Goal: Task Accomplishment & Management: Manage account settings

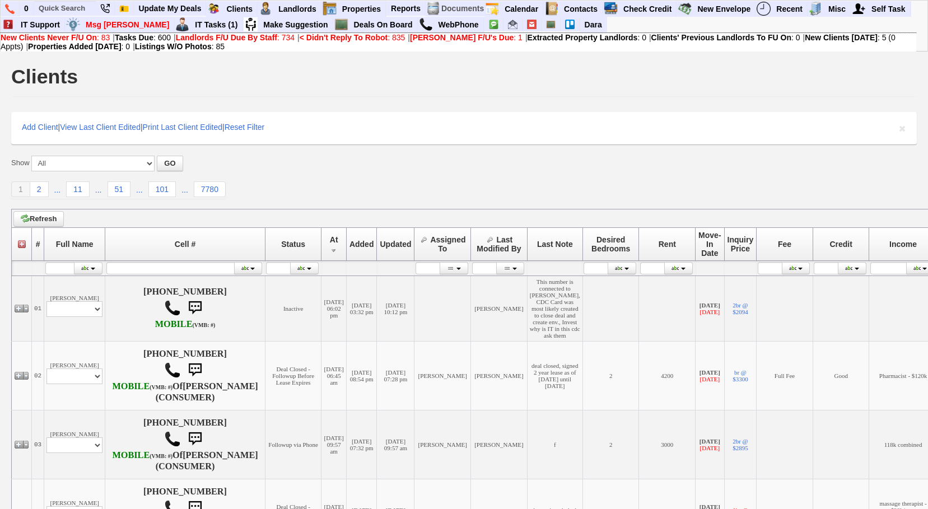
click at [459, 68] on div "Clients" at bounding box center [464, 79] width 906 height 35
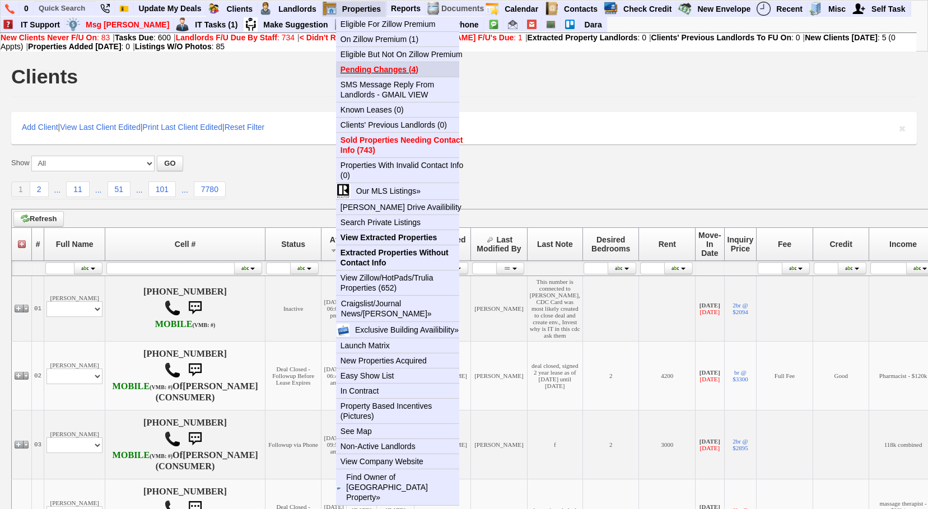
click at [358, 70] on b "Pending Changes (4)" at bounding box center [380, 69] width 78 height 9
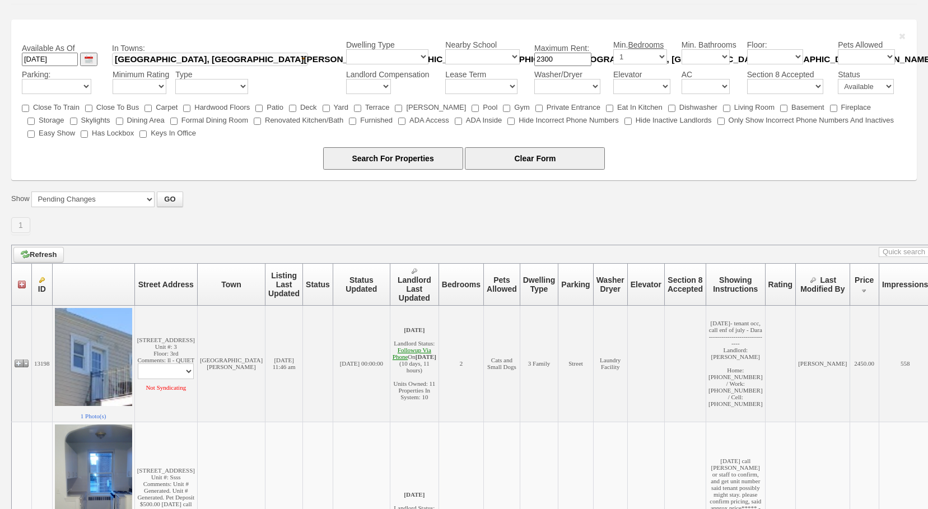
scroll to position [112, 0]
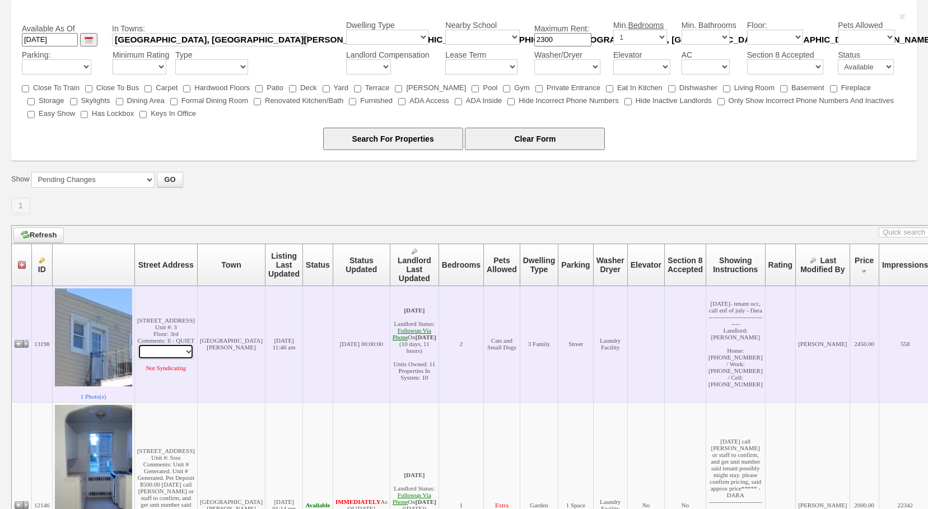
click at [190, 360] on select "Edit Property Edit Landlord Property Profile Print Call Landlord MARIA MIELE On…" at bounding box center [166, 352] width 56 height 16
select select "ChangeURL,/crm/custom/edit_property_form.php?redirect=%2Fcrm%2Ffind_properties.…"
click at [141, 351] on select "Edit Property Edit Landlord Property Profile Print Call Landlord MARIA MIELE On…" at bounding box center [166, 352] width 56 height 16
select select
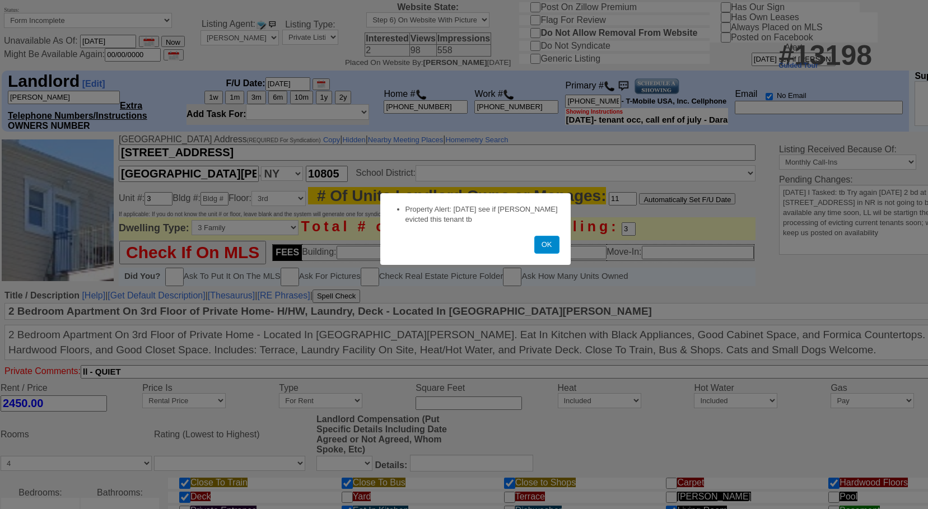
click at [537, 243] on button "OK" at bounding box center [546, 245] width 25 height 18
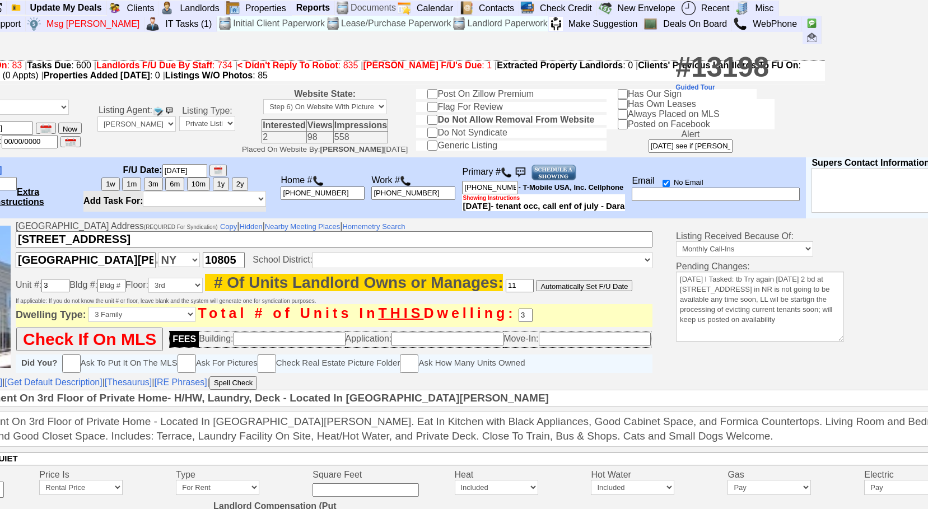
scroll to position [0, 105]
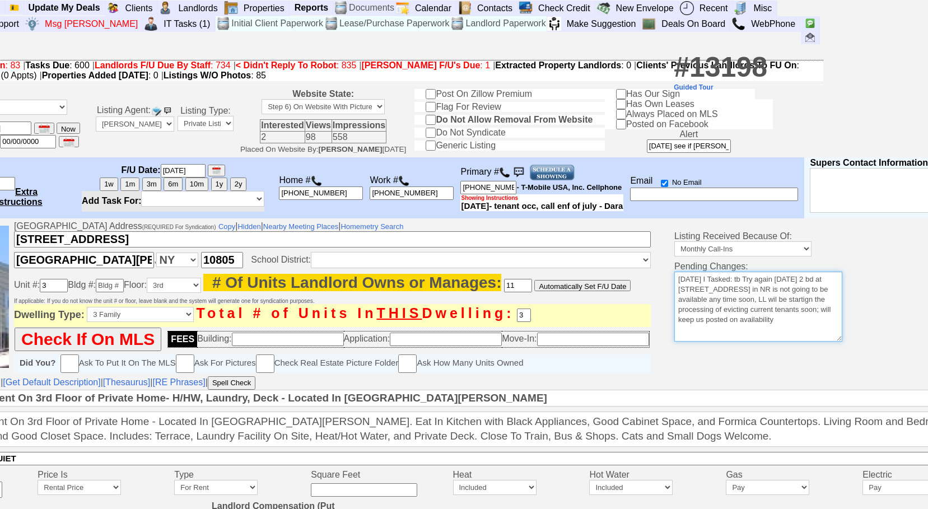
drag, startPoint x: 835, startPoint y: 329, endPoint x: 600, endPoint y: 233, distance: 253.7
click at [600, 233] on tr "Valid Street Address (REQUIRED For Syndication) Copy | Hidden | Nearby Meeting …" at bounding box center [447, 297] width 1103 height 154
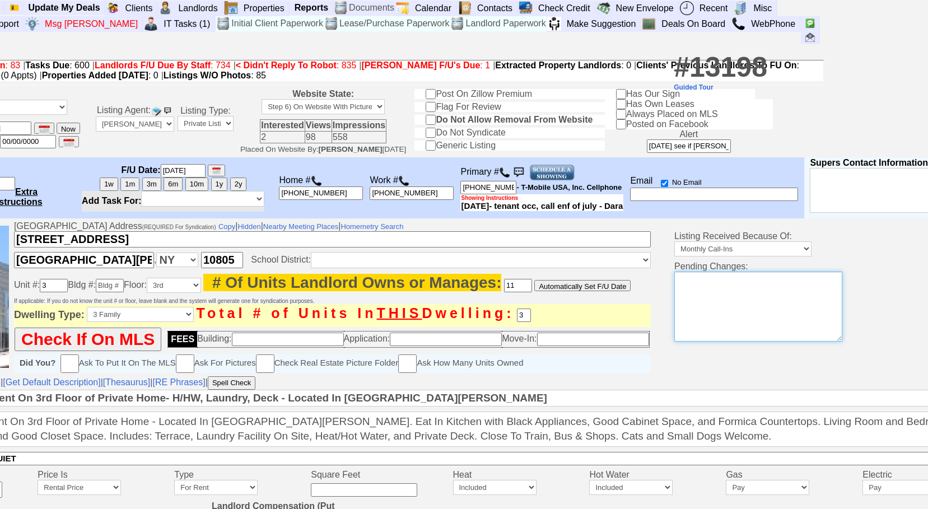
scroll to position [0, 0]
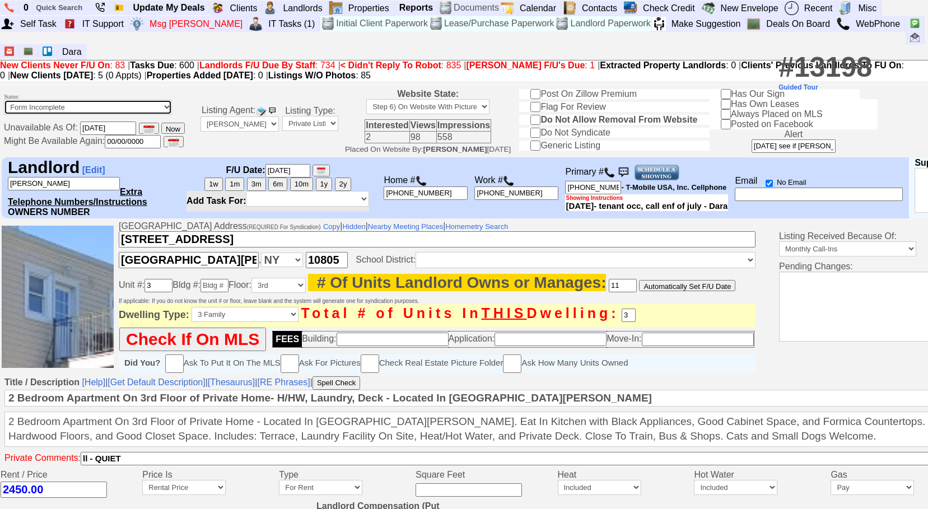
click at [67, 100] on select "Available Unavailable - Do Not Select If Deal Pending Form Incomplete" at bounding box center [88, 107] width 168 height 15
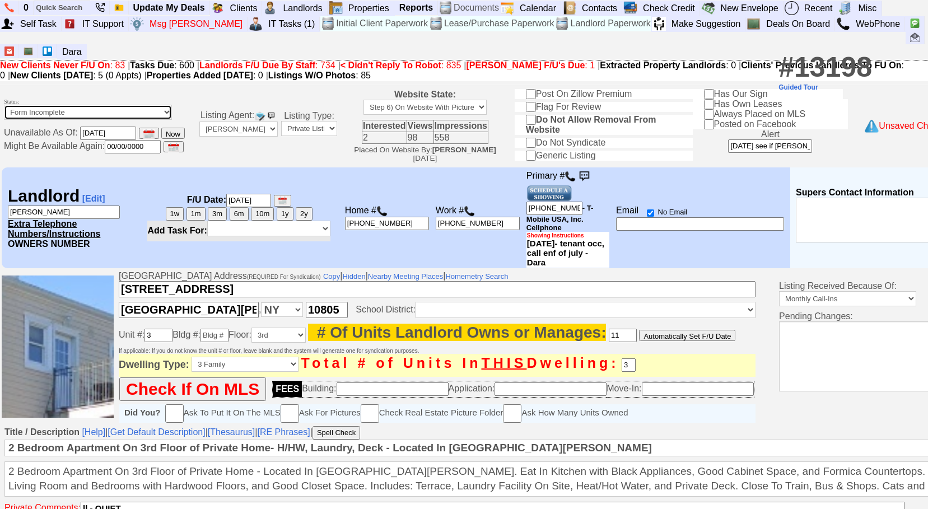
select select "Unavailable"
click at [4, 105] on select "Available Unavailable - Do Not Select If Deal Pending Form Incomplete" at bounding box center [88, 112] width 168 height 15
type input "10/20/2025"
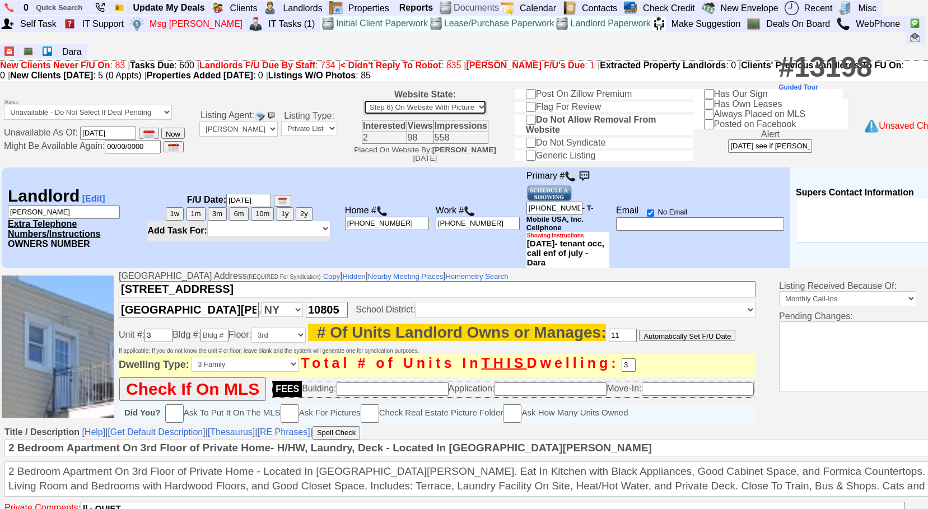
click at [431, 100] on select "Step 1) Requires Initial Approval For Marketing Step 2) Initial Approval Receiv…" at bounding box center [424, 107] width 123 height 15
select select "Step 7) Delete From Website"
click at [376, 100] on select "Step 1) Requires Initial Approval For Marketing Step 2) Initial Approval Receiv…" at bounding box center [424, 107] width 123 height 15
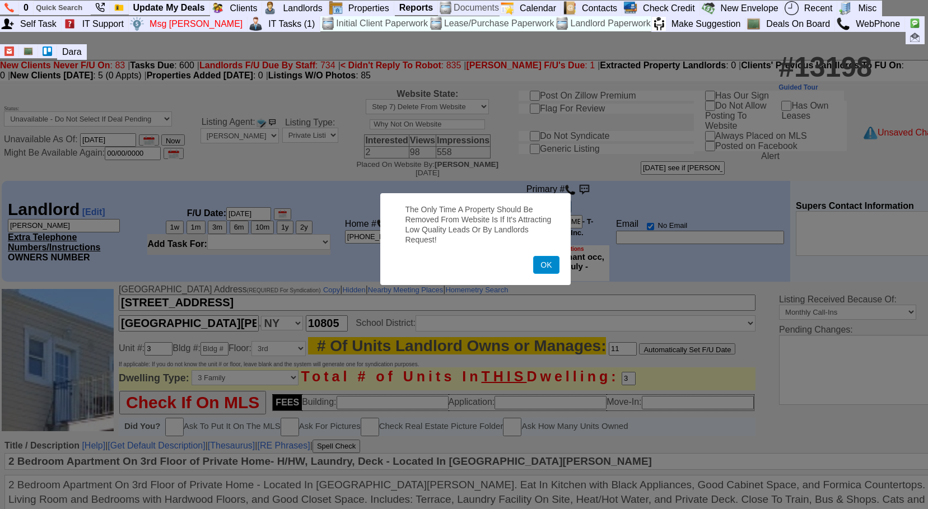
click at [546, 272] on button "OK" at bounding box center [546, 265] width 26 height 18
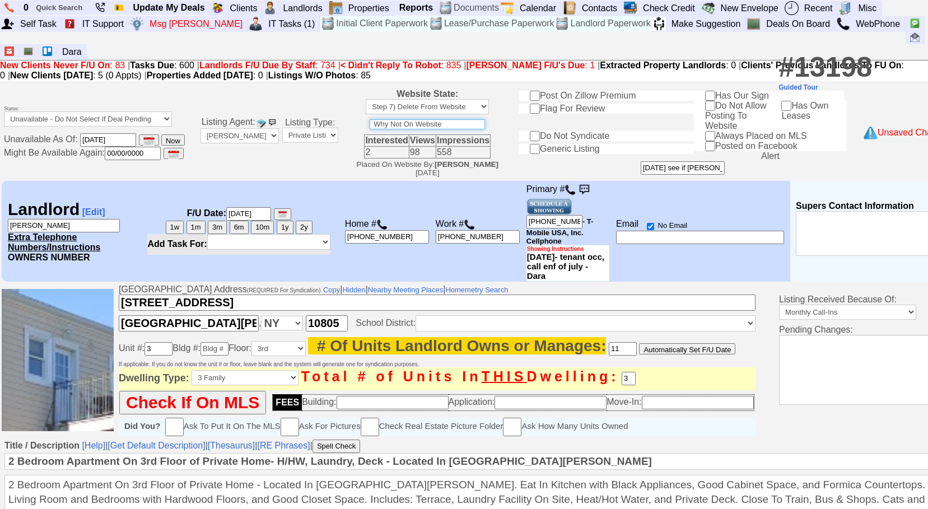
click at [411, 119] on input "text" at bounding box center [427, 124] width 115 height 10
type input "n"
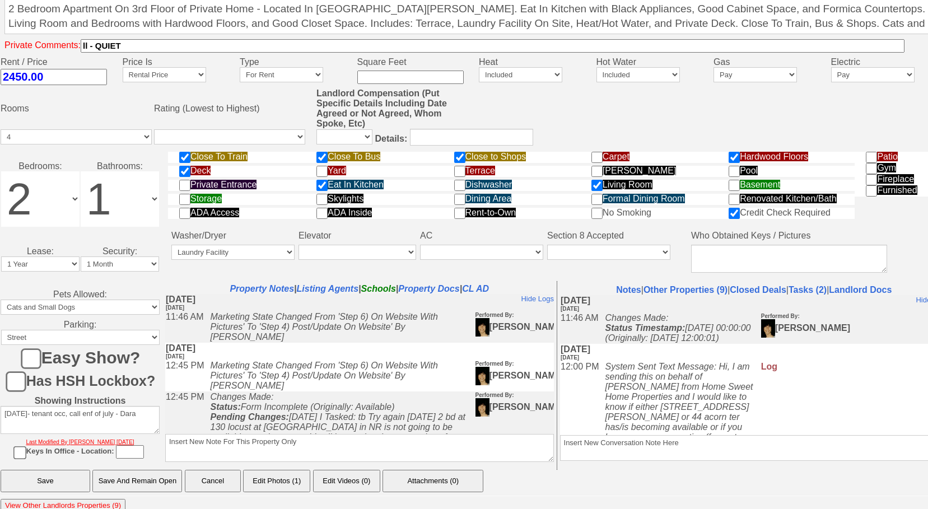
scroll to position [482, 0]
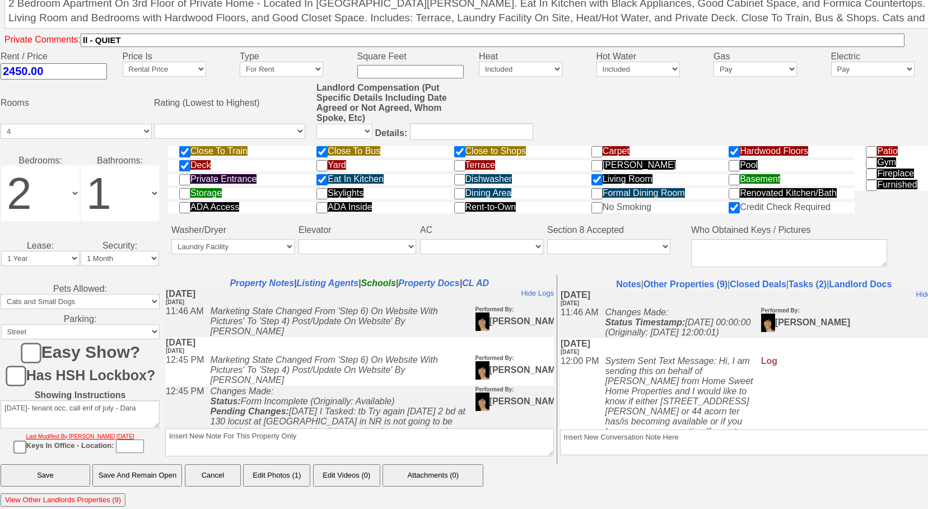
type input "not avail yet"
click at [162, 464] on input "Save And Remain Open" at bounding box center [137, 475] width 90 height 22
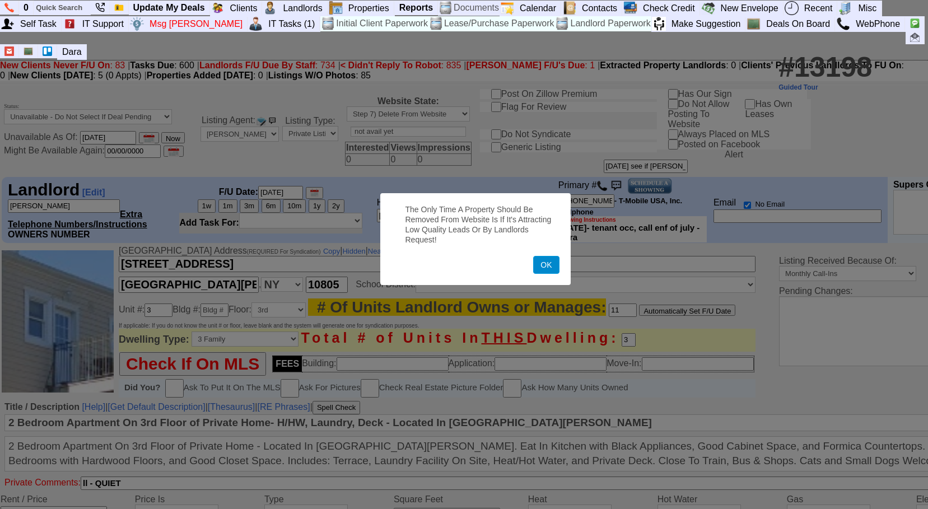
click at [553, 266] on button "OK" at bounding box center [546, 265] width 26 height 18
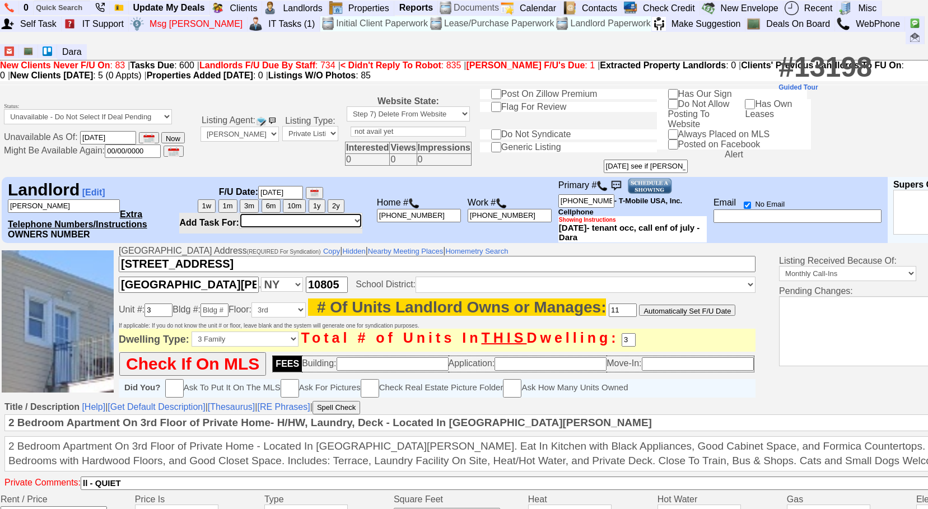
click at [287, 225] on select "*** SELF *** Bob Bruno Cristy Liberto Dara Goldstein Mark Moskowitz Douglas Ser…" at bounding box center [300, 221] width 123 height 16
select select "8"
click at [239, 217] on select "*** SELF *** Bob Bruno Cristy Liberto Dara Goldstein Mark Moskowitz Douglas Ser…" at bounding box center [300, 221] width 123 height 16
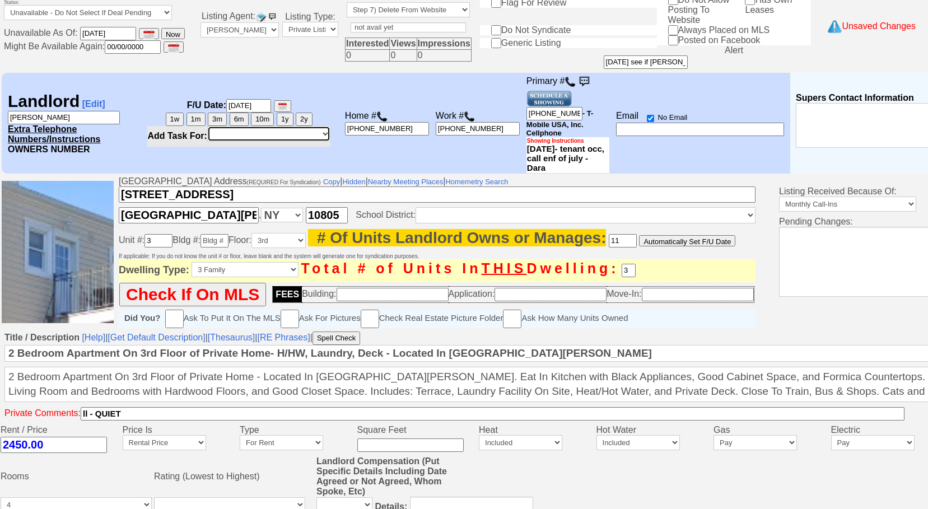
scroll to position [56, 0]
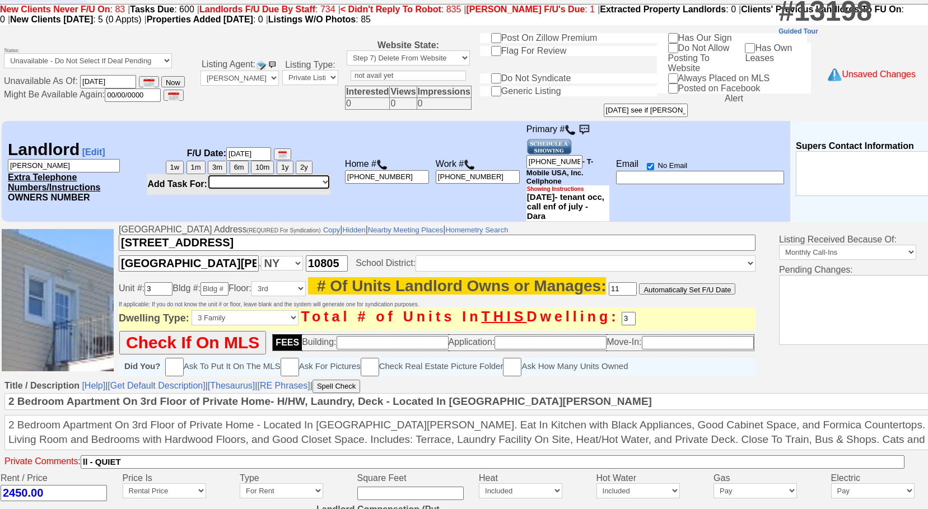
click at [330, 174] on select "*** SELF *** Bob Bruno Cristy Liberto Dara Goldstein Mark Moskowitz Douglas Ser…" at bounding box center [268, 182] width 123 height 16
select select "8"
click at [226, 174] on select "*** SELF *** Bob Bruno Cristy Liberto Dara Goldstein Mark Moskowitz Douglas Ser…" at bounding box center [268, 182] width 123 height 16
select select
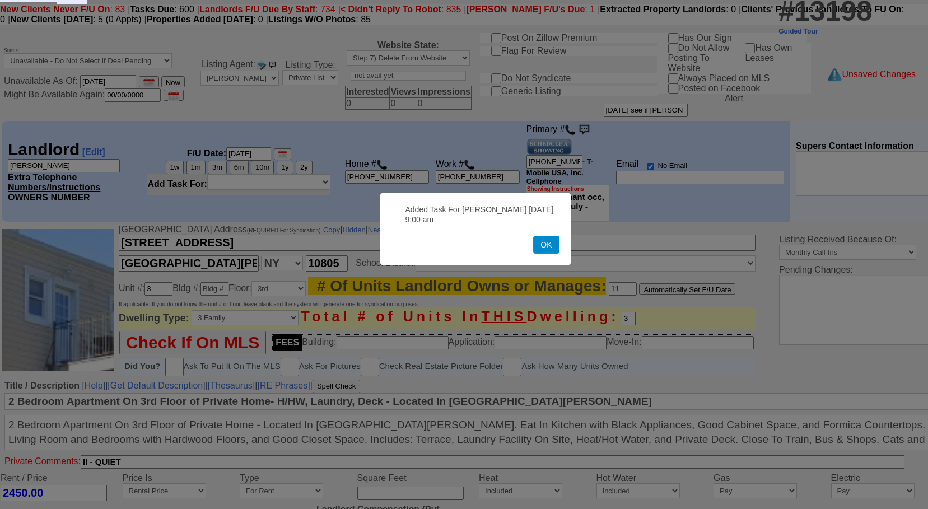
click at [546, 248] on button "OK" at bounding box center [546, 245] width 26 height 18
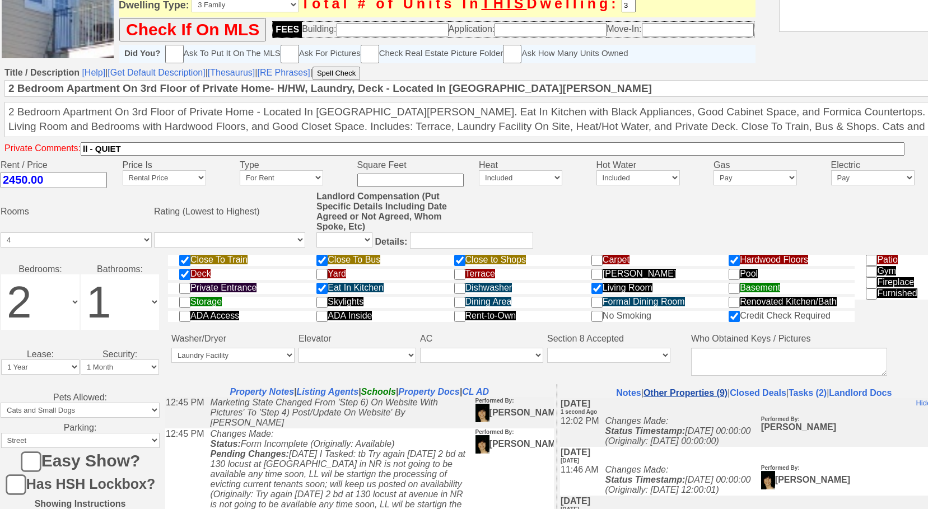
scroll to position [392, 0]
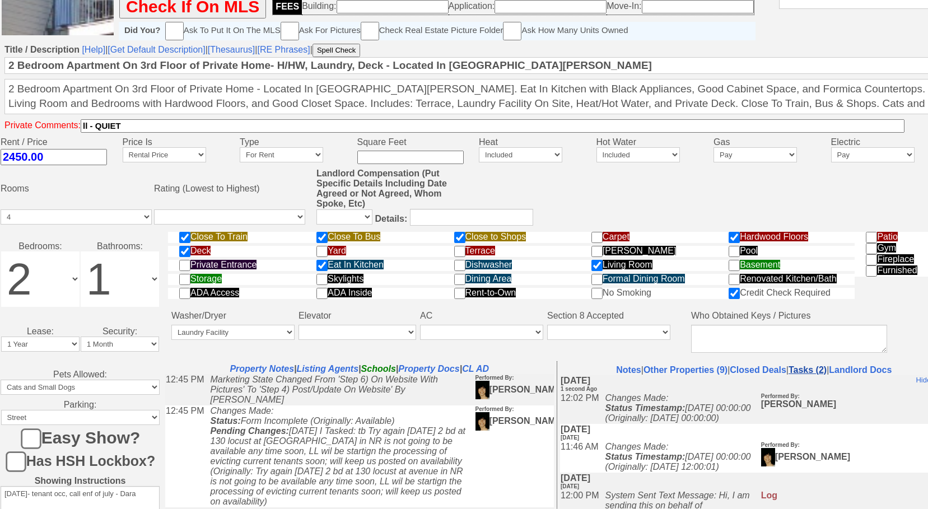
click at [826, 365] on link "Tasks (2)" at bounding box center [808, 370] width 38 height 10
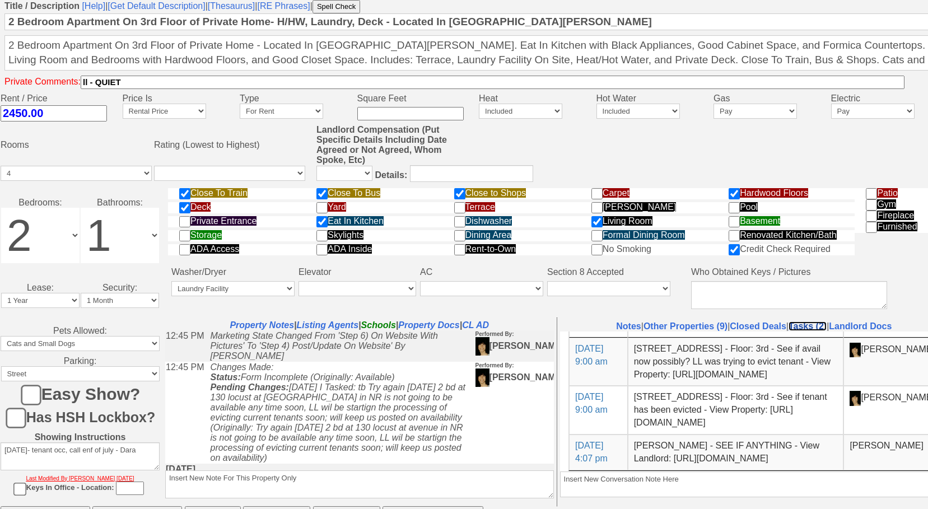
scroll to position [56, 0]
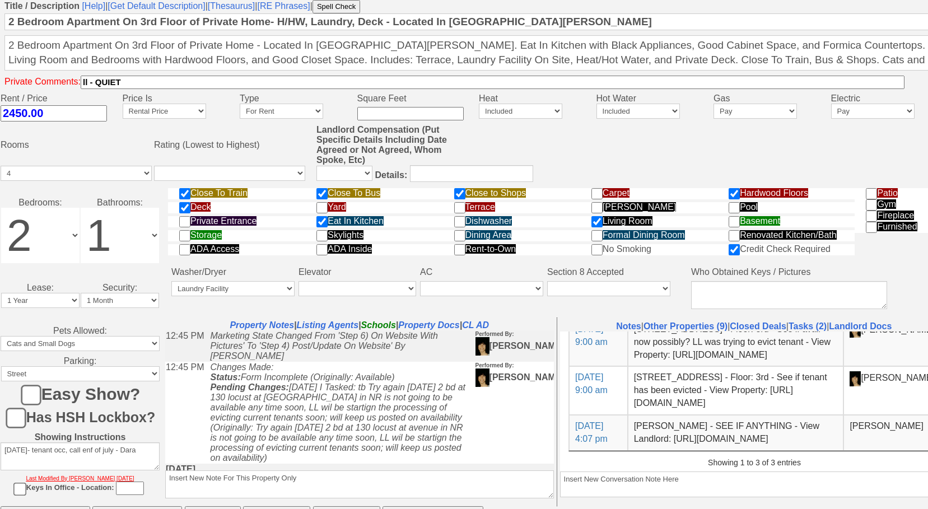
click at [125, 506] on input "Save And Remain Open" at bounding box center [137, 517] width 90 height 22
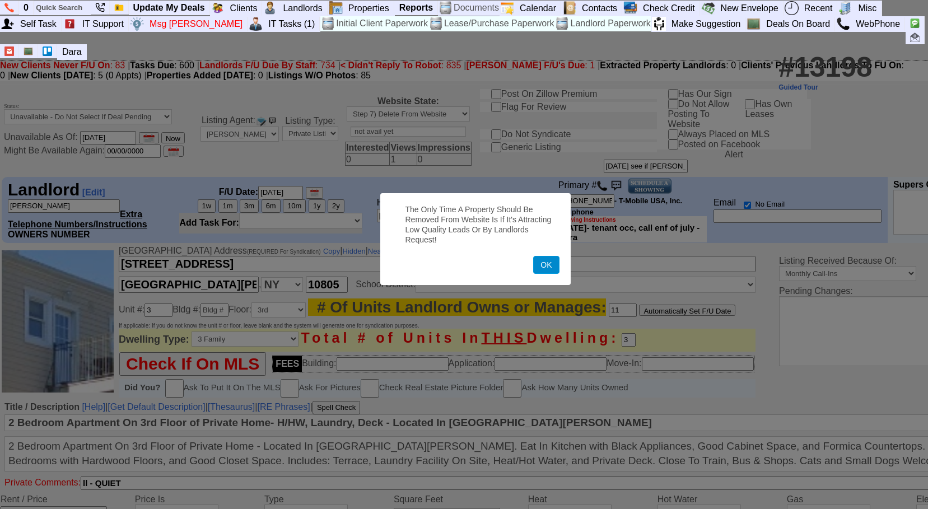
click at [538, 263] on button "OK" at bounding box center [546, 265] width 26 height 18
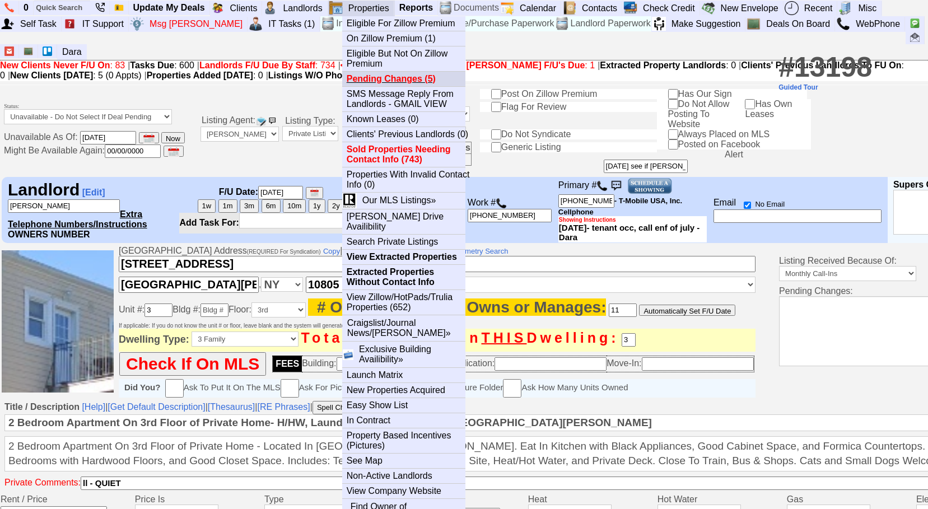
click at [393, 82] on b "Pending Changes (5)" at bounding box center [391, 79] width 89 height 10
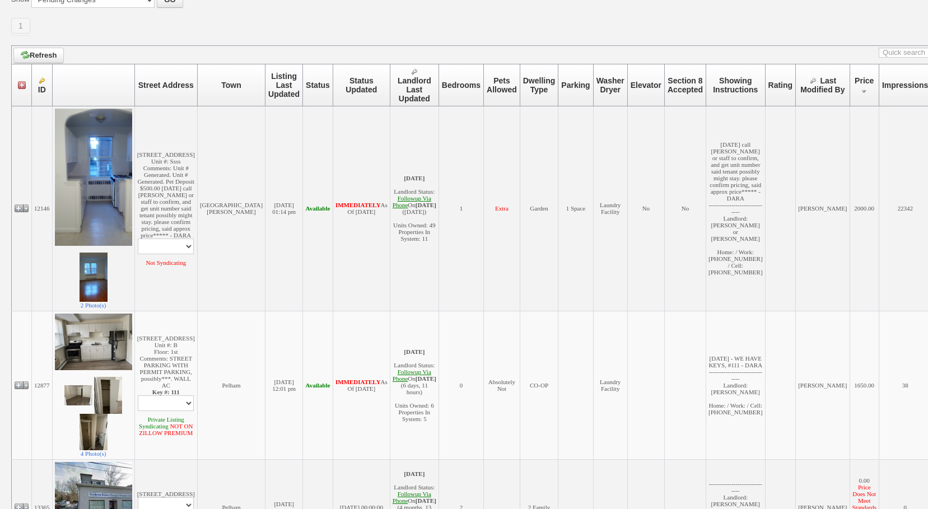
scroll to position [280, 0]
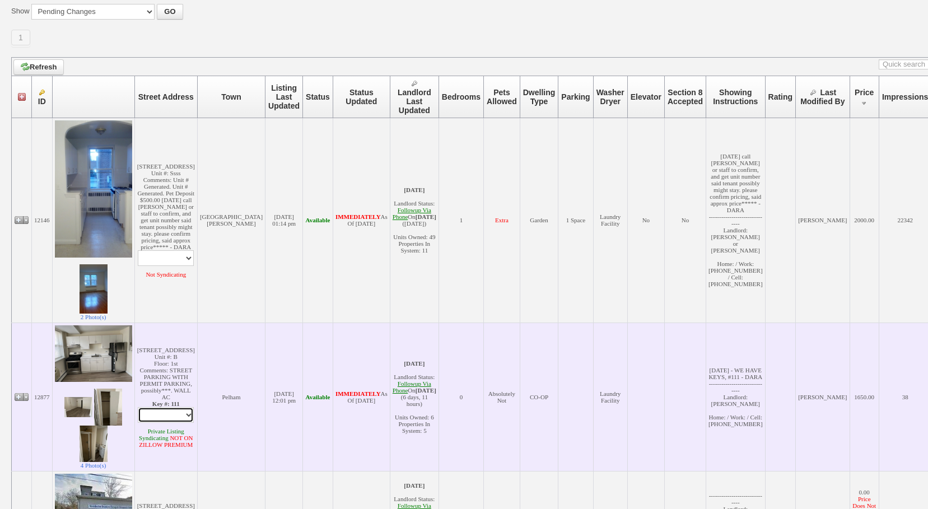
click at [176, 418] on select "Edit Property Edit Landlord Property Profile Print Call Landlord [PERSON_NAME] …" at bounding box center [166, 415] width 56 height 16
select select "ChangeURL,/crm/custom/edit_property_form.php?redirect=%2Fcrm%2Ffind_properties.…"
click at [141, 410] on select "Edit Property Edit Landlord Property Profile Print Call Landlord [PERSON_NAME] …" at bounding box center [166, 415] width 56 height 16
select select
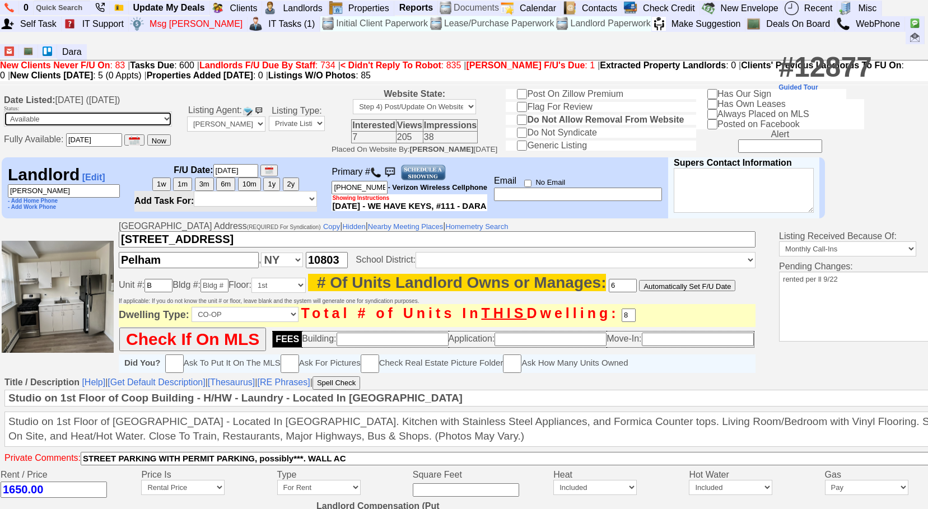
click at [166, 111] on select "Available Unavailable - Do Not Select If Deal Pending Form Incomplete" at bounding box center [88, 118] width 168 height 15
select select "Unavailable"
click at [4, 111] on select "Available Unavailable - Do Not Select If Deal Pending Form Incomplete" at bounding box center [88, 118] width 168 height 15
type input "[DATE]"
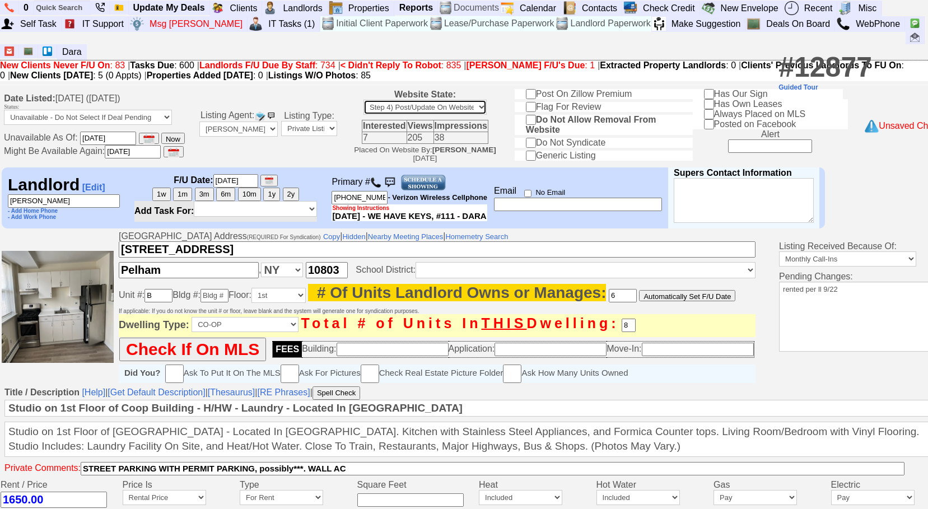
click at [487, 100] on select "Step 1) Requires Initial Approval For Marketing Step 2) Initial Approval Receiv…" at bounding box center [424, 107] width 123 height 15
select select "Step 7) Delete From Website"
click at [399, 100] on select "Step 1) Requires Initial Approval For Marketing Step 2) Initial Approval Receiv…" at bounding box center [424, 107] width 123 height 15
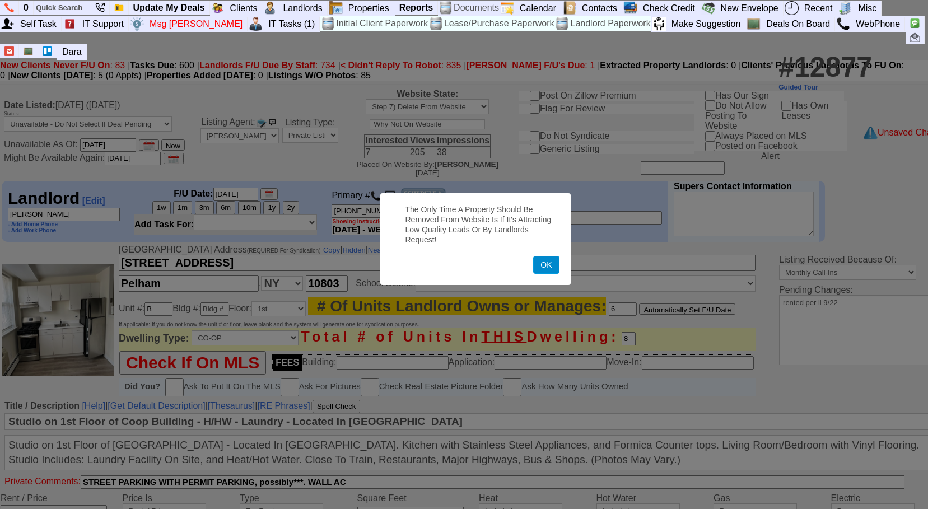
click at [540, 266] on button "OK" at bounding box center [546, 265] width 26 height 18
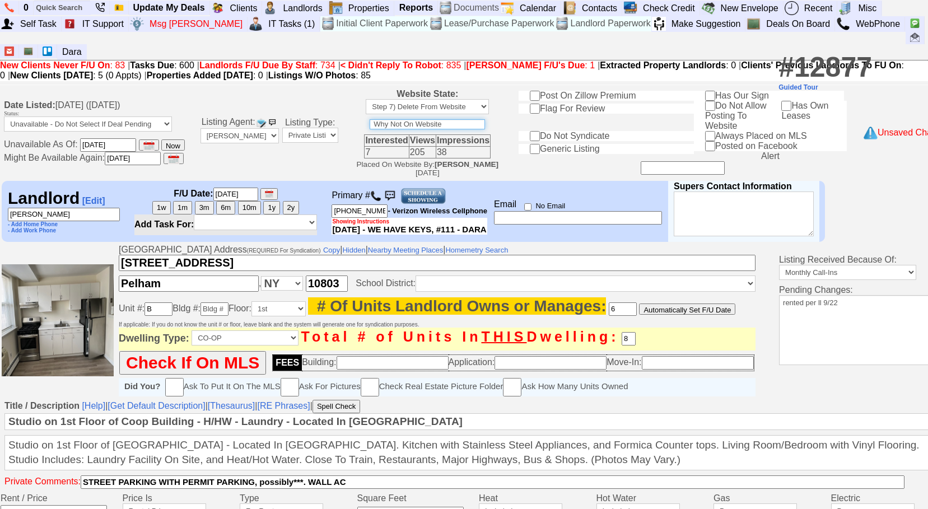
click at [464, 119] on input "text" at bounding box center [427, 124] width 115 height 10
type input "rented"
click at [225, 215] on select "*** SELF *** Bob Bruno Cristy Liberto Dara Goldstein Mark Moskowitz Douglas Ser…" at bounding box center [255, 223] width 123 height 16
select select "8"
click at [196, 215] on select "*** SELF *** Bob Bruno Cristy Liberto Dara Goldstein Mark Moskowitz Douglas Ser…" at bounding box center [255, 223] width 123 height 16
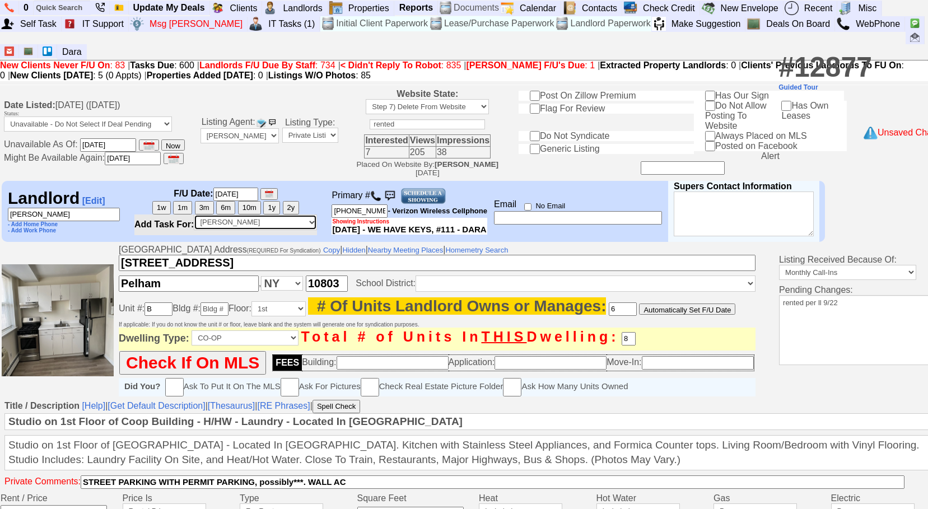
select select
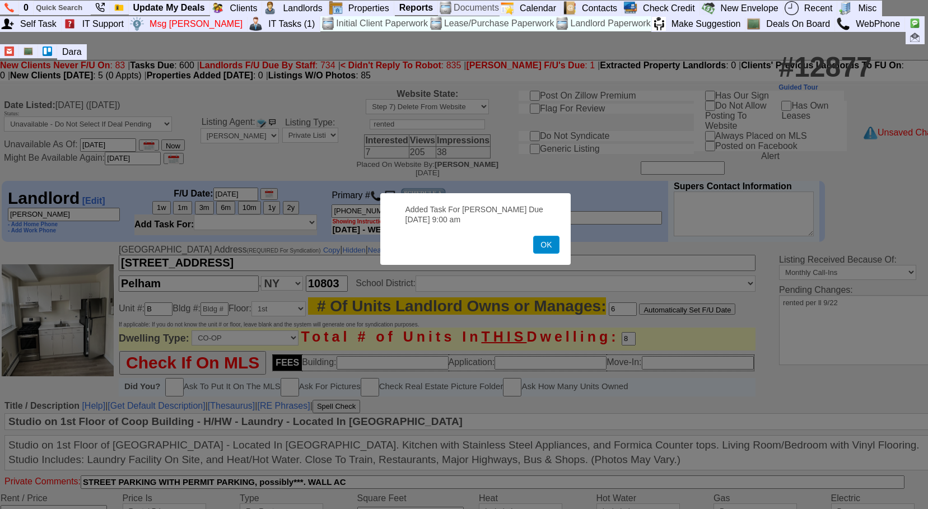
click at [541, 246] on button "OK" at bounding box center [546, 245] width 26 height 18
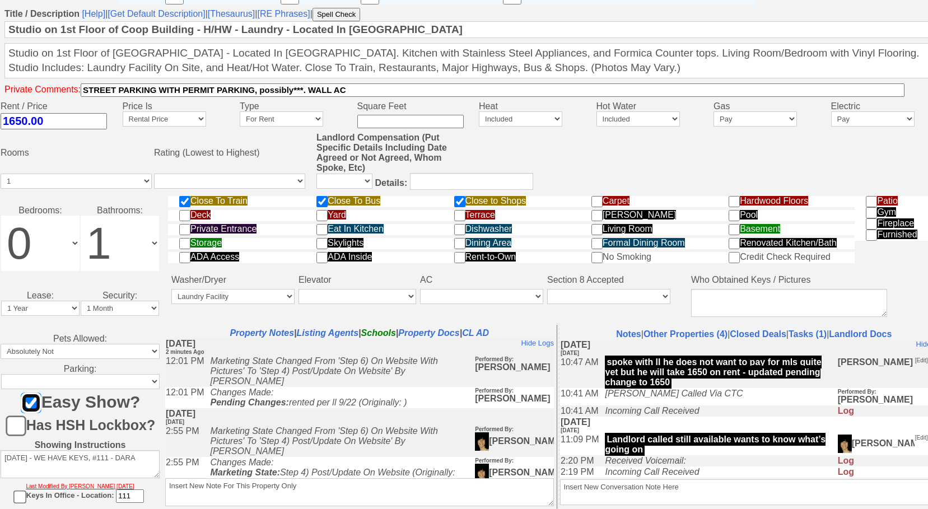
click at [34, 396] on input"] "Easy Show?" at bounding box center [31, 403] width 20 height 20
checkbox input"] "false"
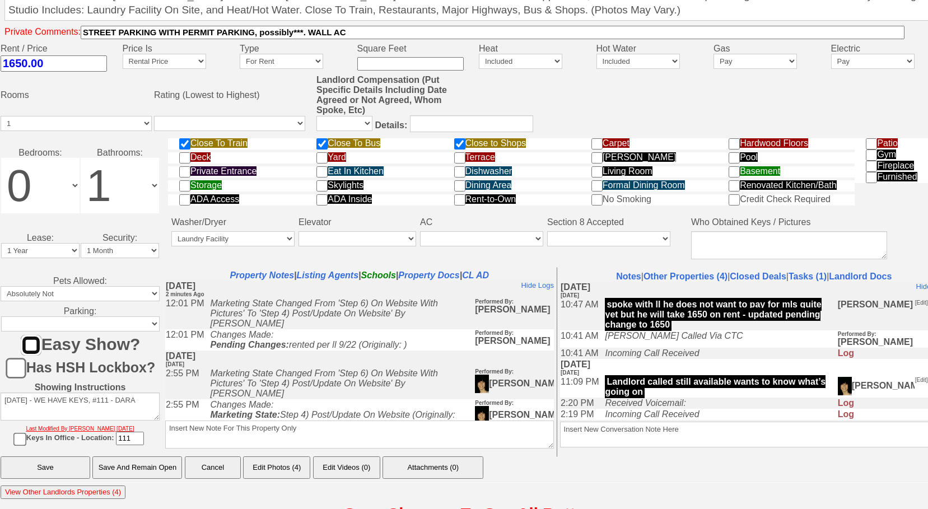
scroll to position [466, 0]
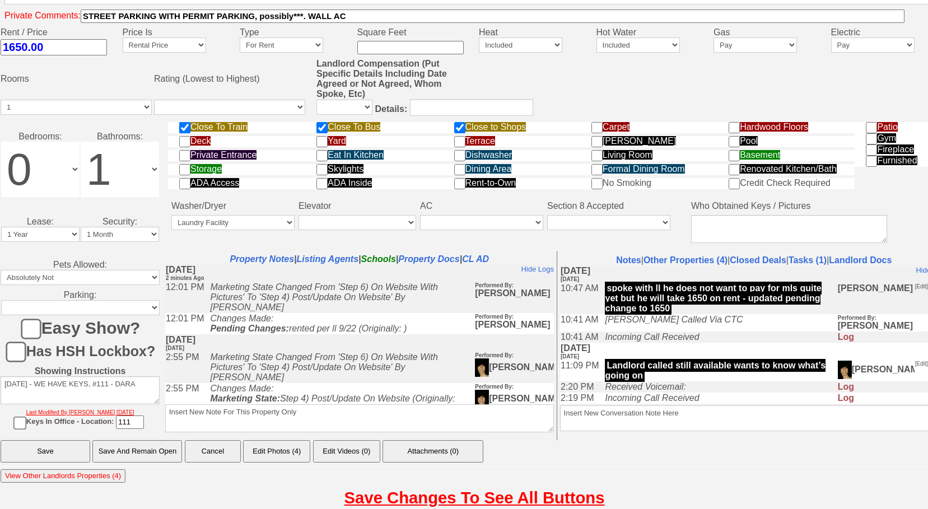
click at [118, 447] on input "Save And Remain Open" at bounding box center [137, 451] width 90 height 22
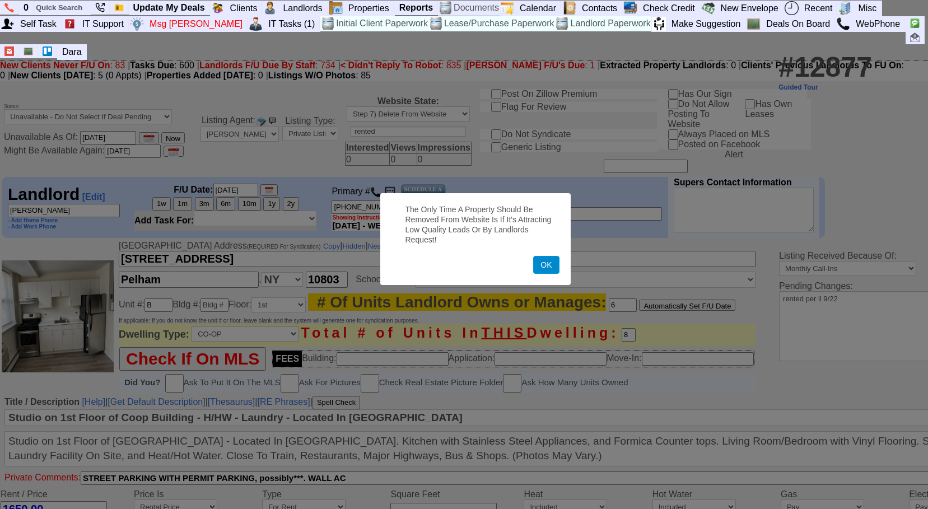
click at [547, 273] on button "OK" at bounding box center [546, 265] width 26 height 18
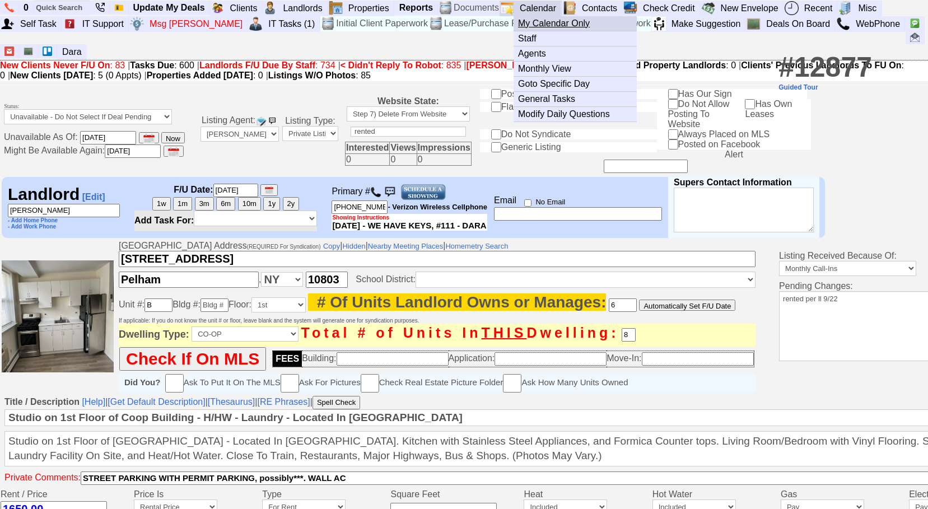
click at [554, 20] on link "My Calendar Only" at bounding box center [580, 23] width 132 height 15
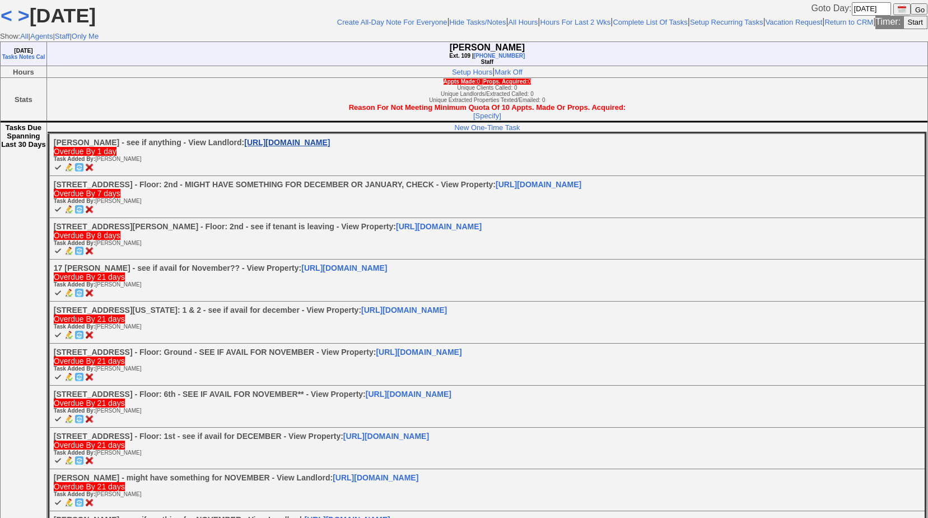
click at [301, 147] on link "[URL][DOMAIN_NAME]" at bounding box center [287, 142] width 86 height 9
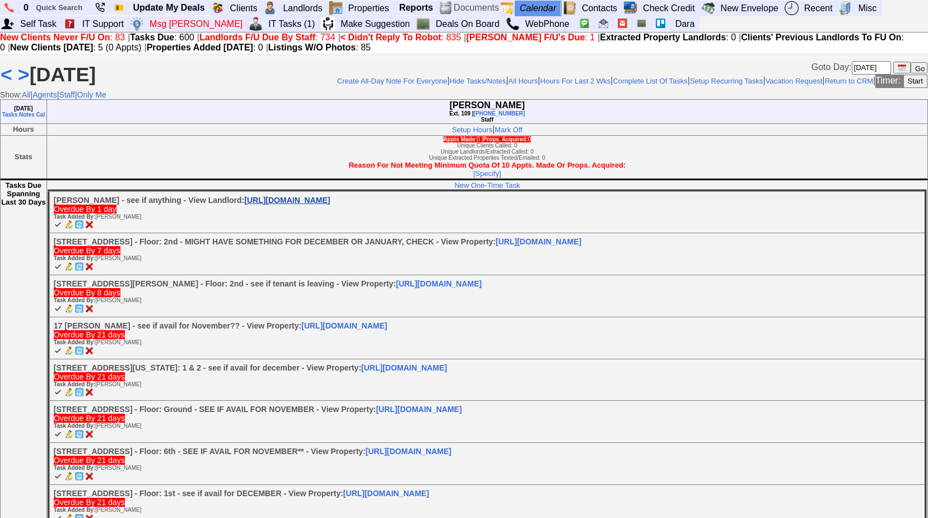
click at [292, 204] on link "[URL][DOMAIN_NAME]" at bounding box center [287, 199] width 86 height 9
drag, startPoint x: 90, startPoint y: 250, endPoint x: 507, endPoint y: 69, distance: 454.6
click at [90, 229] on img at bounding box center [89, 224] width 8 height 8
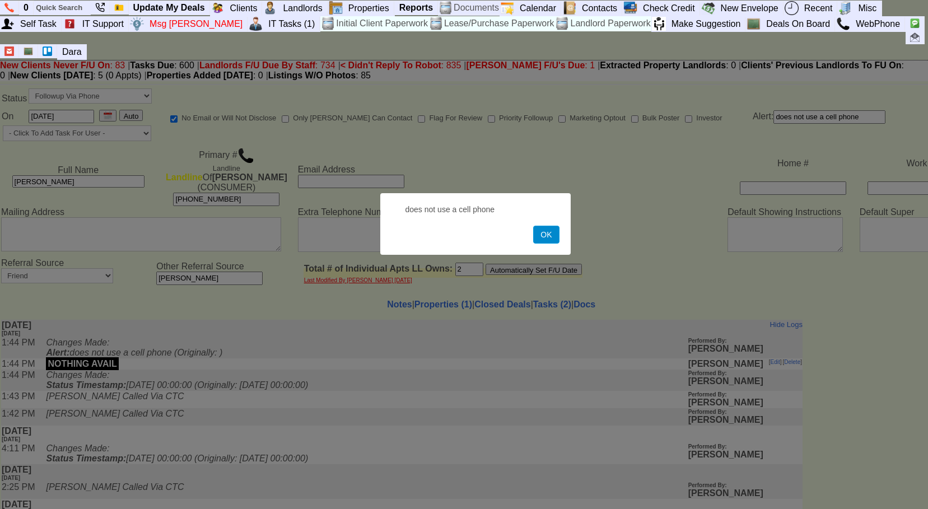
click at [551, 243] on button "OK" at bounding box center [546, 235] width 26 height 18
click at [554, 239] on button "OK" at bounding box center [546, 235] width 26 height 18
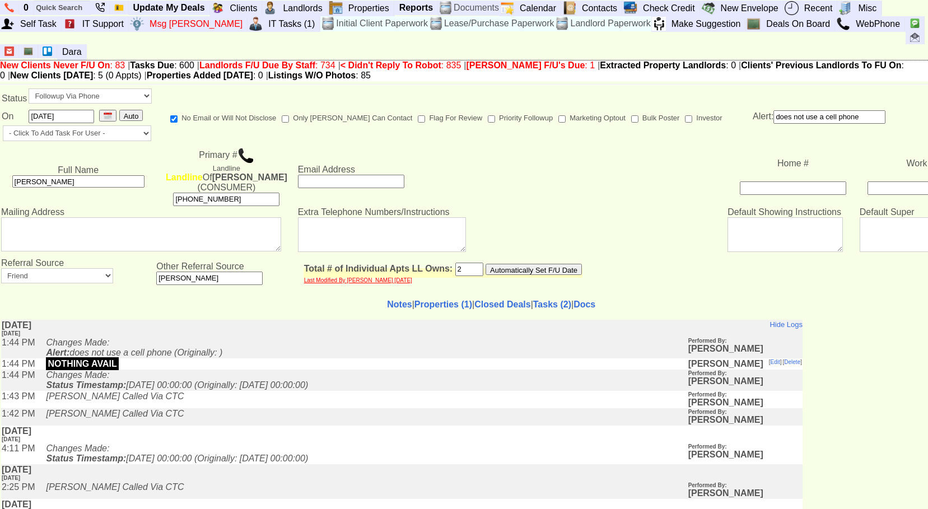
click at [95, 175] on input "[PERSON_NAME]" at bounding box center [78, 181] width 132 height 12
click at [236, 193] on input "[PHONE_NUMBER]" at bounding box center [226, 199] width 106 height 13
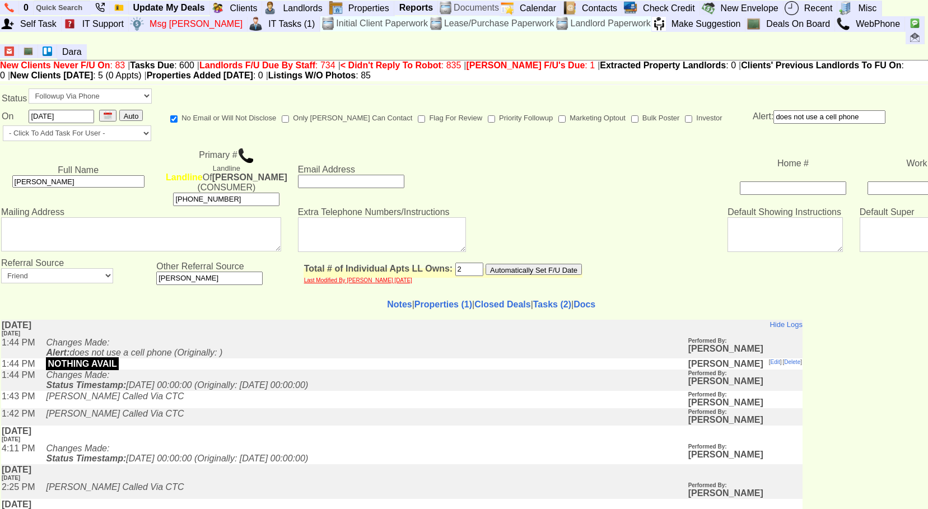
click at [247, 147] on img at bounding box center [245, 155] width 17 height 17
click at [414, 300] on link "Properties (1)" at bounding box center [443, 305] width 58 height 10
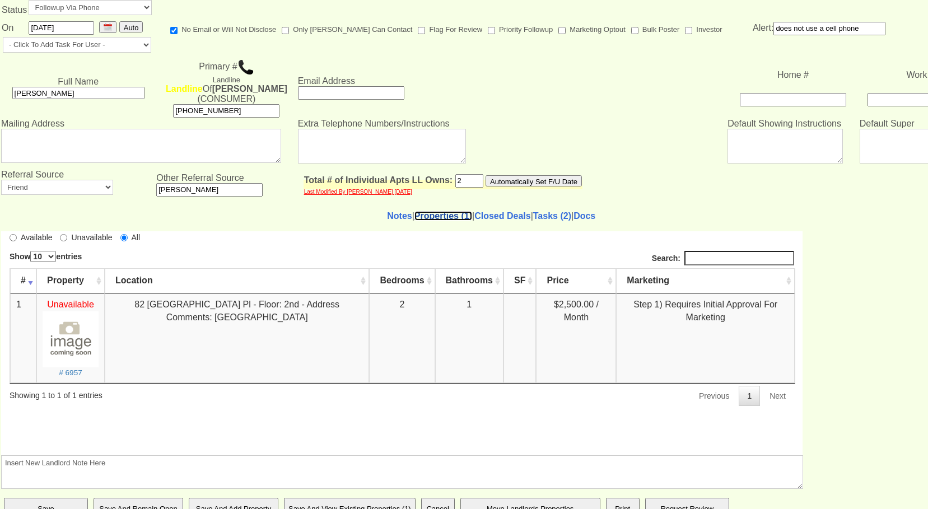
scroll to position [92, 0]
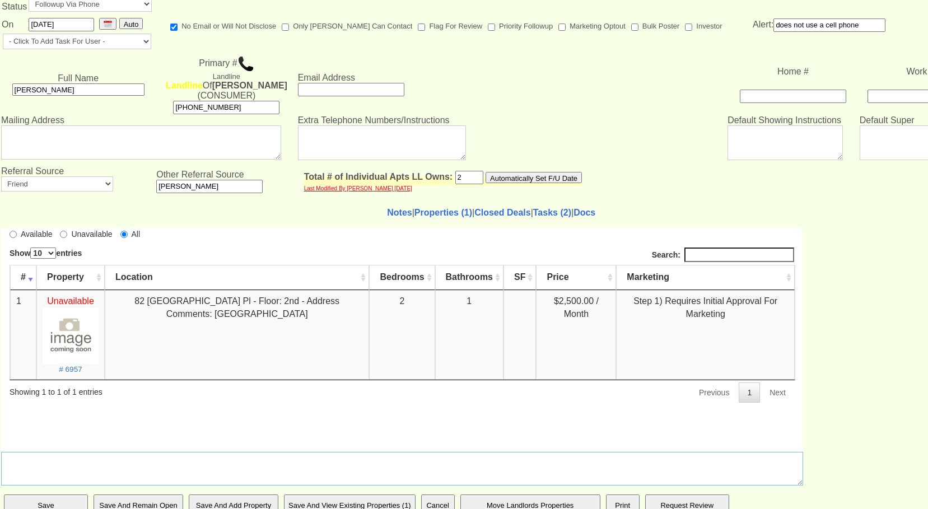
click at [263, 463] on textarea "Insert New Landlord Note Here" at bounding box center [402, 469] width 802 height 34
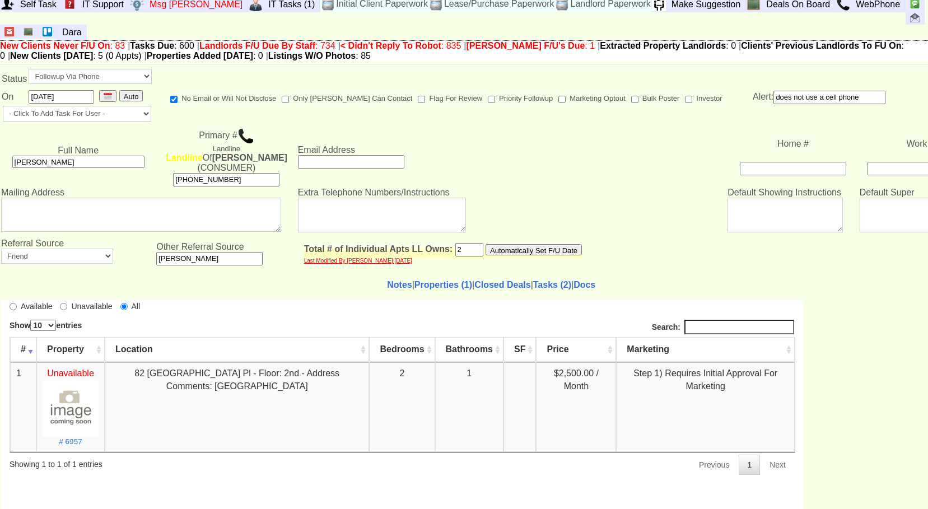
scroll to position [0, 0]
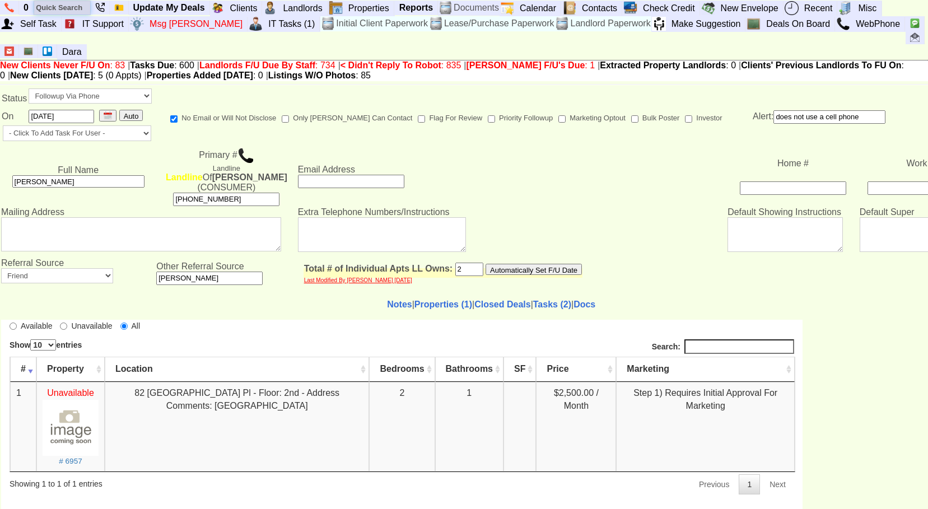
click at [78, 3] on input "text" at bounding box center [62, 8] width 56 height 14
type input "dibiasi"
click at [589, 207] on td "Extra Telephone Numbers/Instructions" at bounding box center [512, 232] width 430 height 51
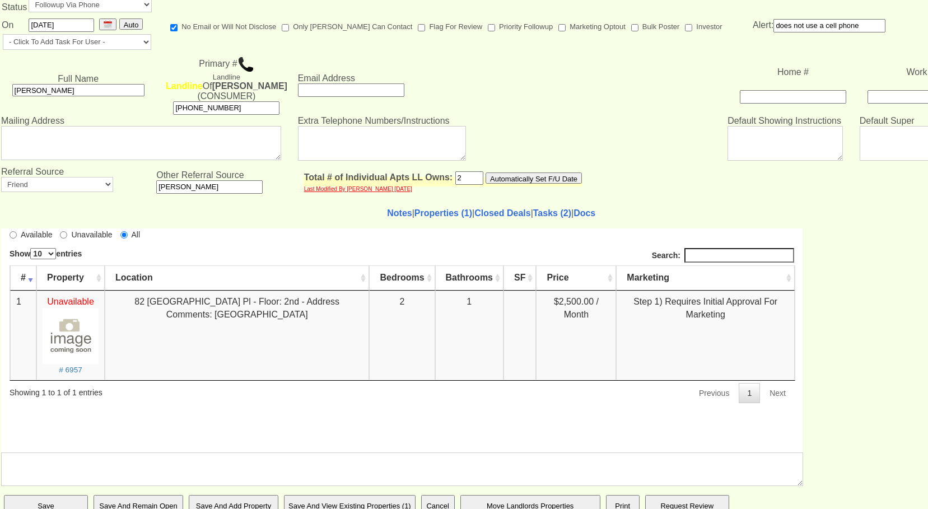
scroll to position [92, 0]
click at [179, 460] on textarea "Insert New Landlord Note Here" at bounding box center [402, 469] width 802 height 34
type textarea "nothing avail -"
click at [146, 495] on input "Save And Remain Open" at bounding box center [139, 506] width 90 height 22
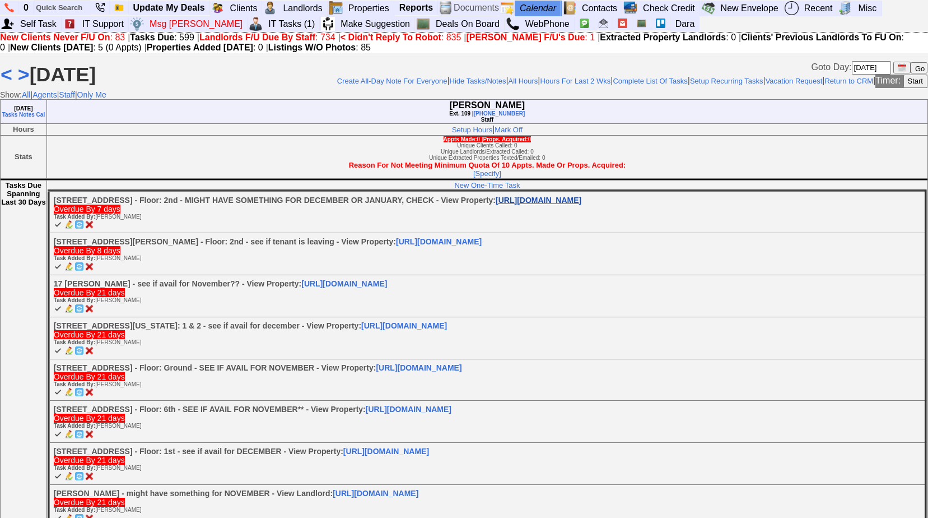
click at [573, 204] on link "[URL][DOMAIN_NAME]" at bounding box center [539, 199] width 86 height 9
click at [81, 229] on img at bounding box center [79, 224] width 8 height 8
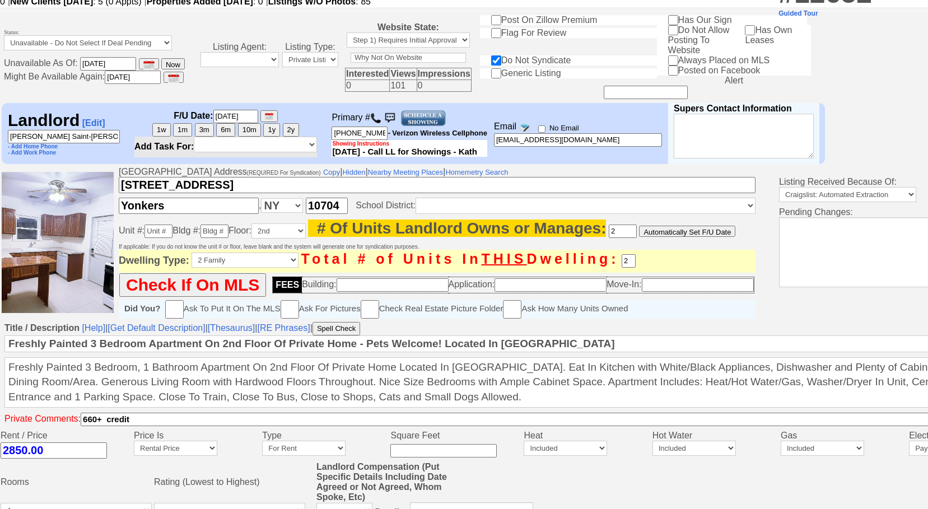
scroll to position [54, 0]
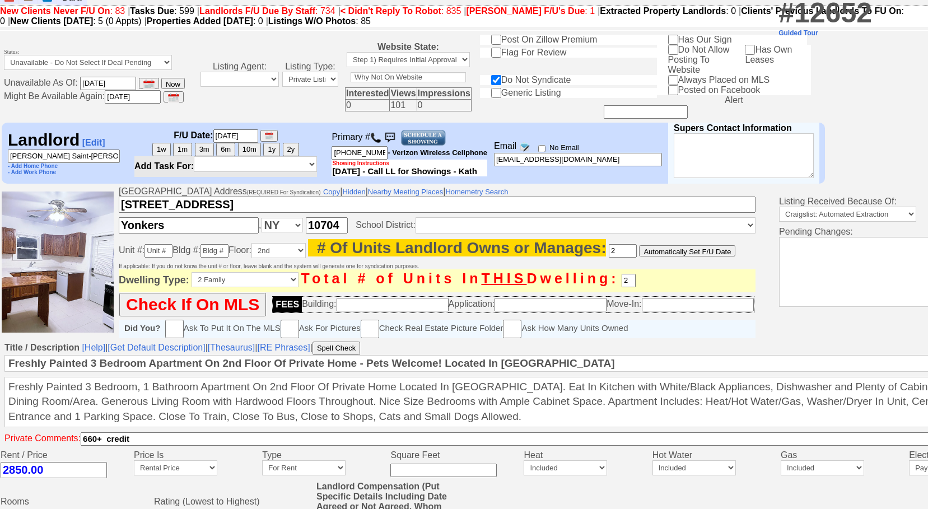
click at [381, 133] on img at bounding box center [375, 137] width 11 height 11
click at [393, 136] on img at bounding box center [389, 137] width 17 height 17
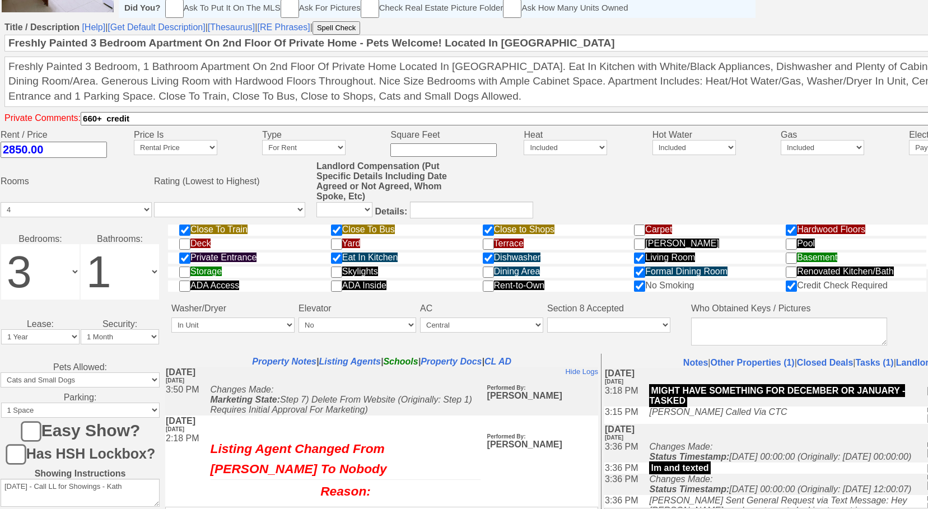
scroll to position [392, 0]
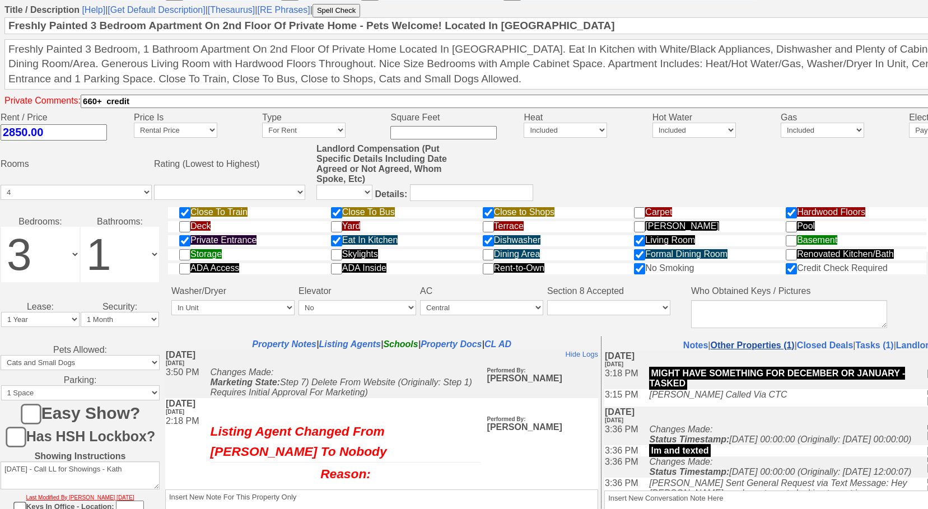
click at [752, 350] on link "Other Properties (1)" at bounding box center [752, 346] width 84 height 10
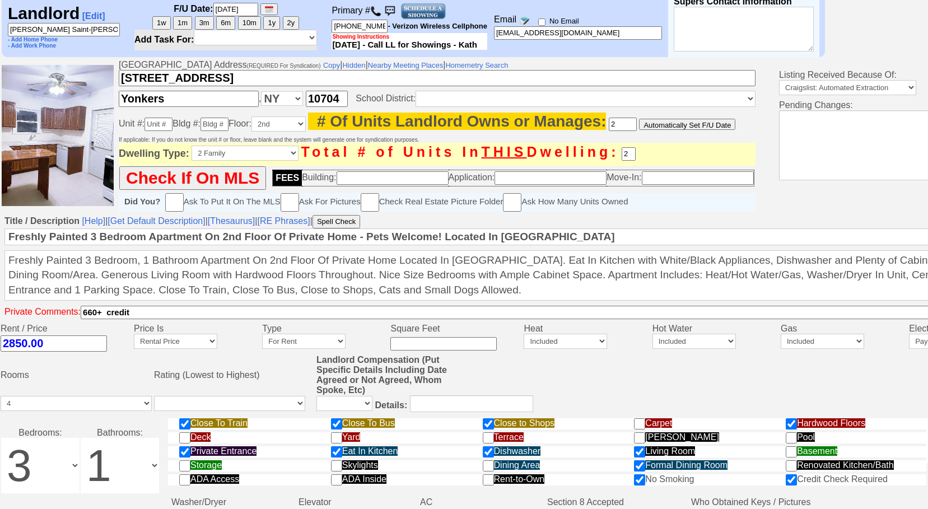
scroll to position [168, 0]
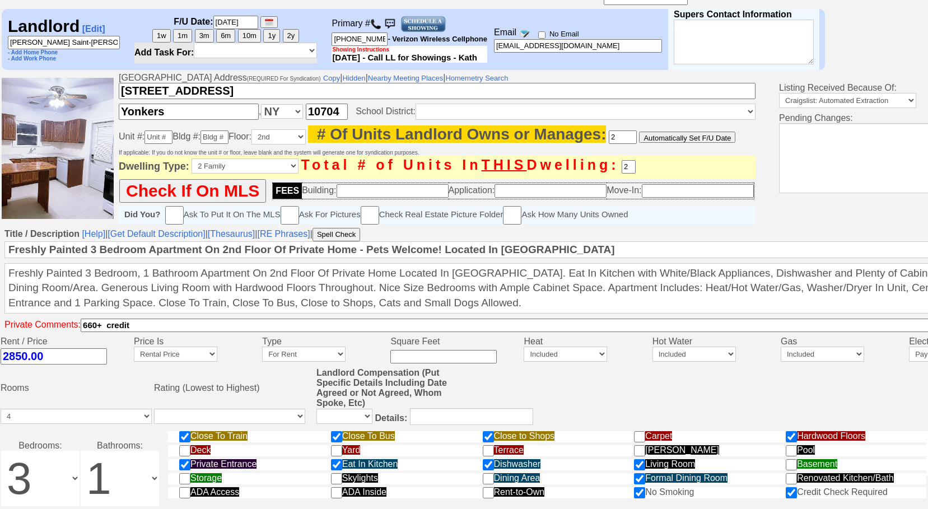
click at [395, 21] on img at bounding box center [389, 24] width 17 height 17
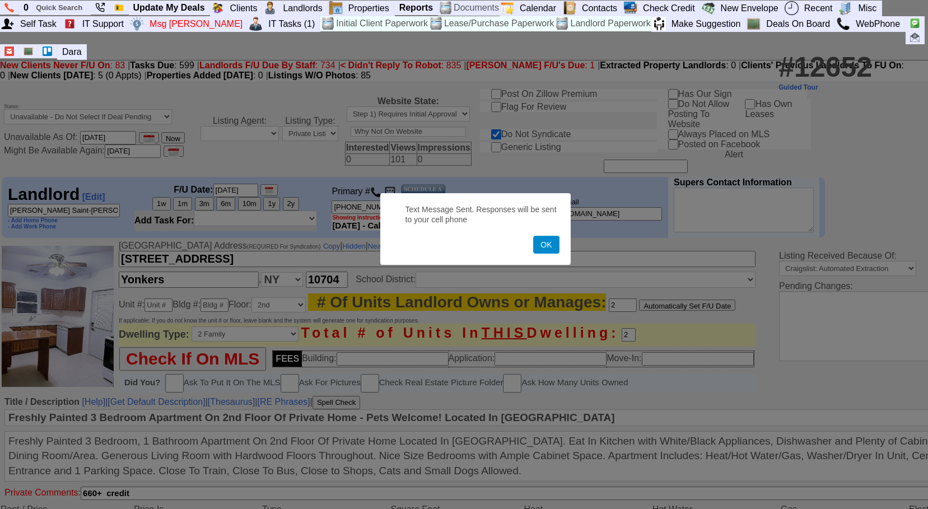
drag, startPoint x: 539, startPoint y: 234, endPoint x: 551, endPoint y: 251, distance: 20.5
click at [551, 251] on button "OK" at bounding box center [546, 245] width 26 height 18
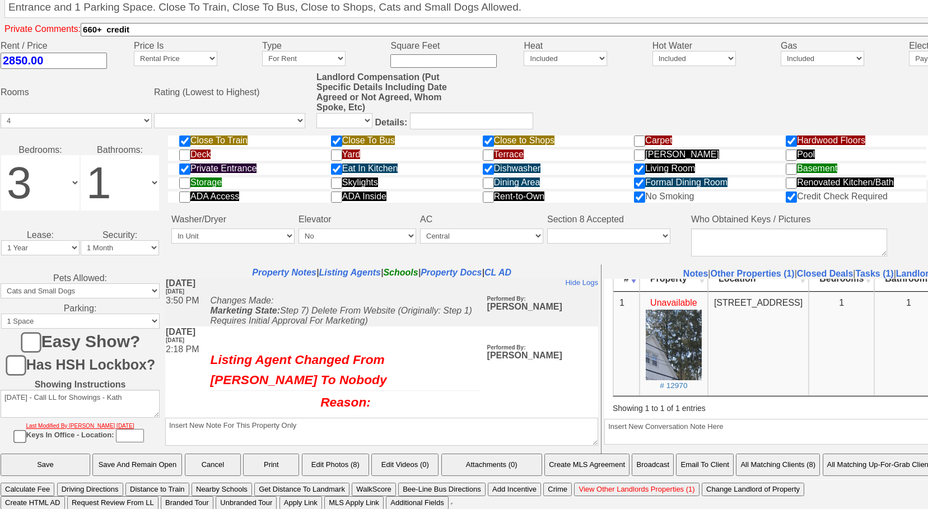
scroll to position [468, 0]
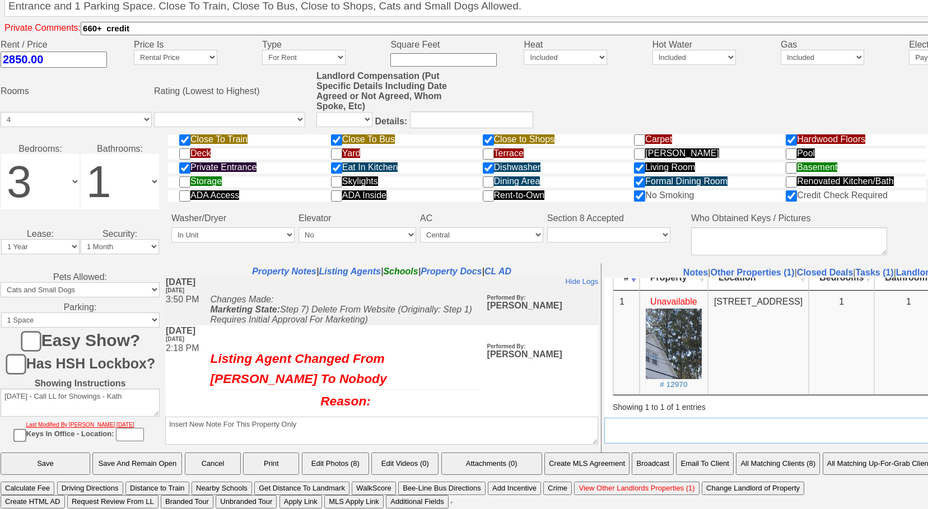
click at [666, 439] on textarea "Insert New Conversation Note Here" at bounding box center [820, 431] width 433 height 26
type textarea "lm and texted"
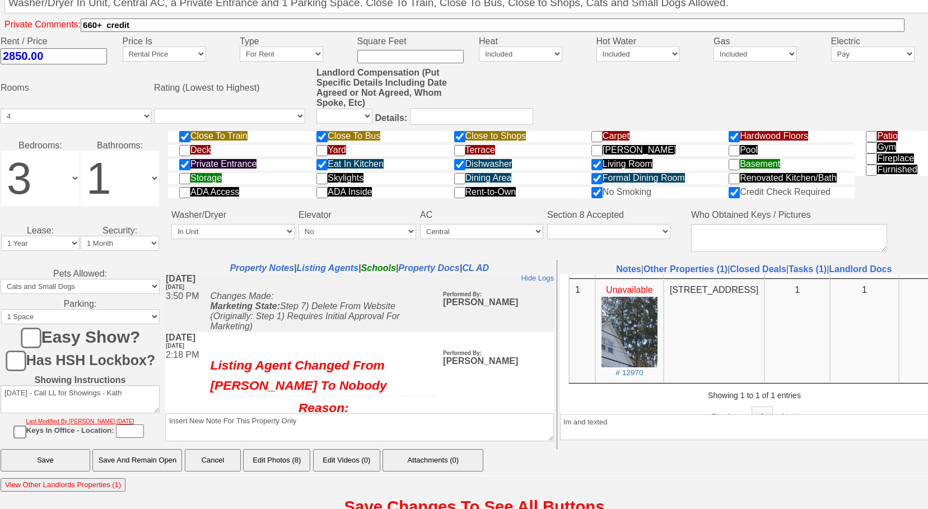
click at [173, 466] on input "Save And Remain Open" at bounding box center [137, 460] width 90 height 22
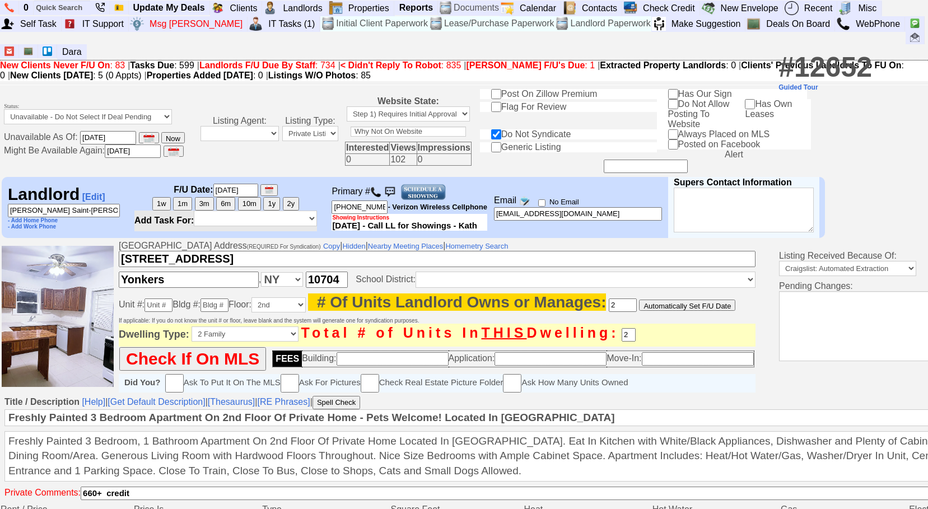
click at [87, 211] on input "[PERSON_NAME] Saint-[PERSON_NAME]" at bounding box center [64, 210] width 112 height 13
click at [354, 204] on input "[PHONE_NUMBER]" at bounding box center [360, 207] width 56 height 13
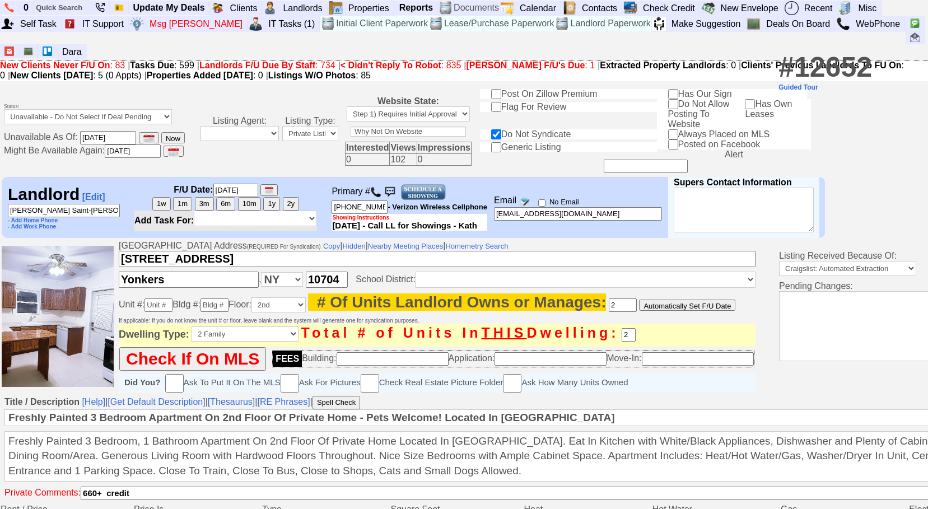
click at [354, 204] on input "646-574-8574" at bounding box center [360, 207] width 56 height 13
paste input "_"
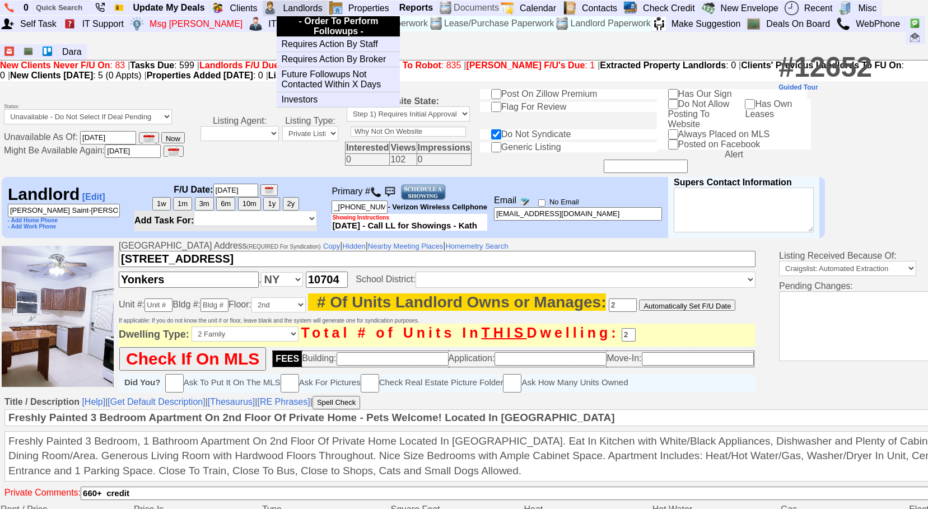
type input "_46-574-8574"
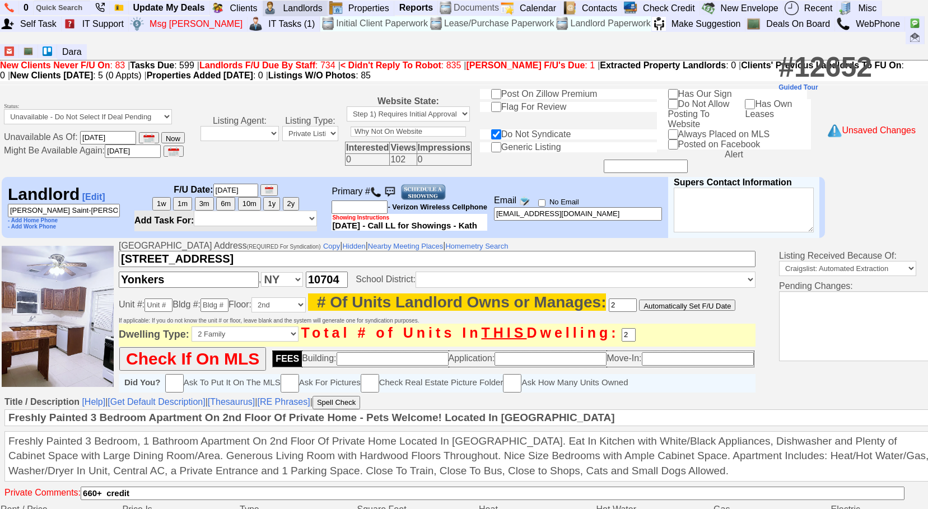
type input "___-___-____"
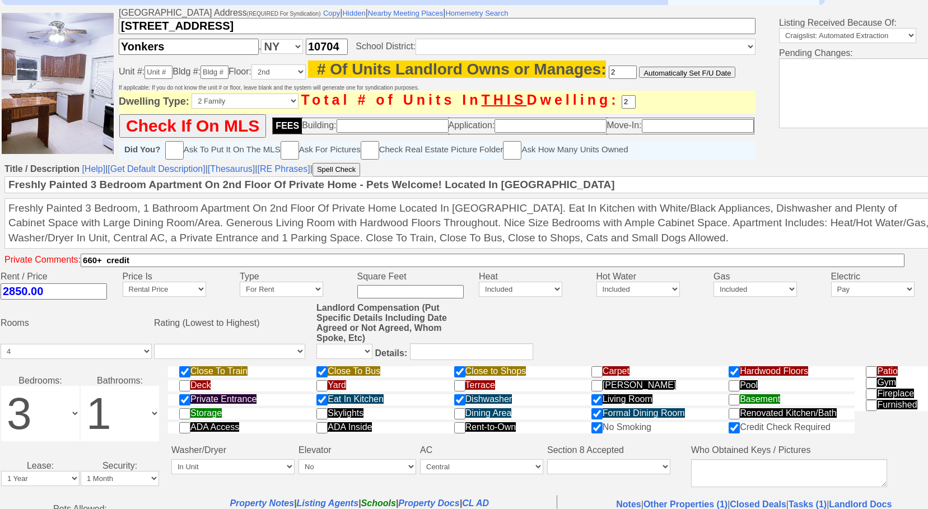
scroll to position [336, 0]
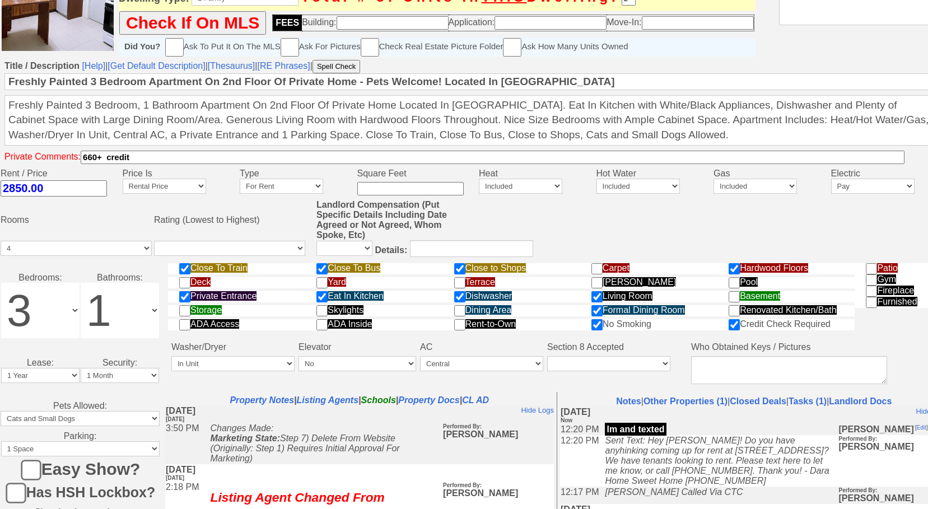
type input "___-___-____"
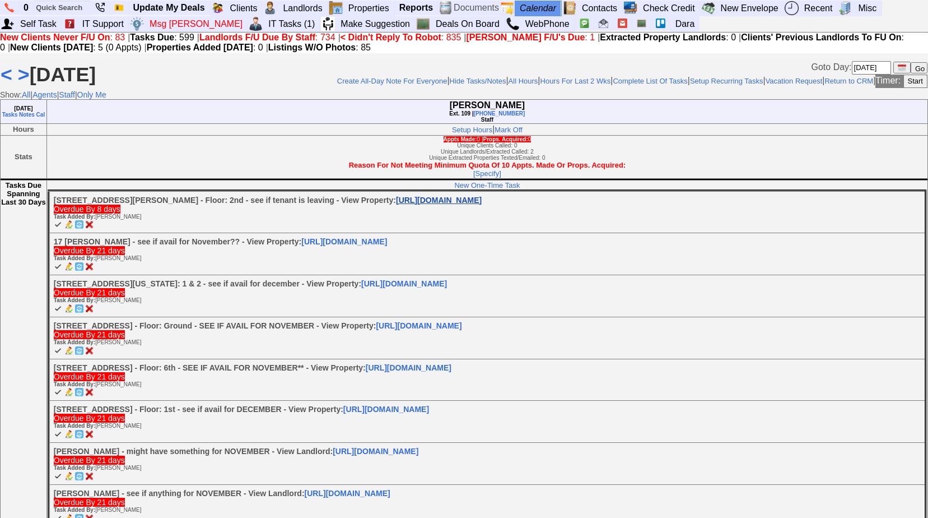
click at [396, 204] on link "[URL][DOMAIN_NAME]" at bounding box center [439, 199] width 86 height 9
click at [421, 204] on link "[URL][DOMAIN_NAME]" at bounding box center [439, 199] width 86 height 9
click at [81, 229] on img at bounding box center [79, 224] width 8 height 8
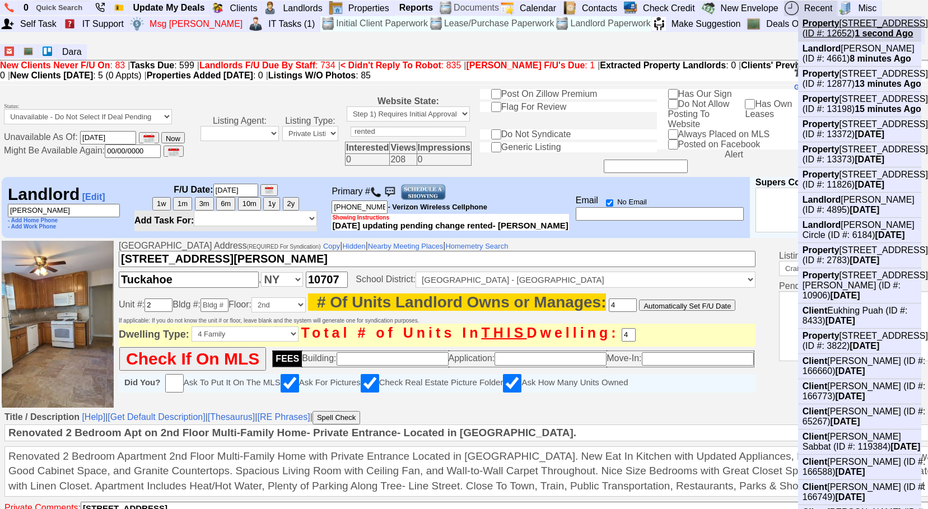
click at [879, 26] on link "Property 60 Edgewood Ave (ID #: 12652) 1 second Ago" at bounding box center [864, 28] width 132 height 25
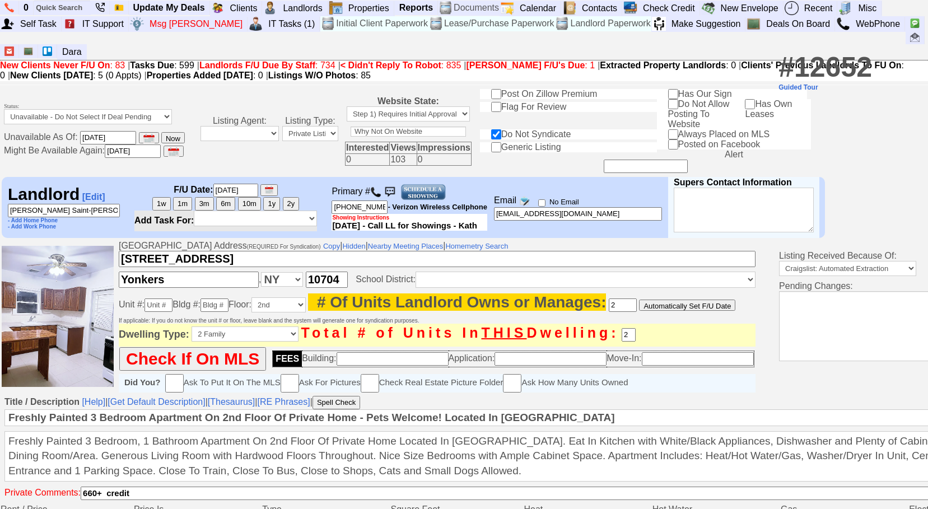
click at [57, 212] on input "[PERSON_NAME] Saint-[PERSON_NAME]" at bounding box center [64, 210] width 112 height 13
click at [354, 204] on input "[PHONE_NUMBER]" at bounding box center [360, 207] width 56 height 13
click at [354, 204] on input "646-574-8574" at bounding box center [360, 207] width 56 height 13
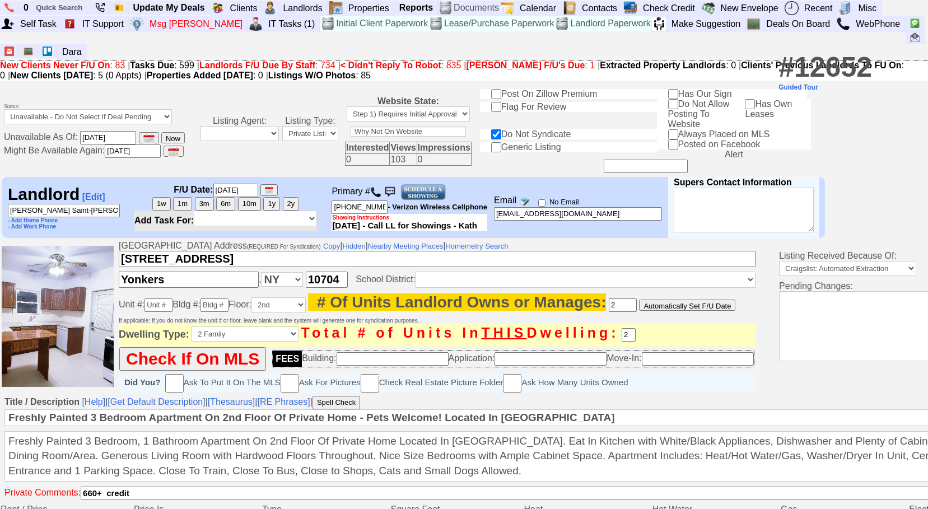
click at [354, 204] on input "646-574-8574" at bounding box center [360, 207] width 56 height 13
click at [106, 204] on input "Alexander Saint-Hilaire" at bounding box center [64, 210] width 112 height 13
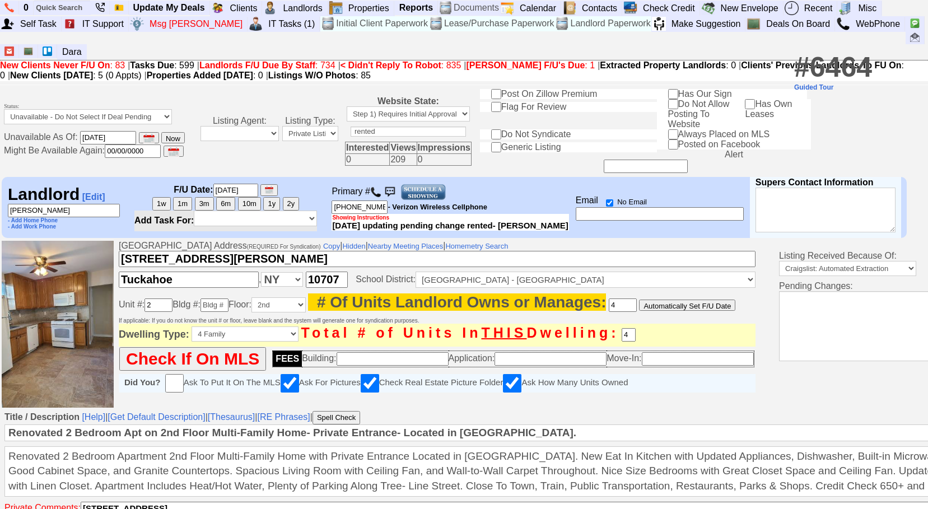
click at [96, 213] on input "[PERSON_NAME]" at bounding box center [64, 210] width 112 height 13
click at [96, 213] on input "Frank Loccisano" at bounding box center [64, 210] width 112 height 13
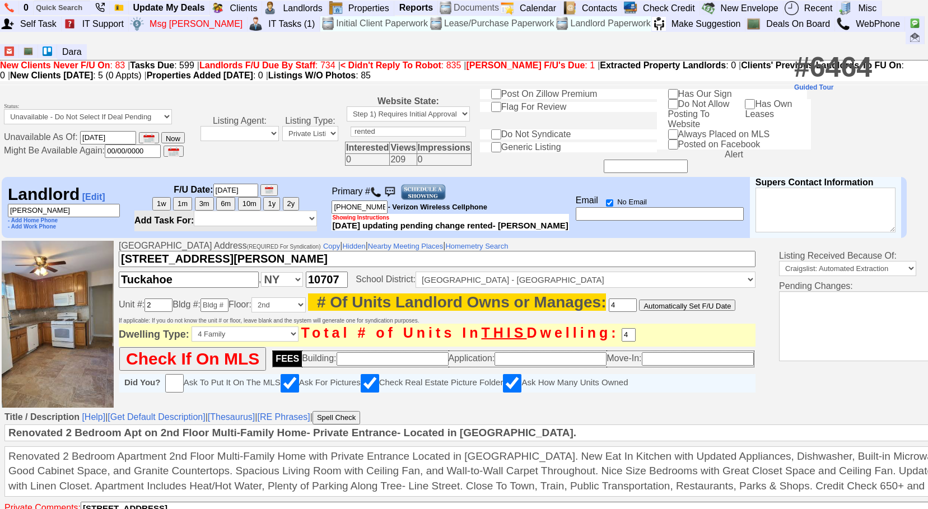
click at [346, 208] on input "718-551-2643" at bounding box center [360, 207] width 56 height 13
click at [381, 188] on img at bounding box center [375, 192] width 11 height 11
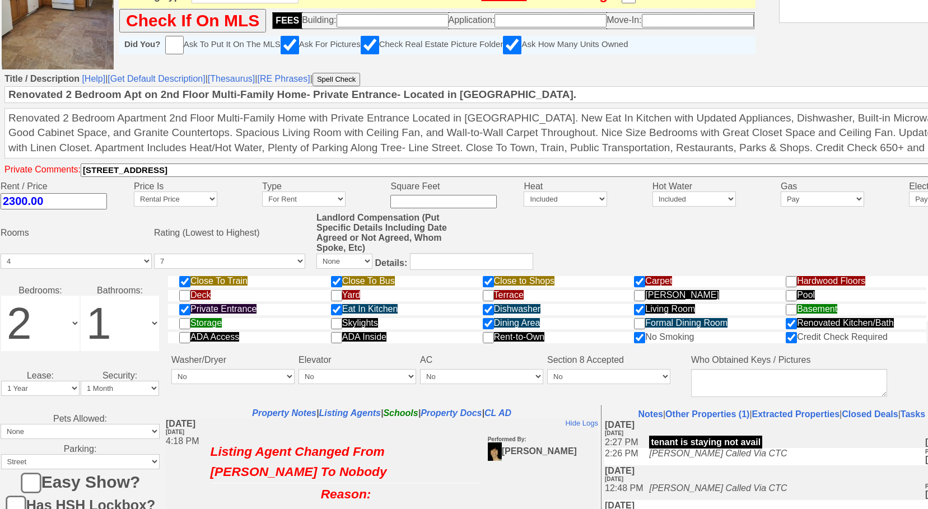
scroll to position [336, 0]
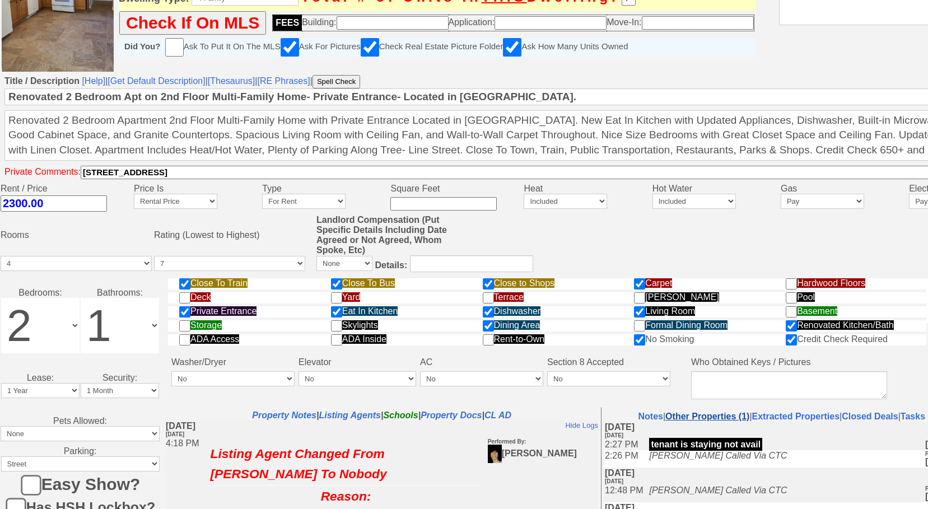
click at [696, 414] on link "Other Properties (1)" at bounding box center [707, 417] width 84 height 10
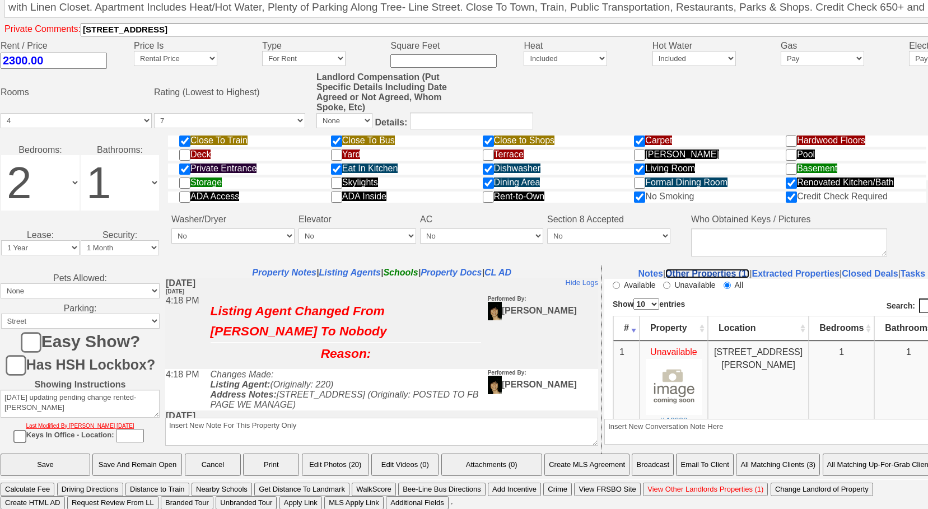
scroll to position [479, 0]
click at [917, 272] on link "Tasks (2)" at bounding box center [920, 274] width 38 height 10
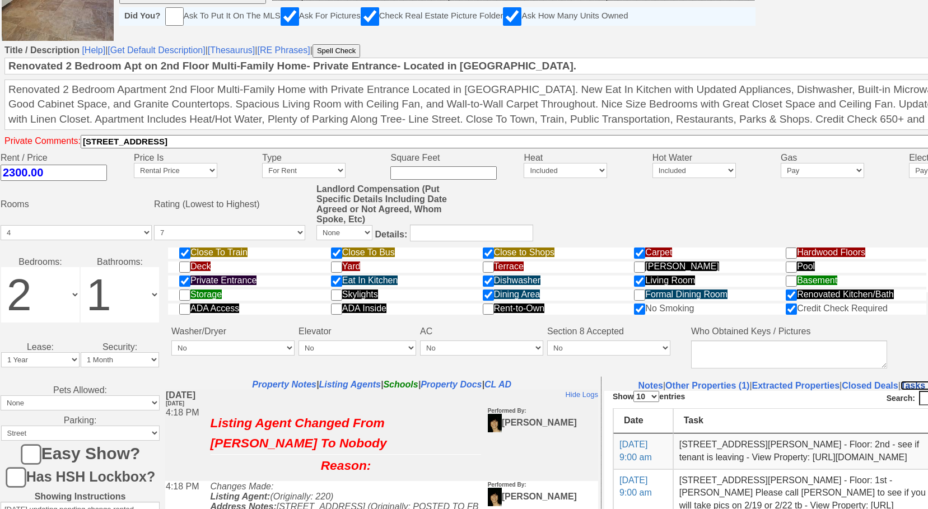
scroll to position [423, 0]
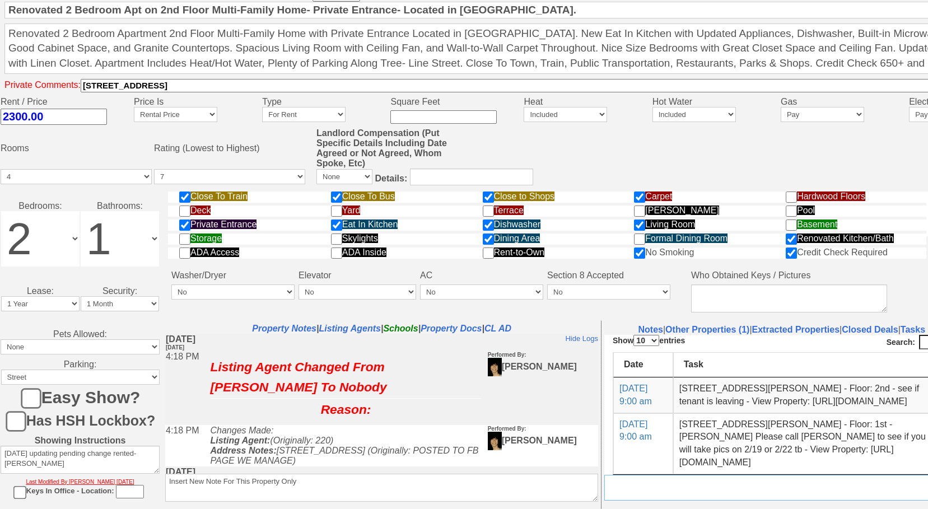
click at [721, 482] on textarea "Insert New Conversation Note Here" at bounding box center [820, 488] width 433 height 26
drag, startPoint x: 947, startPoint y: 818, endPoint x: 509, endPoint y: 469, distance: 560.0
type textarea "nothing available as of yet, but try in month - tasked"
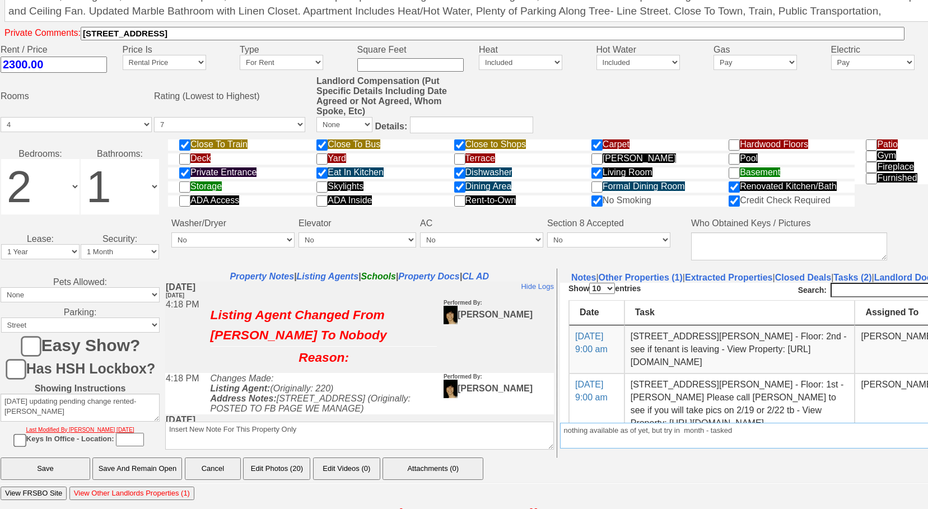
scroll to position [498, 0]
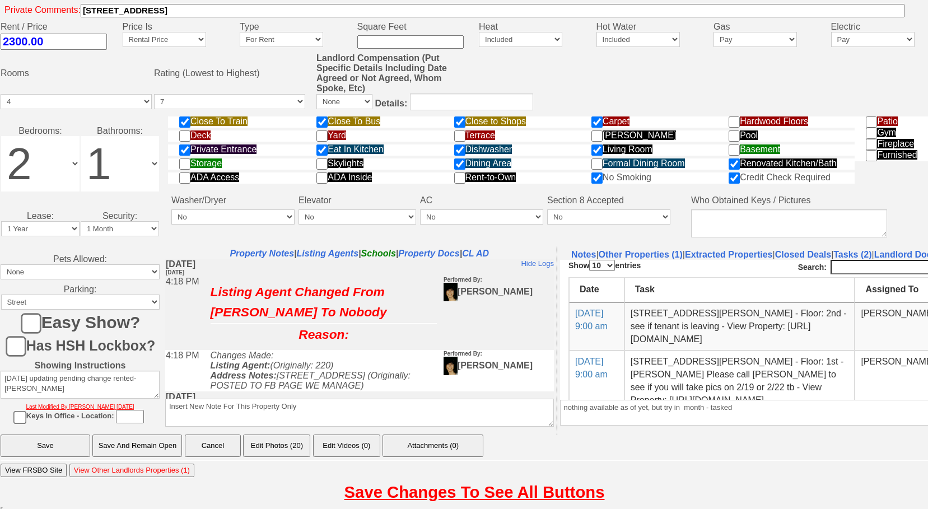
drag, startPoint x: 138, startPoint y: 448, endPoint x: 514, endPoint y: 100, distance: 511.7
click at [138, 448] on input "Save And Remain Open" at bounding box center [137, 446] width 90 height 22
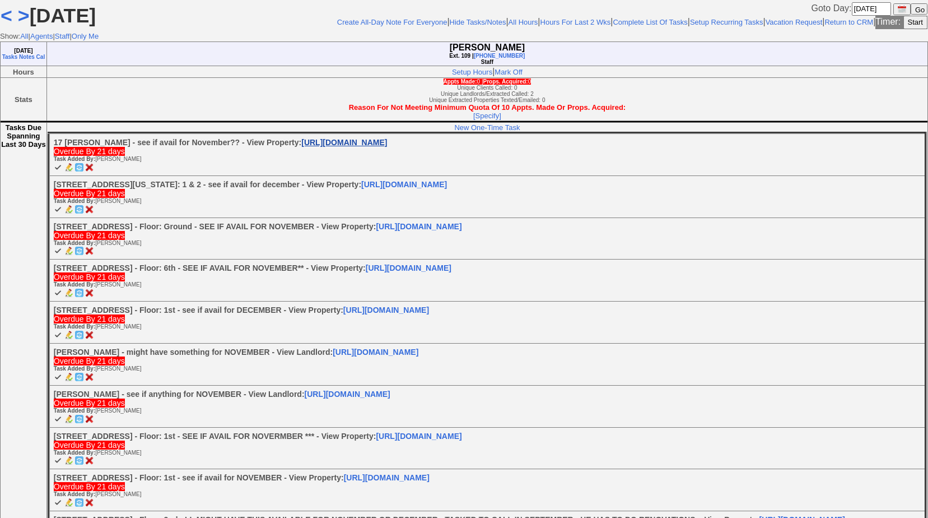
click at [302, 147] on link "[URL][DOMAIN_NAME]" at bounding box center [344, 142] width 86 height 9
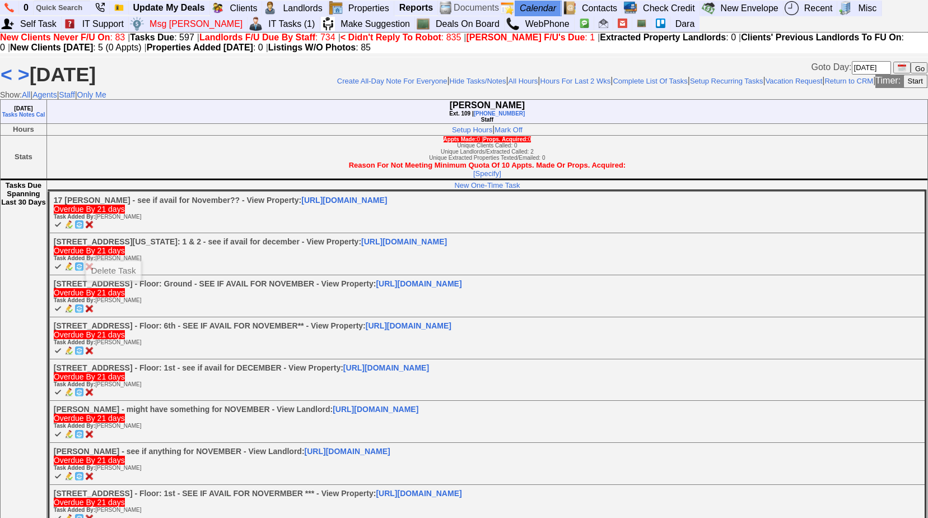
click at [87, 229] on img at bounding box center [89, 224] width 8 height 8
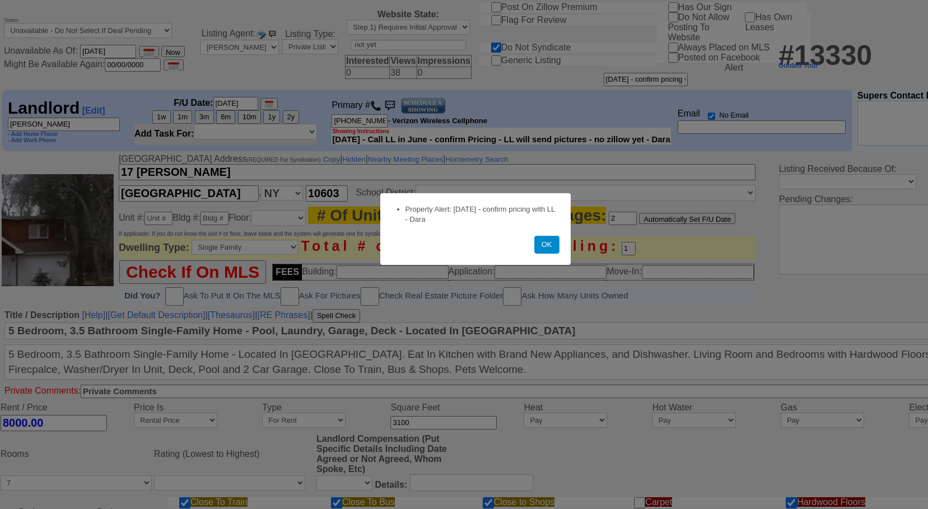
click at [555, 242] on button "OK" at bounding box center [546, 245] width 25 height 18
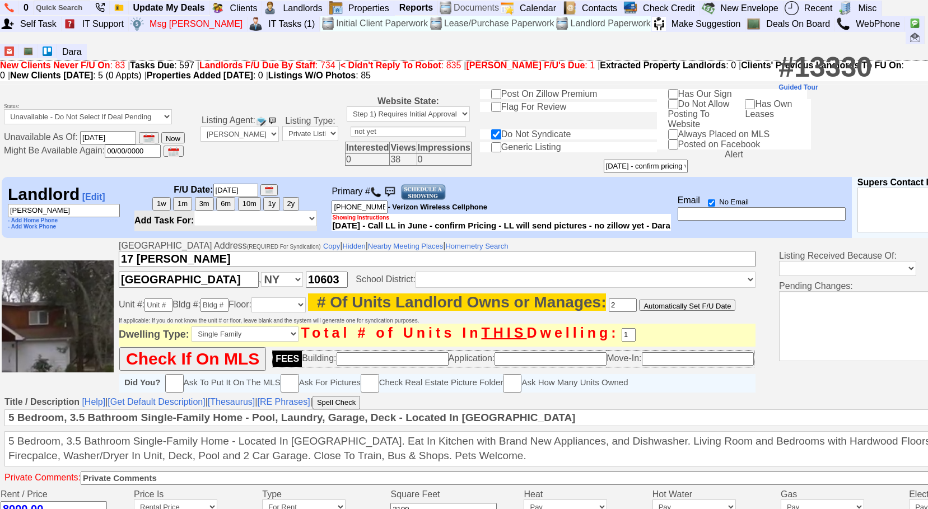
click at [74, 207] on input "Mike Dondero" at bounding box center [64, 210] width 112 height 13
click at [357, 211] on input "914-419-5853" at bounding box center [360, 207] width 56 height 13
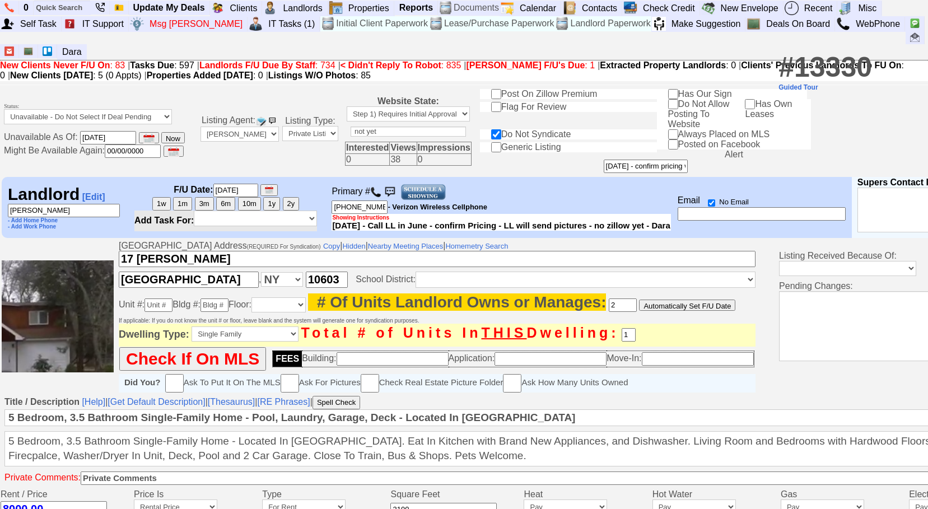
click at [377, 187] on img at bounding box center [375, 192] width 11 height 11
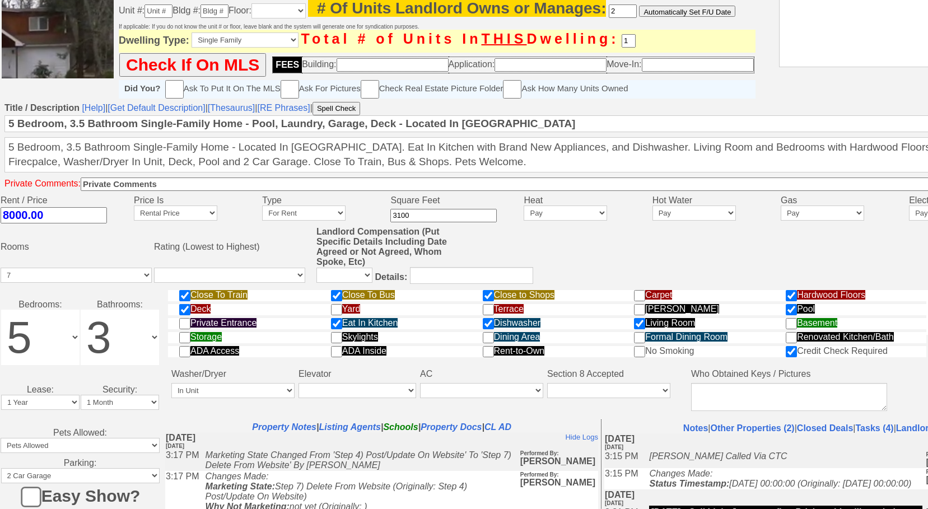
scroll to position [341, 0]
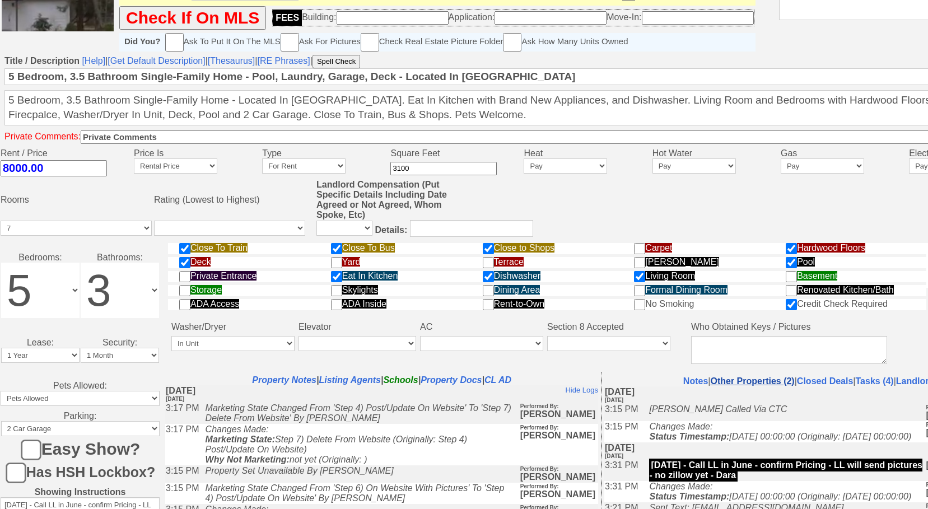
click at [765, 386] on link "Other Properties (2)" at bounding box center [752, 381] width 84 height 10
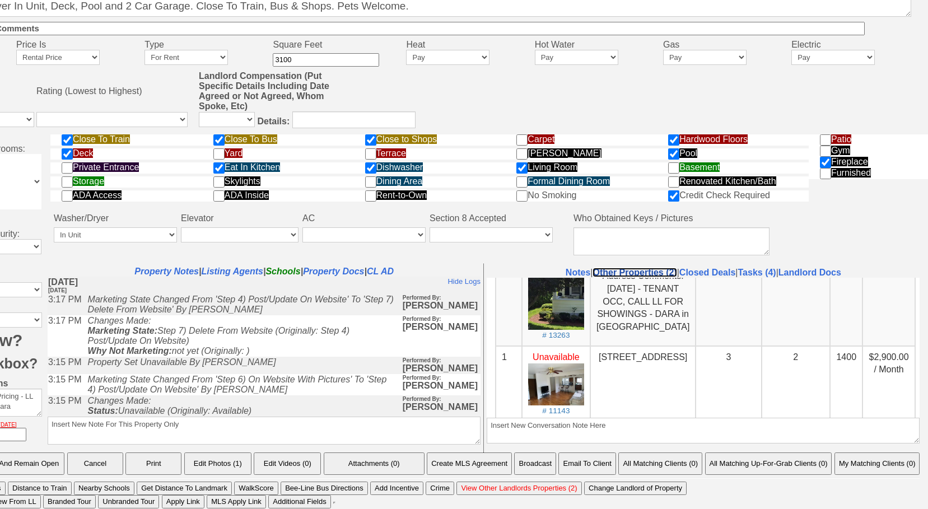
scroll to position [142, 0]
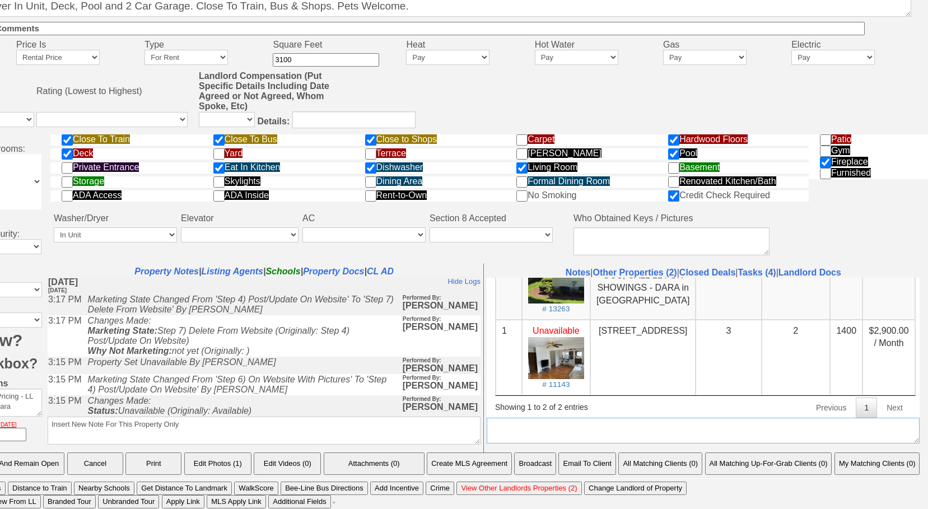
click at [566, 423] on textarea "Insert New Conversation Note Here" at bounding box center [703, 431] width 433 height 26
drag, startPoint x: 598, startPoint y: 714, endPoint x: 454, endPoint y: 413, distance: 333.4
type textarea "17 morton place, greenburgh - wants to knock down pool house and build a cottag…"
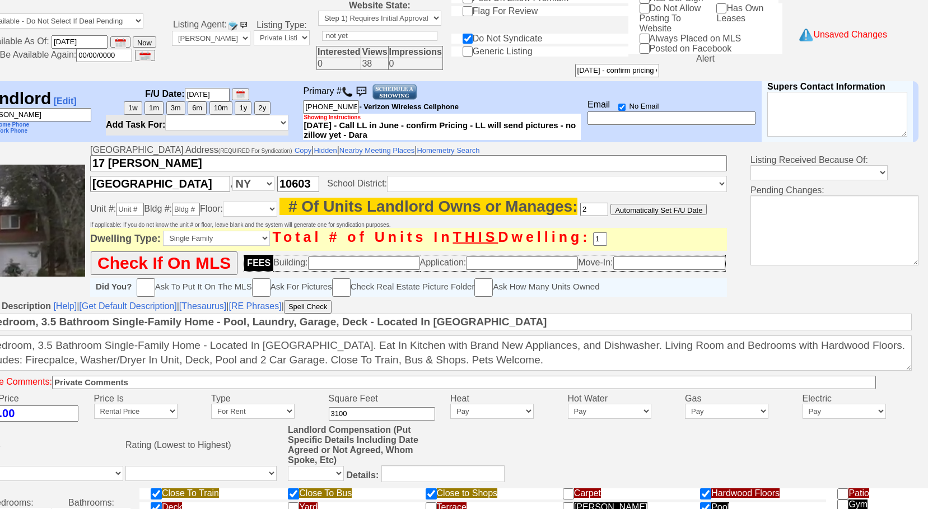
scroll to position [5, 62]
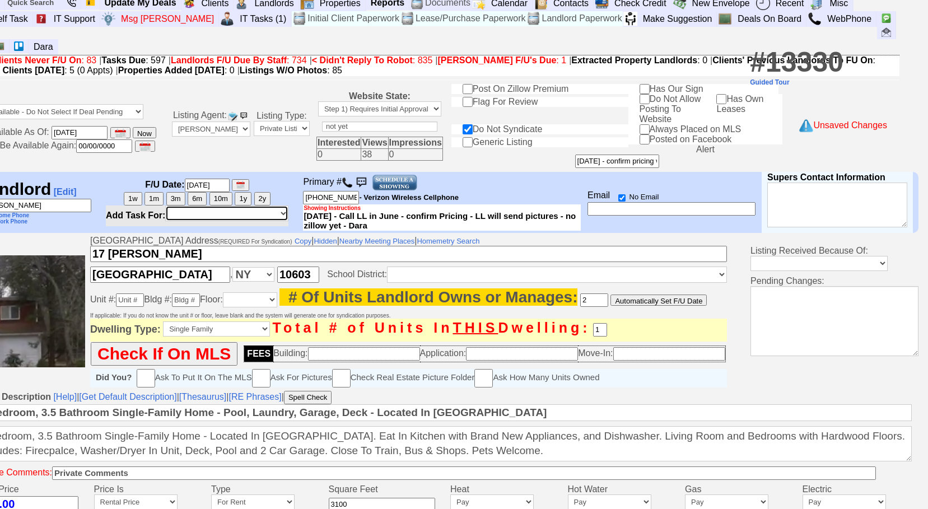
click at [206, 208] on select "*** SELF *** Bob Bruno Cristy Liberto Dara Goldstein Mark Moskowitz Douglas Ser…" at bounding box center [226, 214] width 123 height 16
select select "234"
click at [165, 206] on select "*** SELF *** Bob Bruno Cristy Liberto Dara Goldstein Mark Moskowitz Douglas Ser…" at bounding box center [226, 214] width 123 height 16
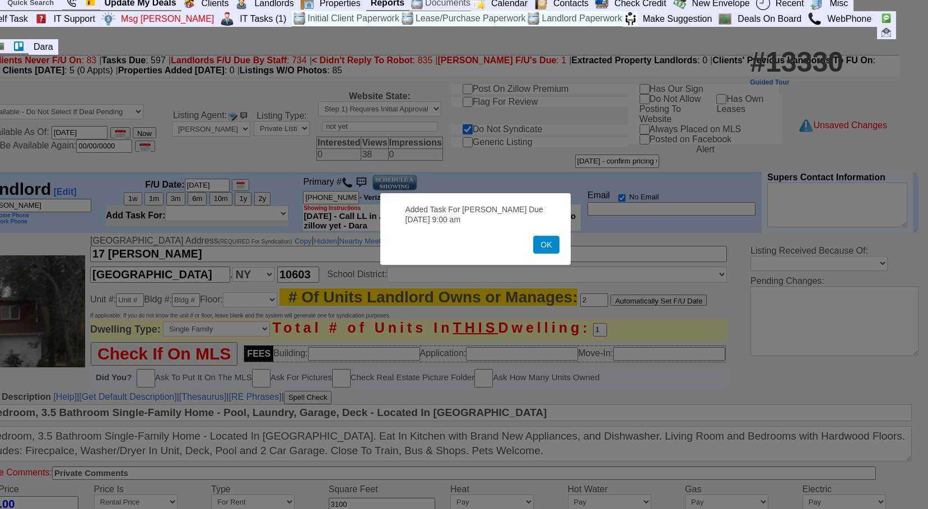
click at [540, 251] on button "OK" at bounding box center [546, 245] width 26 height 18
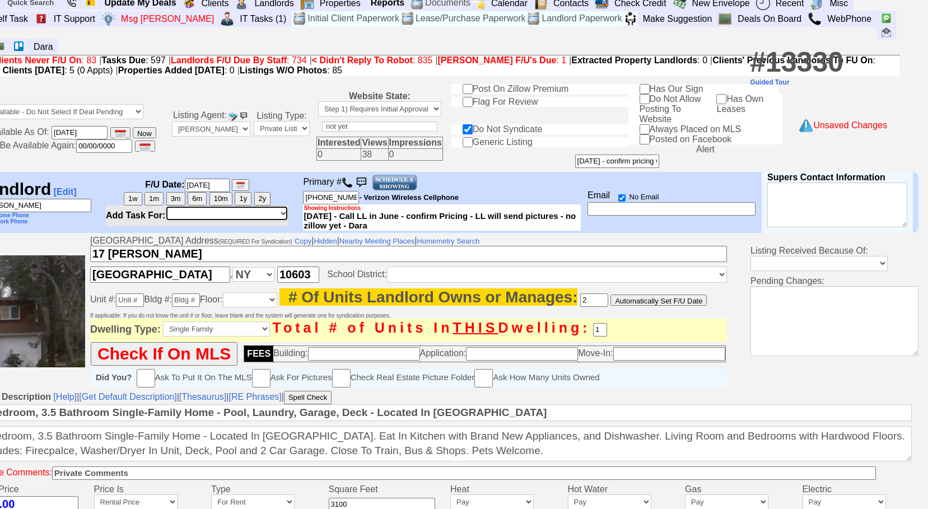
click at [226, 208] on select "*** SELF *** Bob Bruno Cristy Liberto Dara Goldstein Mark Moskowitz Douglas Ser…" at bounding box center [226, 214] width 123 height 16
select select "8"
click at [165, 206] on select "*** SELF *** Bob Bruno Cristy Liberto Dara Goldstein Mark Moskowitz Douglas Ser…" at bounding box center [226, 214] width 123 height 16
select select
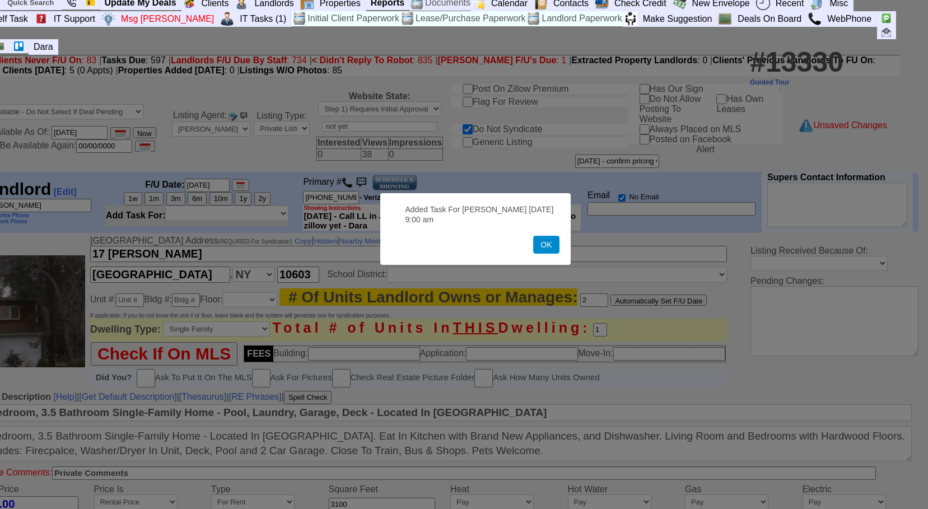
click at [551, 249] on button "OK" at bounding box center [546, 245] width 26 height 18
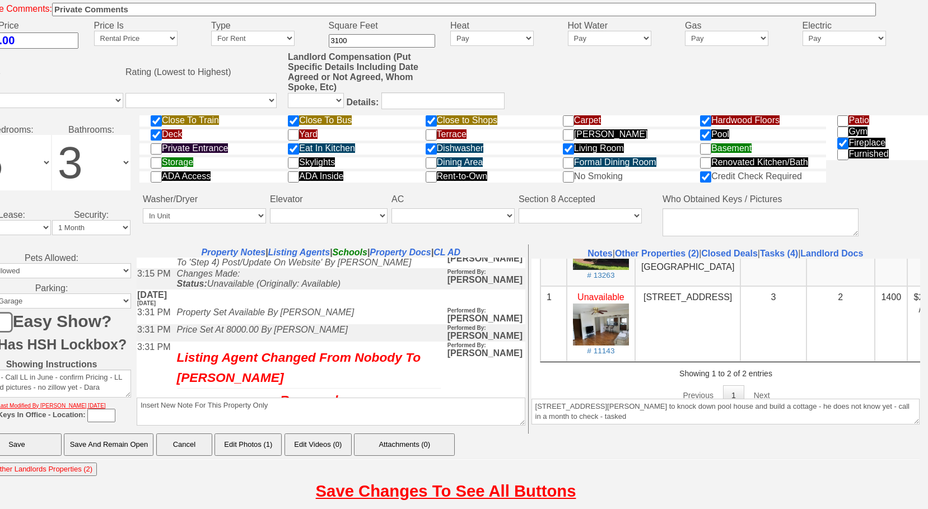
scroll to position [112, 0]
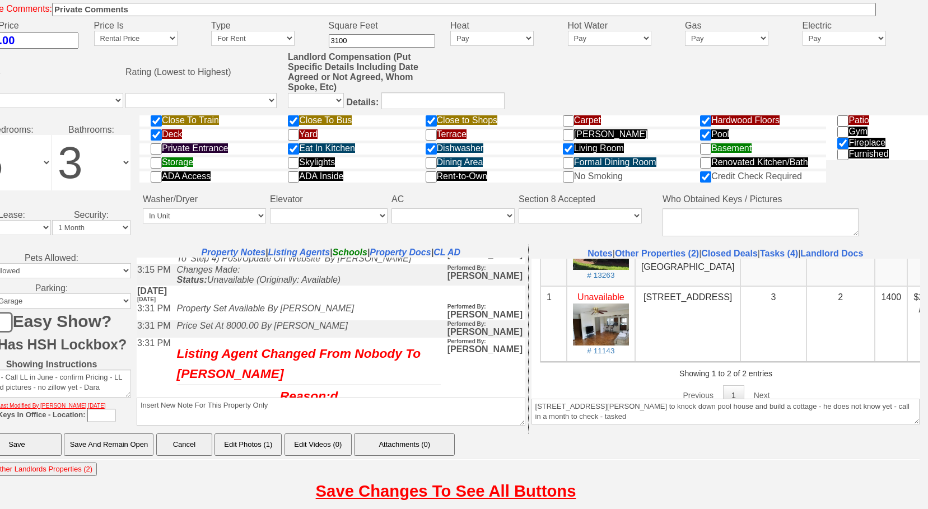
click at [74, 449] on input "Save And Remain Open" at bounding box center [109, 445] width 90 height 22
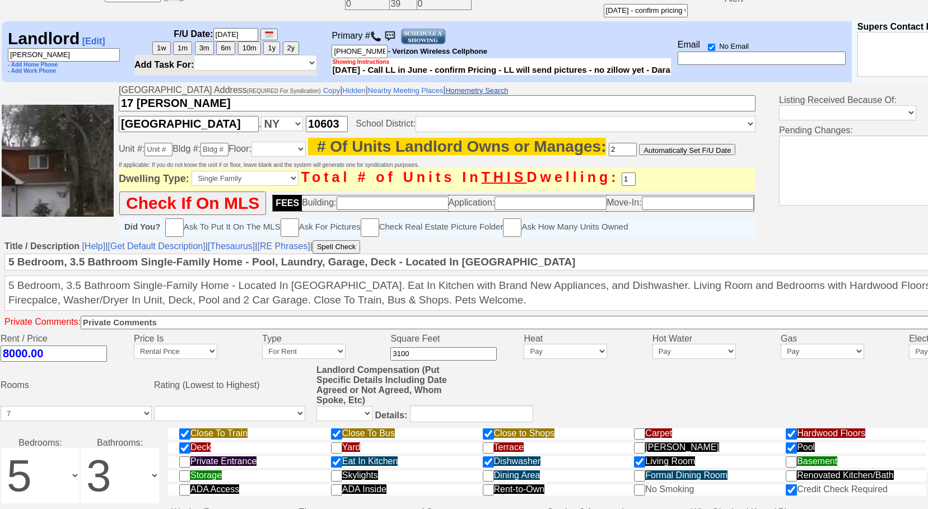
scroll to position [117, 0]
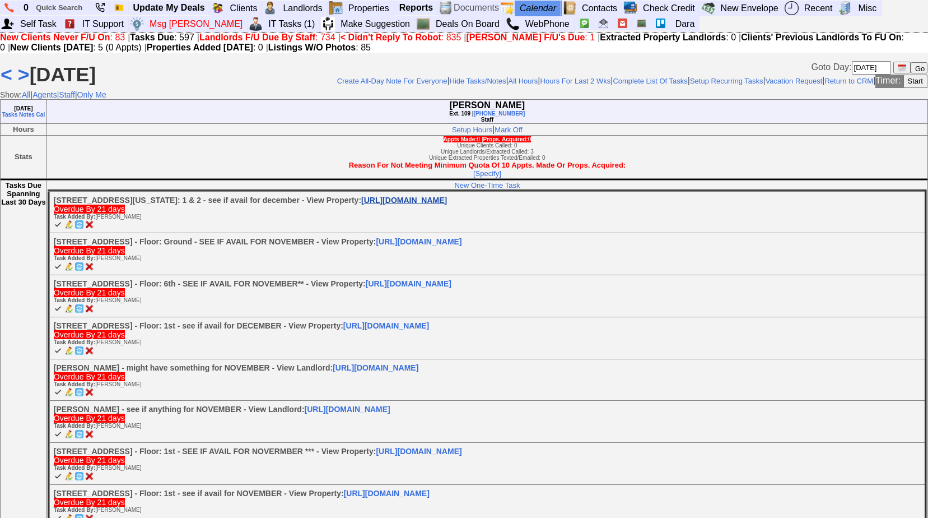
click at [361, 204] on link "[URL][DOMAIN_NAME]" at bounding box center [404, 199] width 86 height 9
click at [388, 204] on link "[URL][DOMAIN_NAME]" at bounding box center [404, 199] width 86 height 9
click at [79, 229] on img at bounding box center [79, 224] width 8 height 8
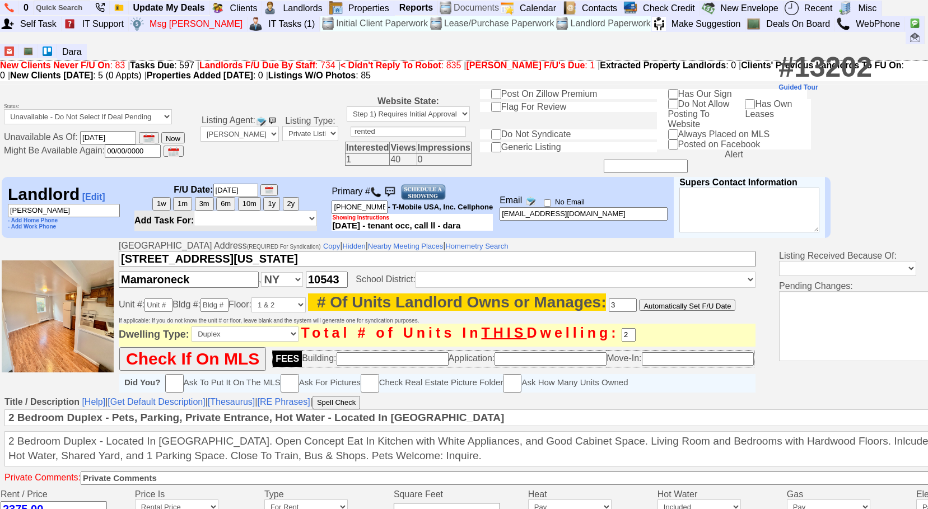
click at [81, 208] on input "[PERSON_NAME]" at bounding box center [64, 210] width 112 height 13
click at [355, 209] on input "[PHONE_NUMBER]" at bounding box center [360, 207] width 56 height 13
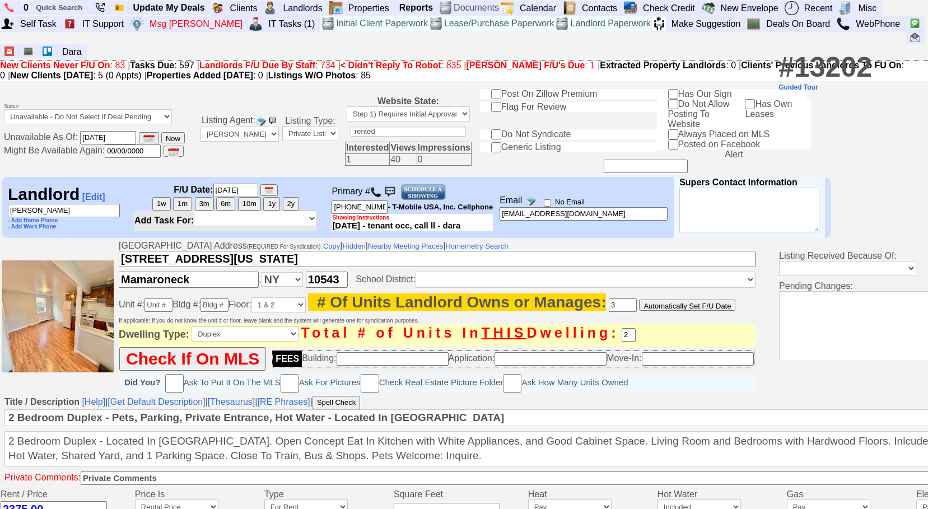
click at [377, 191] on img at bounding box center [375, 192] width 11 height 11
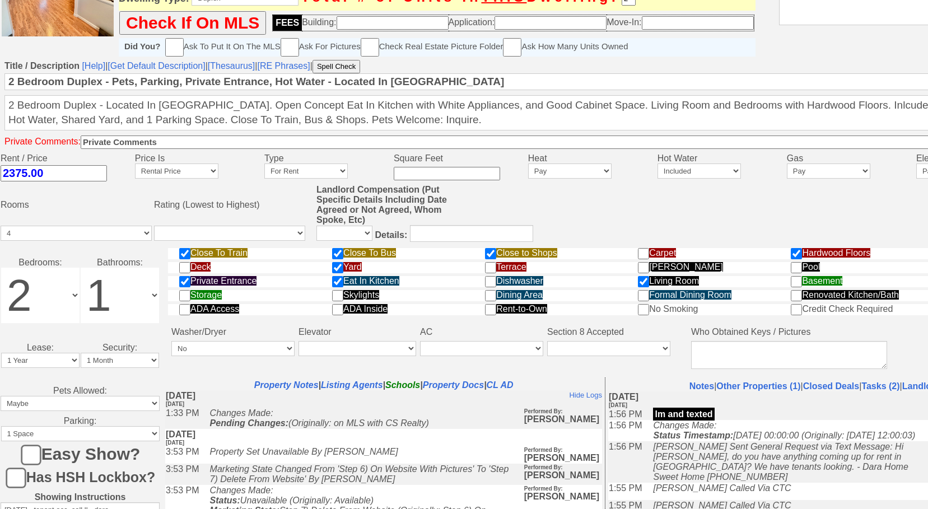
scroll to position [453, 0]
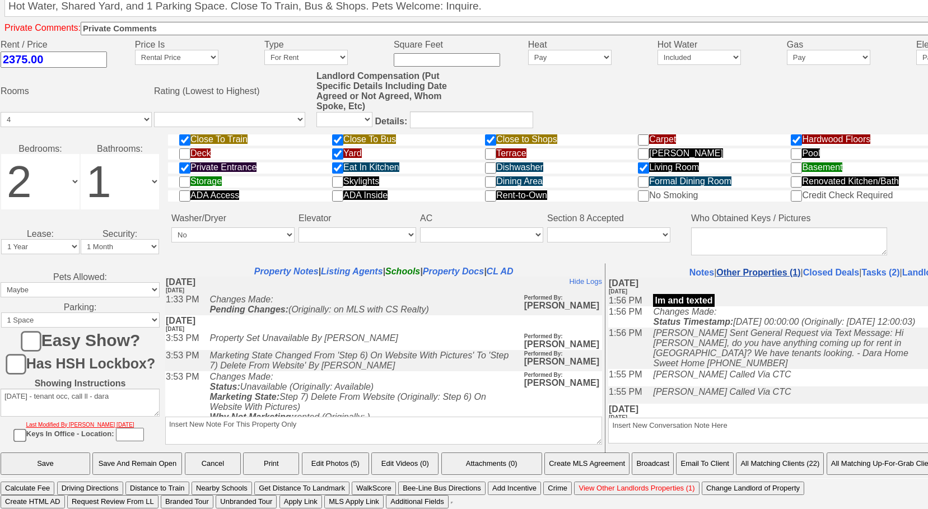
click at [744, 271] on link "Other Properties (1)" at bounding box center [758, 273] width 84 height 10
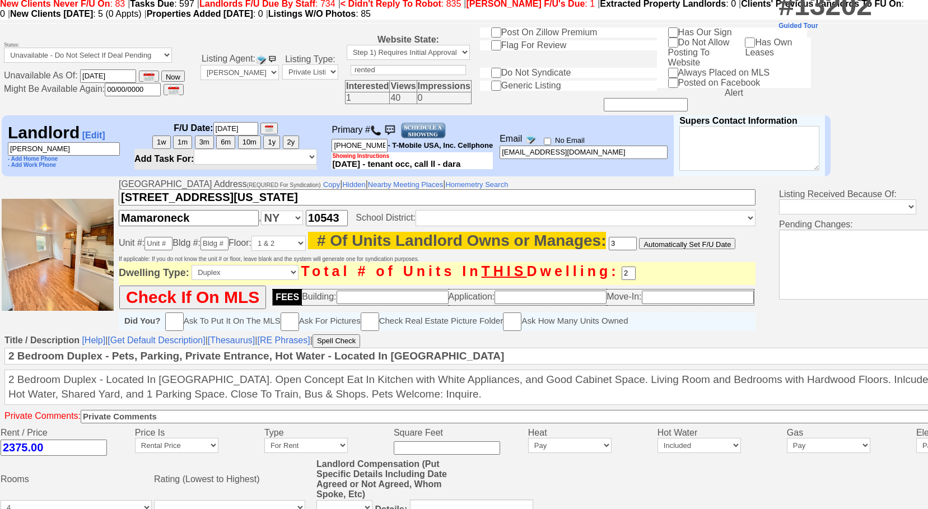
scroll to position [61, 0]
click at [394, 130] on img at bounding box center [389, 131] width 17 height 17
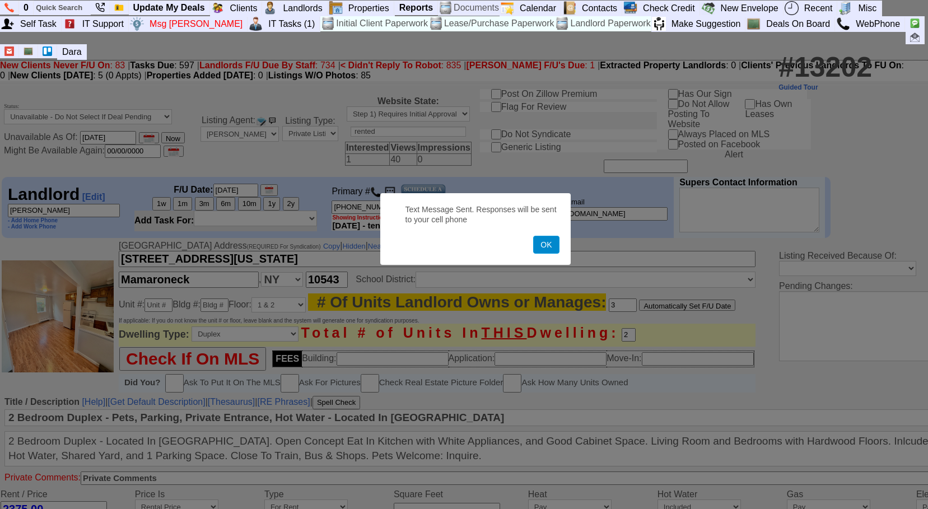
click at [558, 241] on button "OK" at bounding box center [546, 245] width 26 height 18
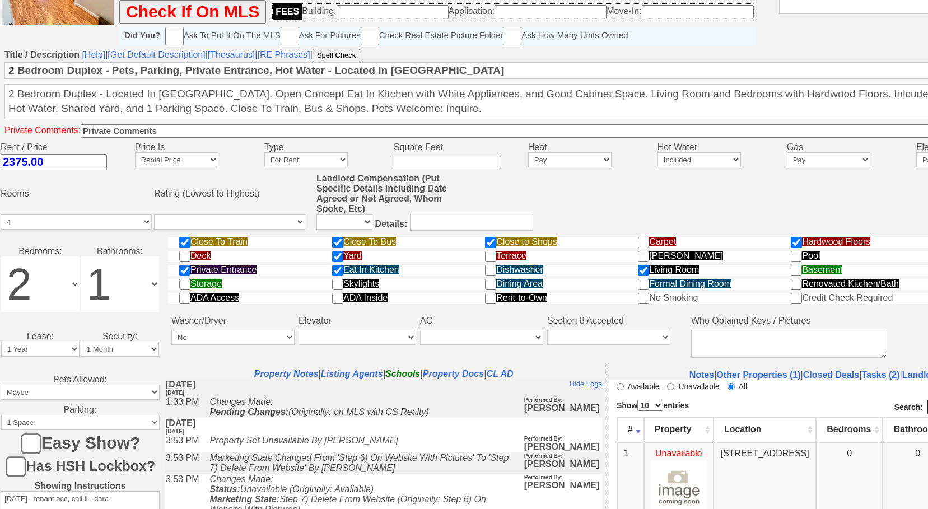
scroll to position [392, 0]
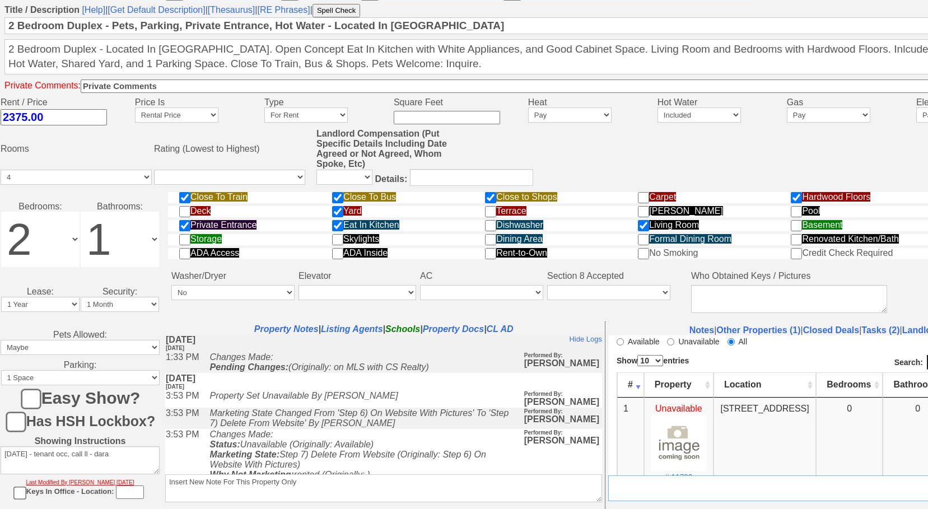
click at [659, 491] on textarea "Insert New Conversation Note Here" at bounding box center [826, 489] width 437 height 26
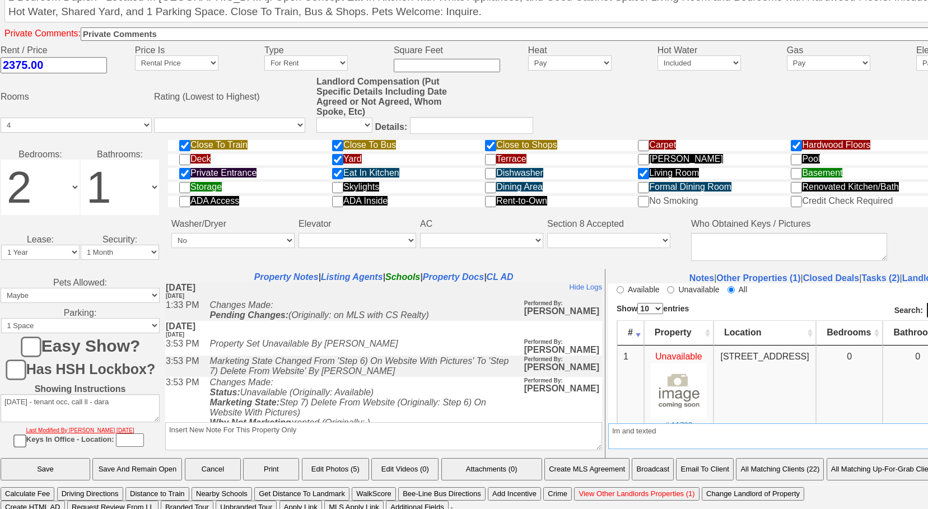
scroll to position [453, 0]
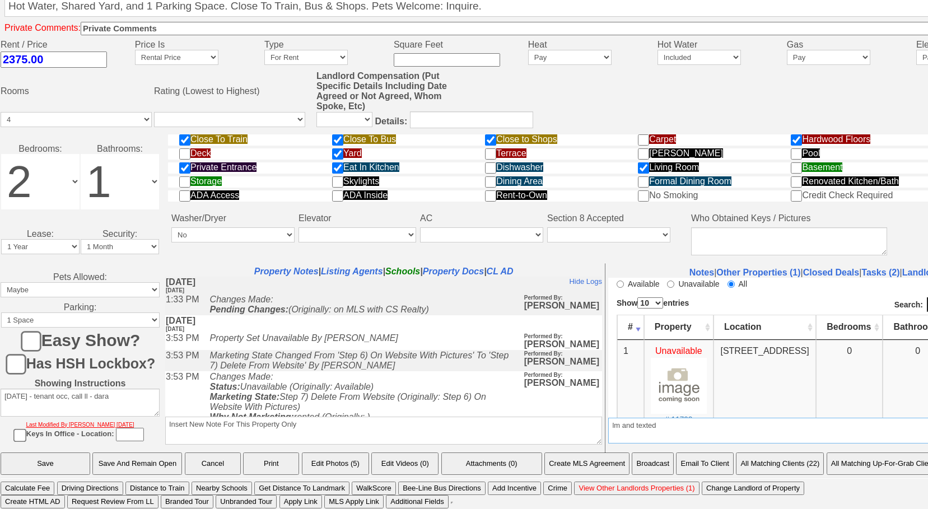
type textarea "lm and texted"
click at [128, 464] on input "Save And Remain Open" at bounding box center [137, 464] width 90 height 22
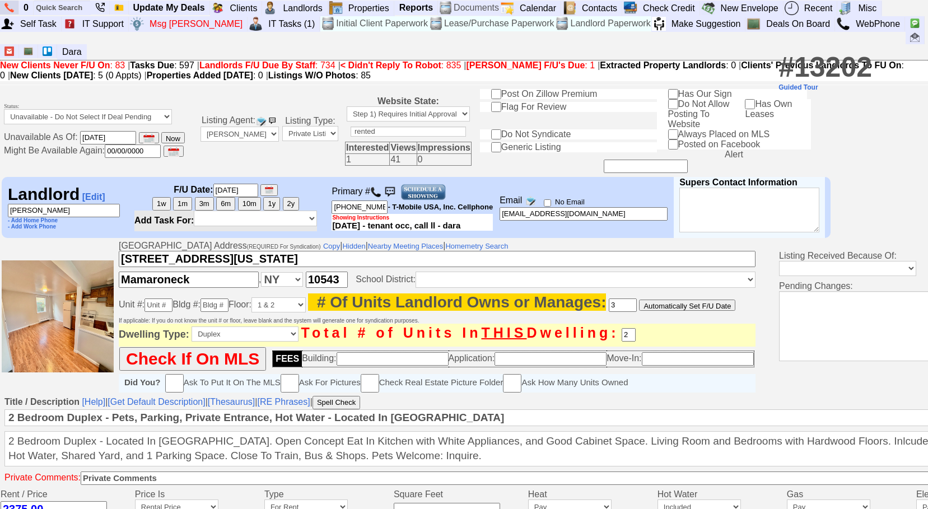
click at [8, 9] on img at bounding box center [9, 8] width 10 height 10
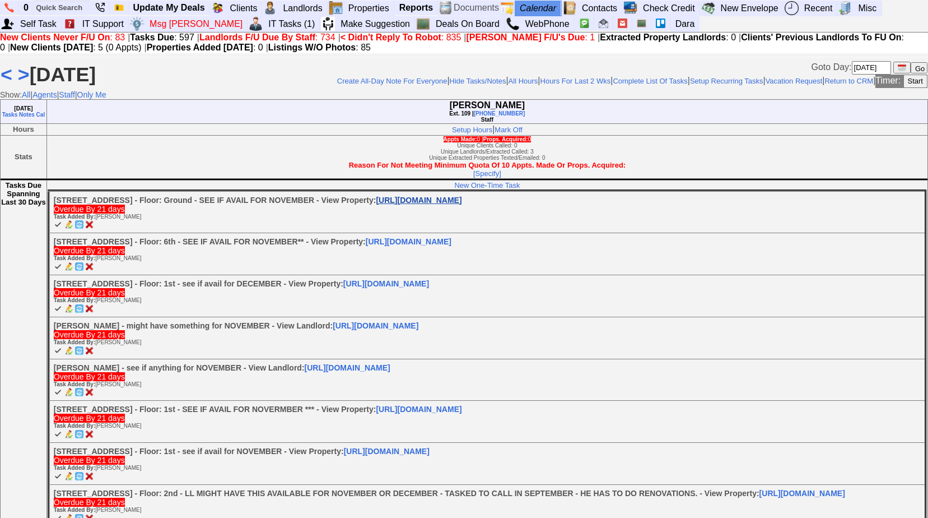
click at [398, 204] on link "[URL][DOMAIN_NAME]" at bounding box center [419, 199] width 86 height 9
click at [77, 229] on img at bounding box center [79, 224] width 8 height 8
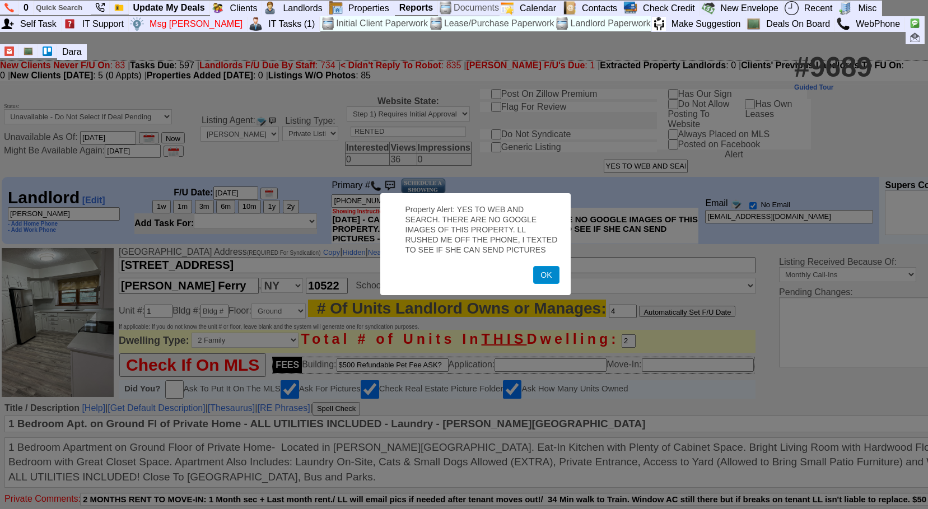
click at [549, 282] on button "OK" at bounding box center [546, 275] width 26 height 18
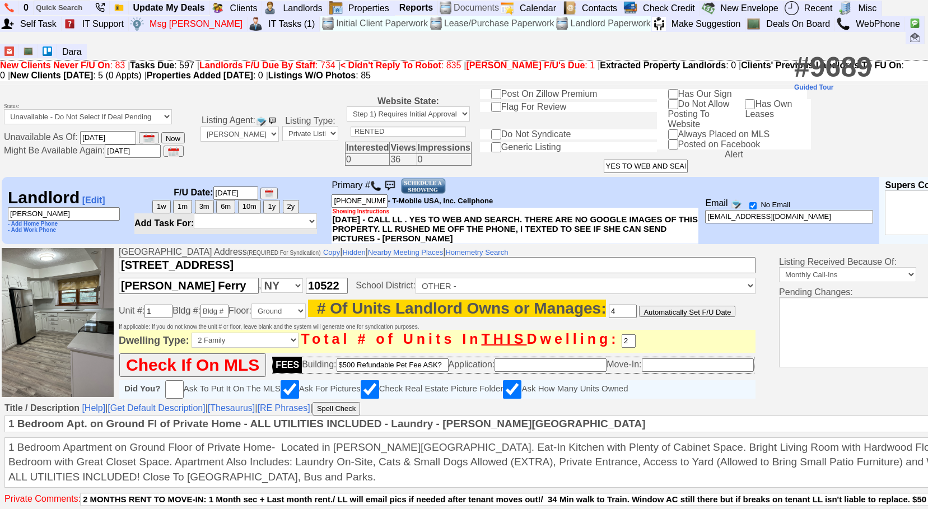
click at [76, 216] on input "[PERSON_NAME]" at bounding box center [64, 213] width 112 height 13
click at [76, 216] on input "Maria Santos" at bounding box center [64, 213] width 112 height 13
click at [370, 198] on input "914-924-3851" at bounding box center [360, 200] width 56 height 13
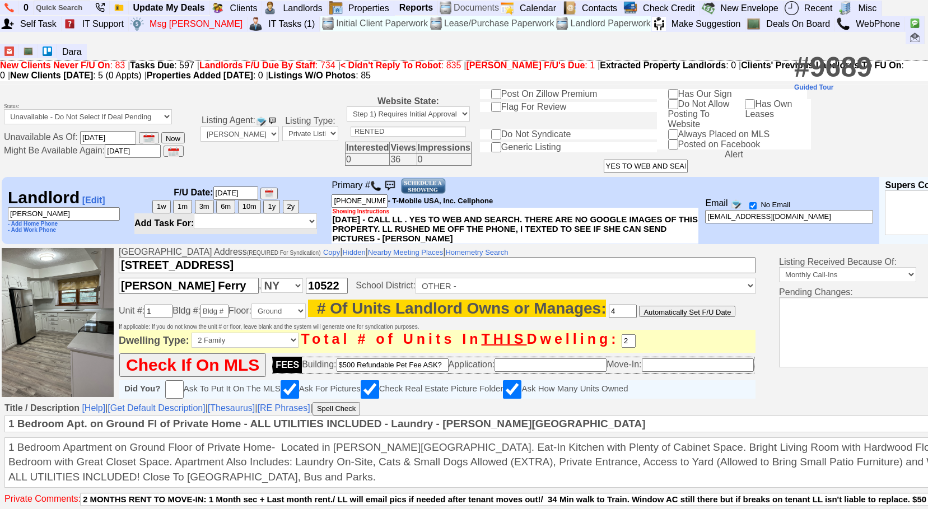
click at [381, 184] on img at bounding box center [375, 185] width 11 height 11
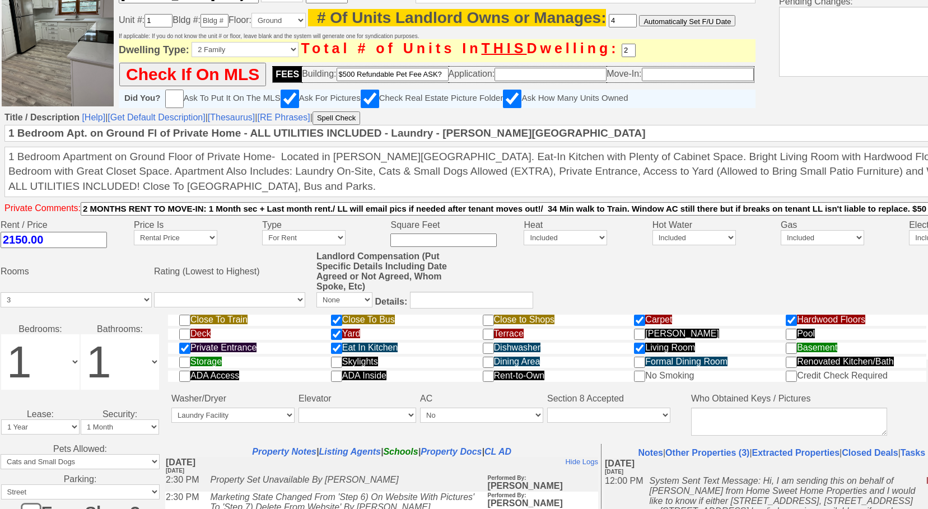
scroll to position [392, 0]
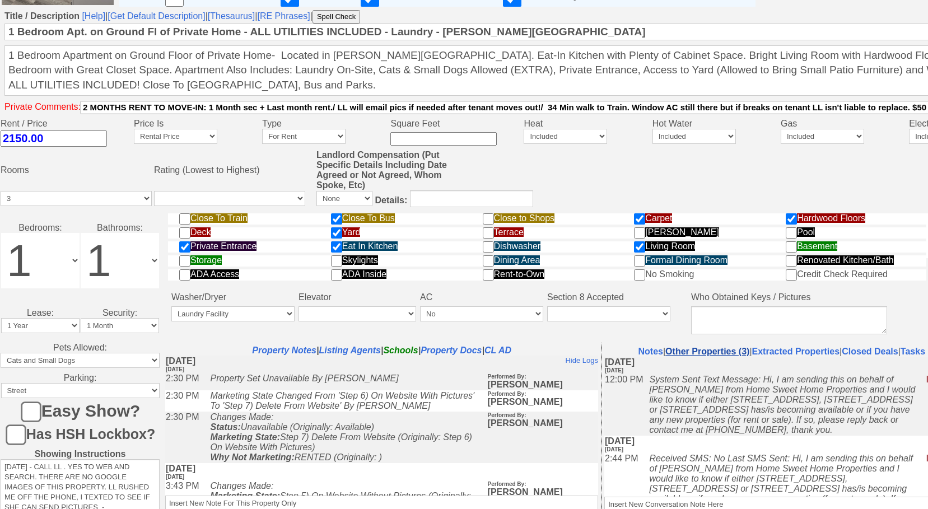
click at [727, 353] on link "Other Properties (3)" at bounding box center [707, 352] width 84 height 10
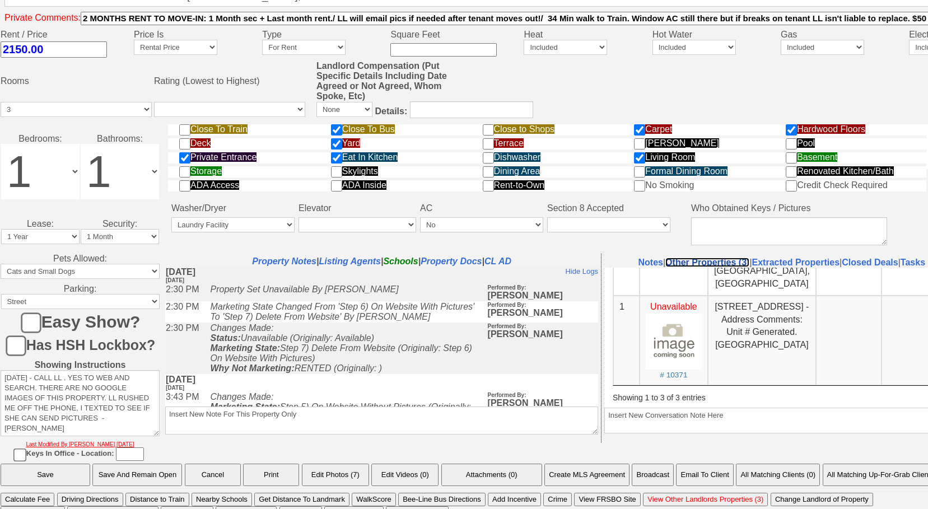
scroll to position [499, 0]
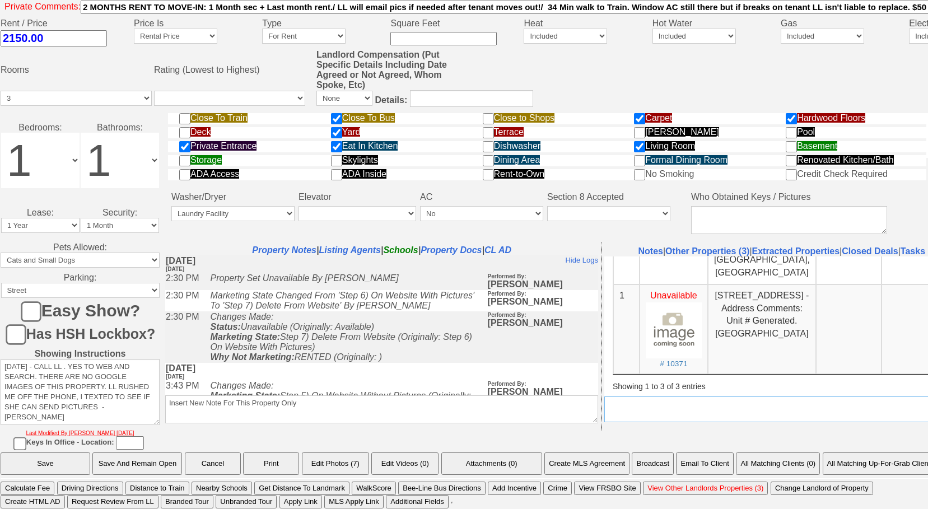
click at [651, 400] on textarea "Insert New Conversation Note Here" at bounding box center [820, 410] width 433 height 26
type textarea "nothing avail"
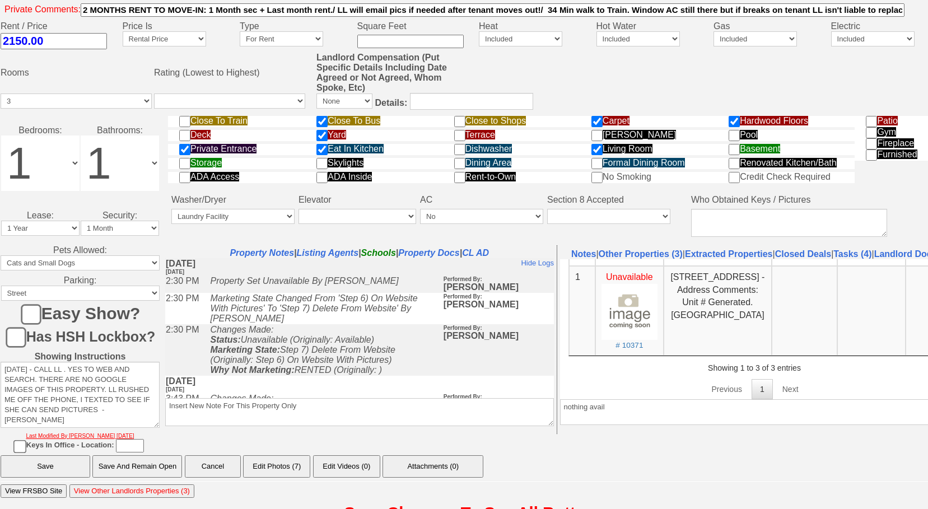
click at [149, 462] on input "Save And Remain Open" at bounding box center [137, 466] width 90 height 22
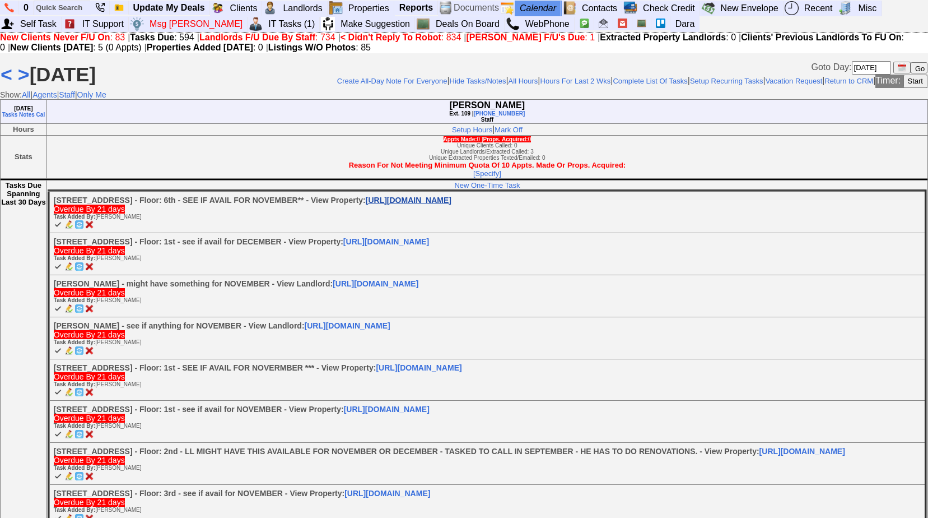
click at [451, 204] on link "[URL][DOMAIN_NAME]" at bounding box center [409, 199] width 86 height 9
click at [424, 204] on link "[URL][DOMAIN_NAME]" at bounding box center [409, 199] width 86 height 9
click at [94, 229] on img at bounding box center [89, 224] width 8 height 8
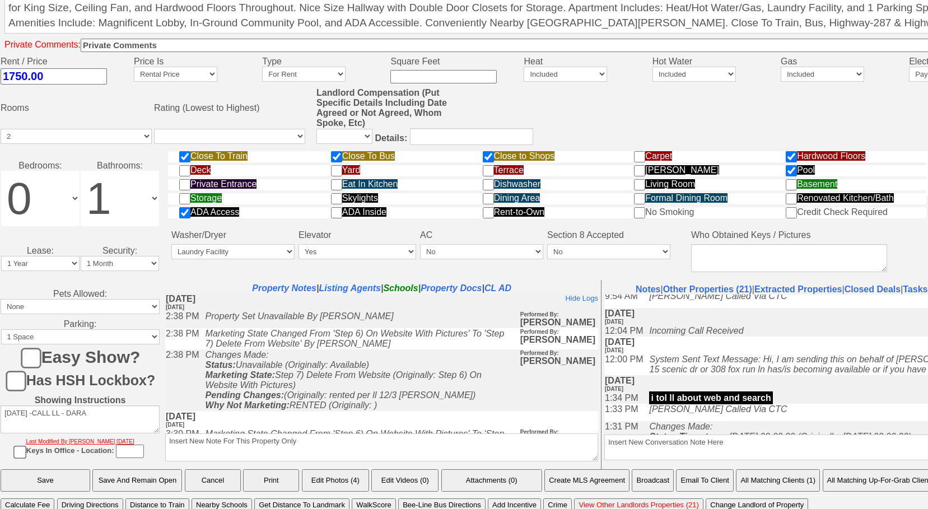
scroll to position [112, 0]
click at [717, 294] on link "Other Properties (21)" at bounding box center [707, 290] width 89 height 10
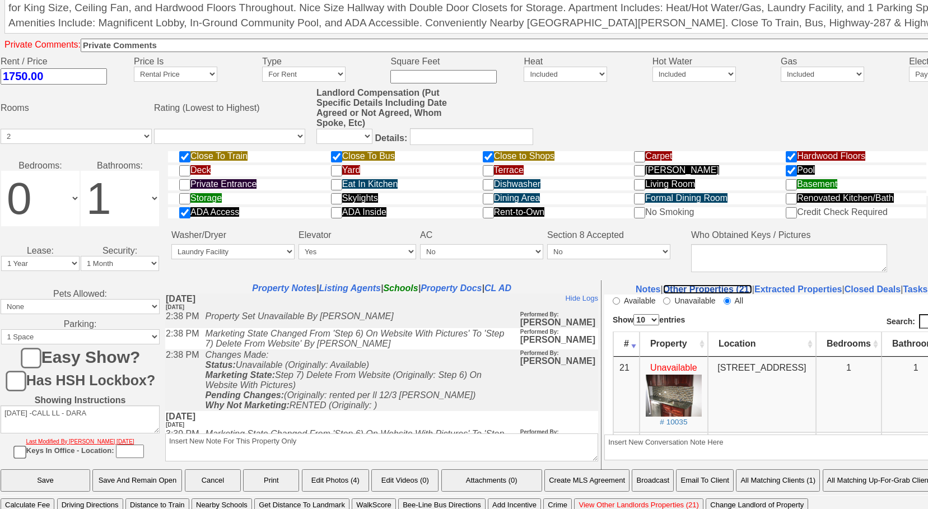
scroll to position [0, 0]
click at [616, 302] on input "Available" at bounding box center [616, 300] width 7 height 7
radio input "true"
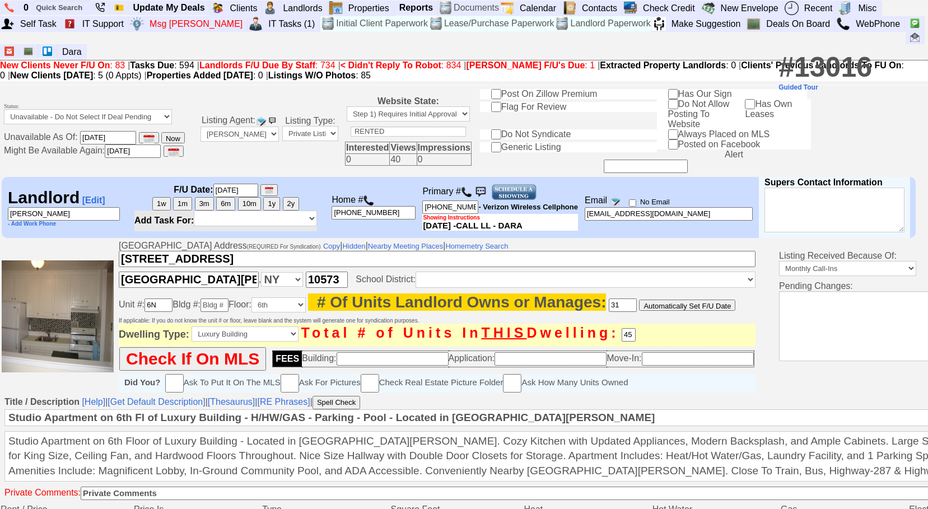
click at [468, 189] on img at bounding box center [466, 192] width 11 height 11
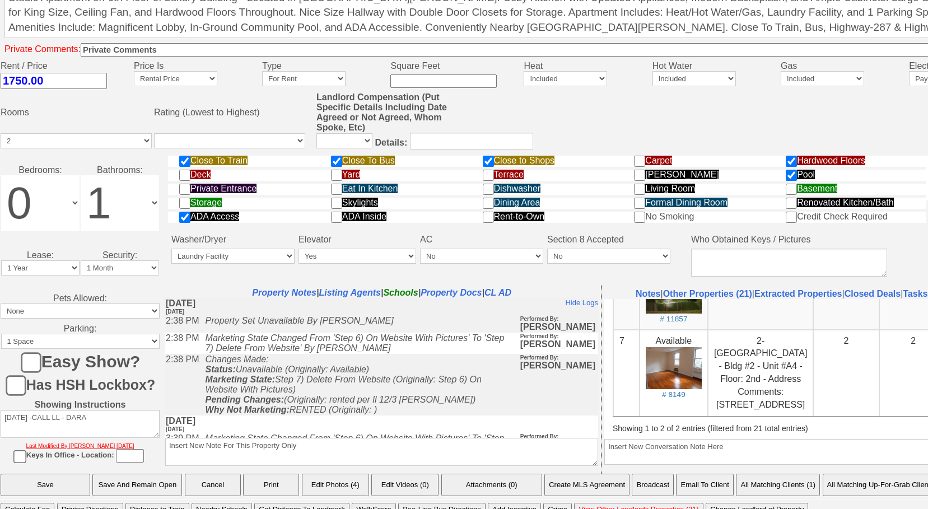
scroll to position [468, 0]
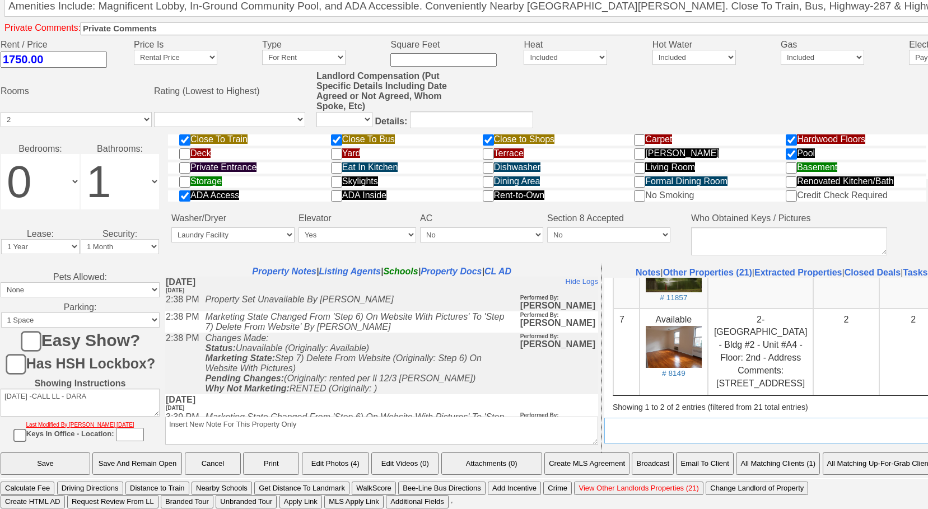
click at [626, 434] on textarea "Insert New Conversation Note Here" at bounding box center [820, 431] width 433 height 26
type textarea "1"
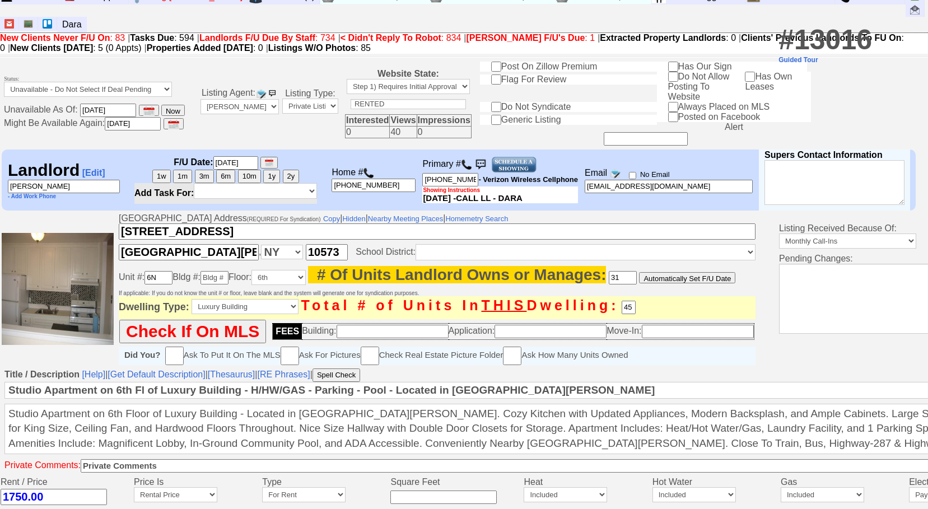
scroll to position [0, 0]
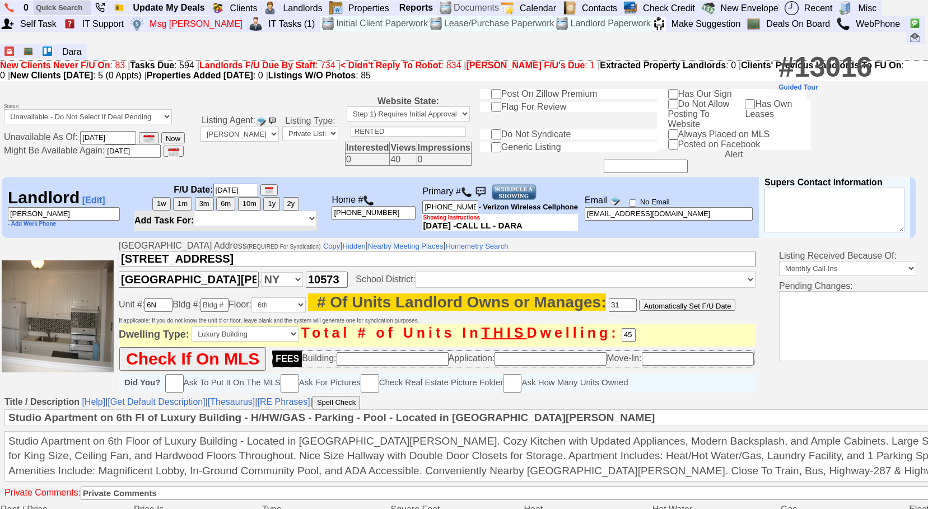
type textarea "90 pinewo"
click at [66, 11] on input "text" at bounding box center [62, 8] width 56 height 14
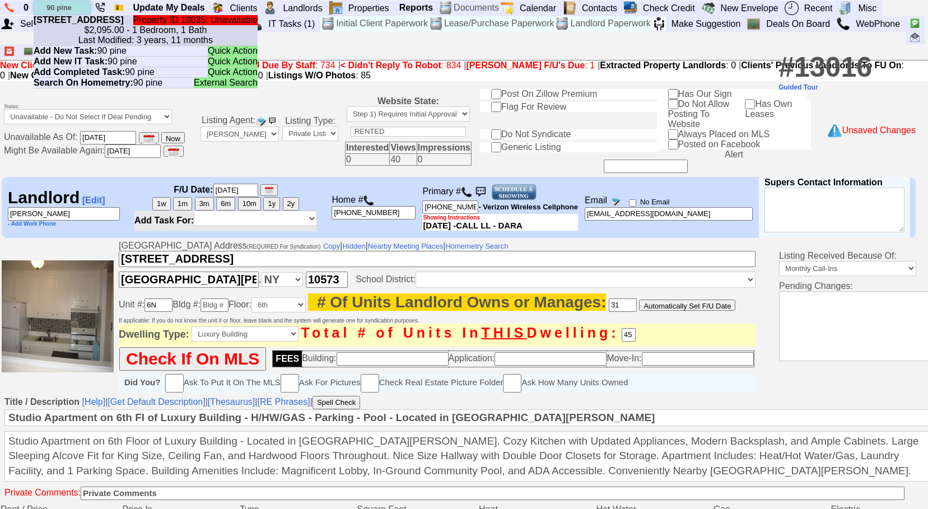
type input "90 pine"
click at [174, 36] on center "$2,095.00 - 1 Bedroom, 1 Bath Last Modified: 3 years, 11 months" at bounding box center [146, 35] width 224 height 20
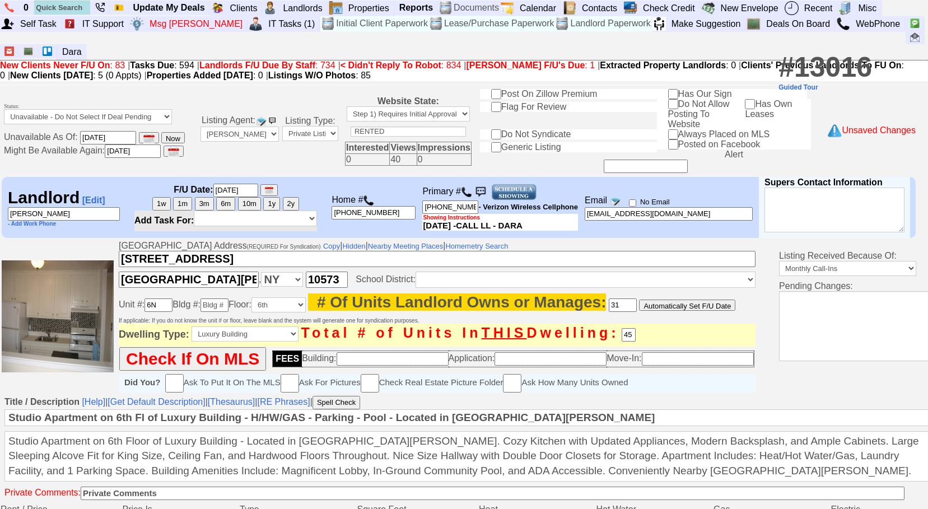
click at [237, 71] on b "Properties Added [DATE]" at bounding box center [200, 76] width 106 height 10
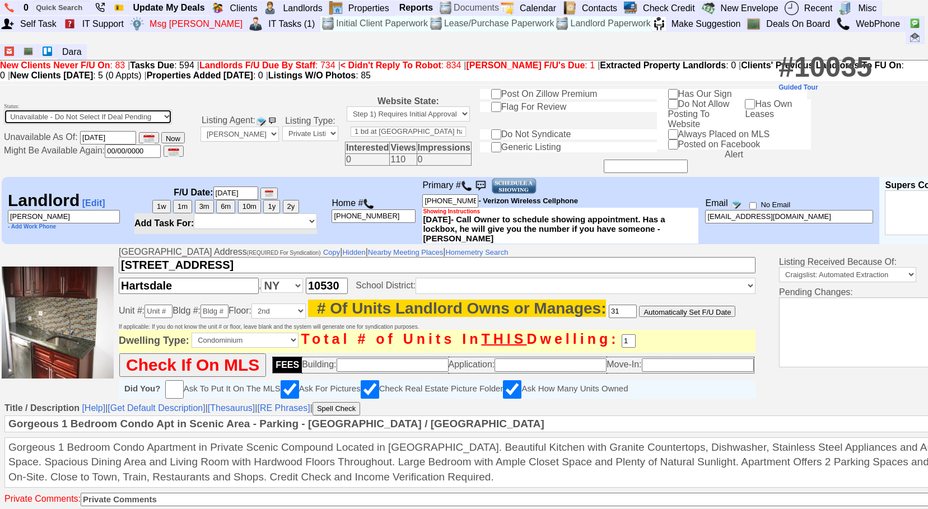
click at [124, 109] on select "Available Unavailable - Do Not Select If Deal Pending Form Incomplete" at bounding box center [88, 116] width 168 height 15
select select "Available"
click at [4, 109] on select "Available Unavailable - Do Not Select If Deal Pending Form Incomplete" at bounding box center [88, 116] width 168 height 15
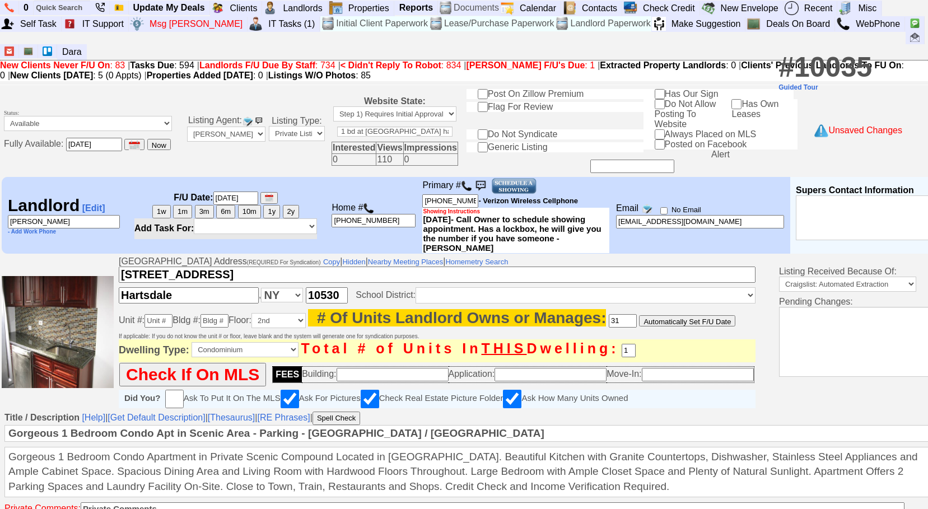
click at [162, 139] on button "Now" at bounding box center [159, 144] width 24 height 11
type input "[DATE]"
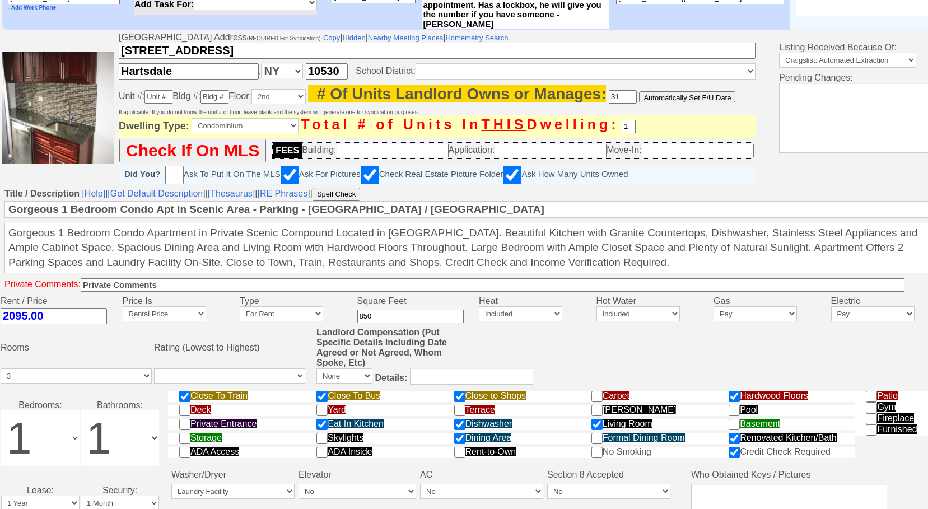
click at [59, 312] on input "2095.00" at bounding box center [54, 316] width 106 height 16
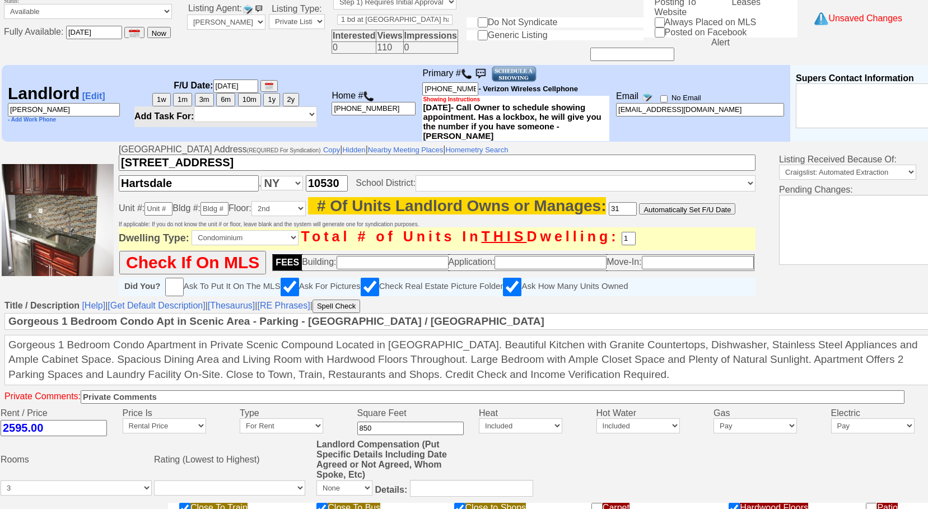
scroll to position [0, 0]
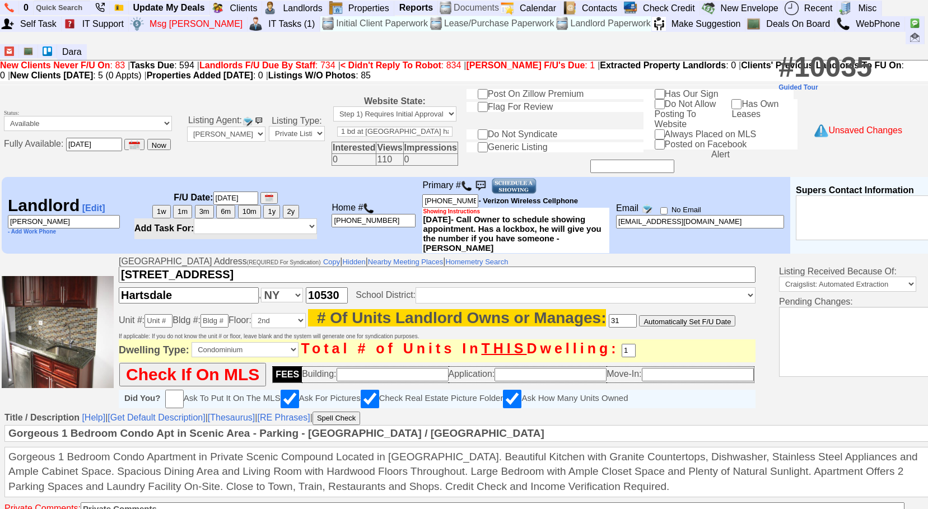
type input "2595.00"
click at [68, 139] on input "[DATE]" at bounding box center [94, 144] width 56 height 13
click at [81, 138] on input "[DATE]" at bounding box center [94, 144] width 56 height 13
click at [81, 138] on input "10/22/2025" at bounding box center [94, 144] width 56 height 13
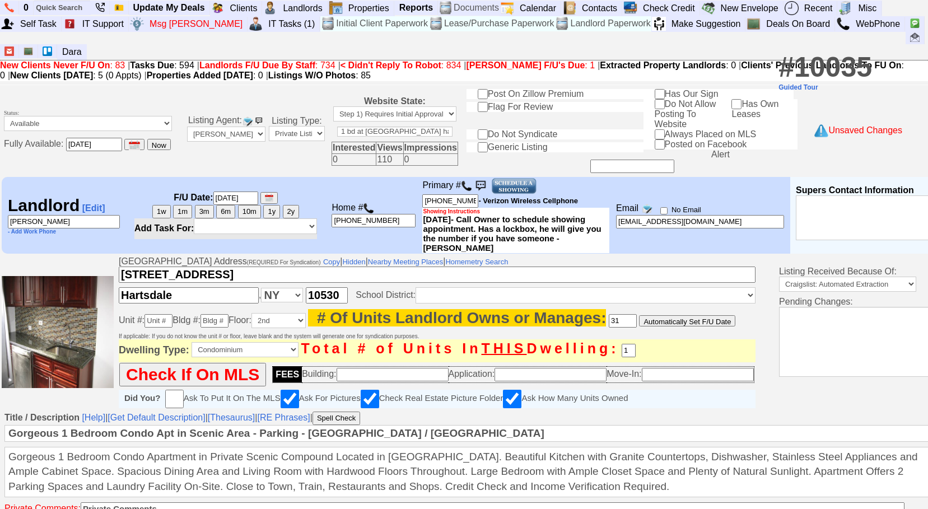
type input "[DATE]"
click at [402, 106] on select "Step 1) Requires Initial Approval For Marketing Step 2) Initial Approval Receiv…" at bounding box center [394, 113] width 123 height 15
select select "Step 4) Post/Update On Website"
click at [333, 106] on select "Step 1) Requires Initial Approval For Marketing Step 2) Initial Approval Receiv…" at bounding box center [394, 113] width 123 height 15
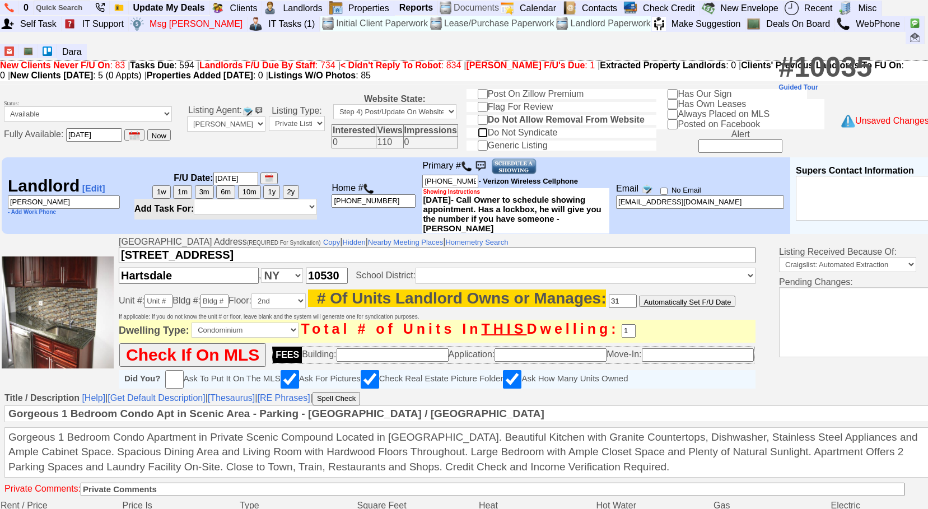
click at [486, 128] on input "Do Not Syndicate" at bounding box center [483, 133] width 10 height 10
checkbox input "true"
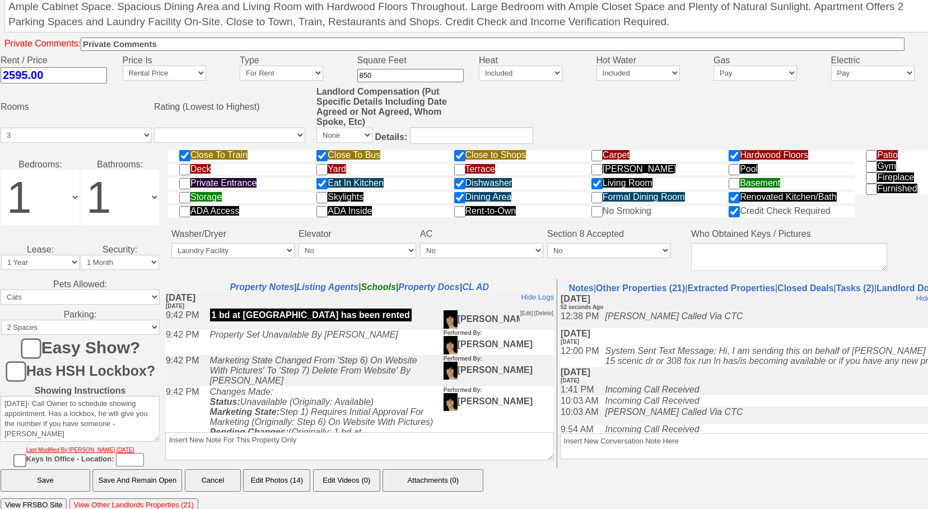
scroll to position [468, 0]
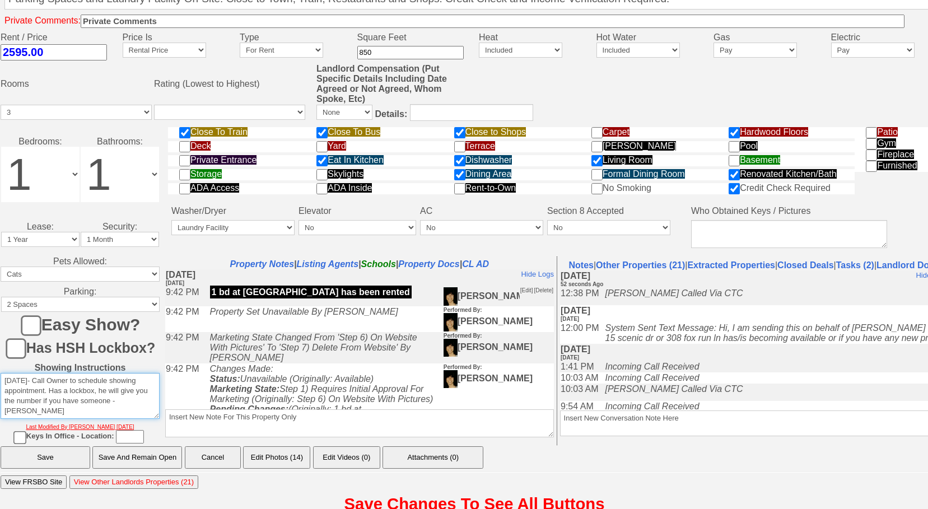
drag, startPoint x: 141, startPoint y: 384, endPoint x: -2, endPoint y: 327, distance: 154.1
click at [0, 327] on html "0 Bookmark This Page Organize Update My Deals Clients Add New Client" at bounding box center [464, 27] width 928 height 990
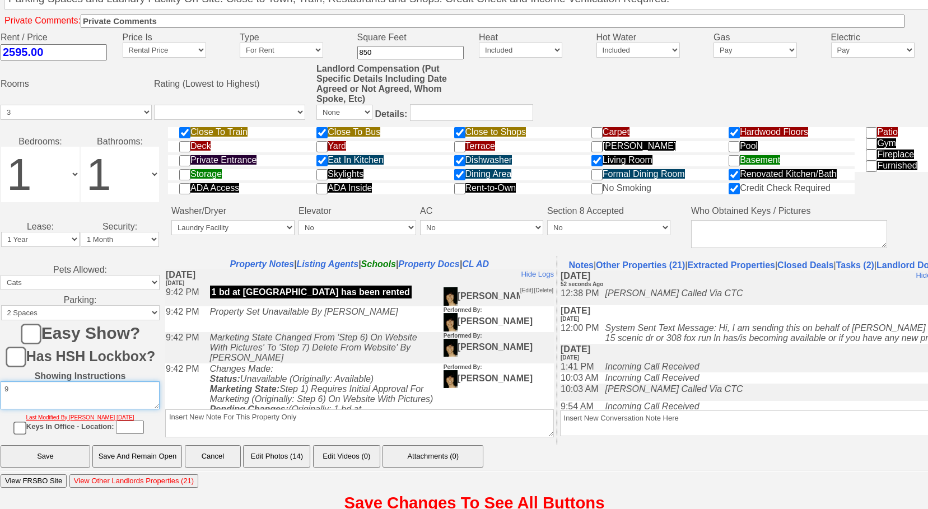
scroll to position [461, 0]
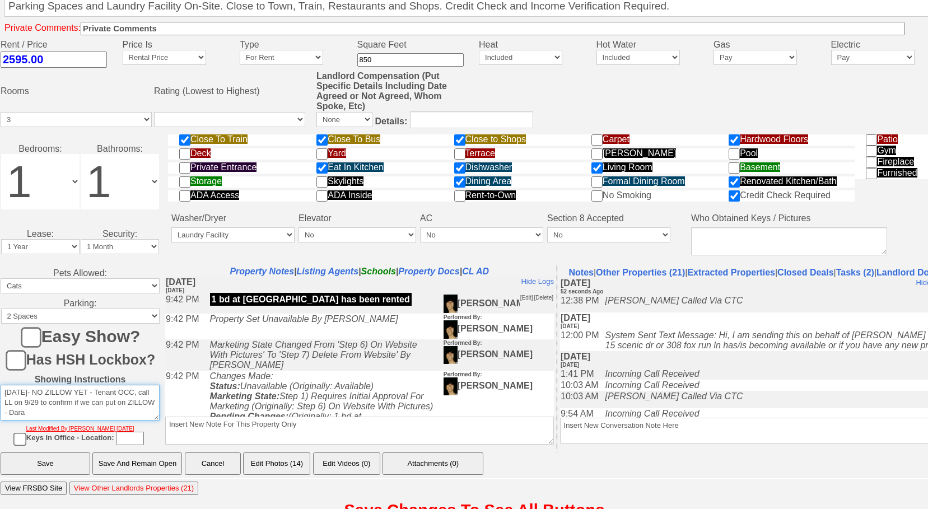
drag, startPoint x: 58, startPoint y: 395, endPoint x: -2, endPoint y: 360, distance: 70.0
click at [0, 360] on html "0 Bookmark This Page Organize Update My Deals Clients Add New Client" at bounding box center [464, 33] width 928 height 989
type textarea "[DATE]- NO ZILLOW YET - Tenant OCC, call LL on 9/29 to confirm if we can put on…"
click at [638, 418] on textarea "Insert New Conversation Note Here" at bounding box center [754, 431] width 389 height 26
paste textarea "[DATE]- NO ZILLOW YET - Tenant OCC, call LL on 9/29 to confirm if we can put on…"
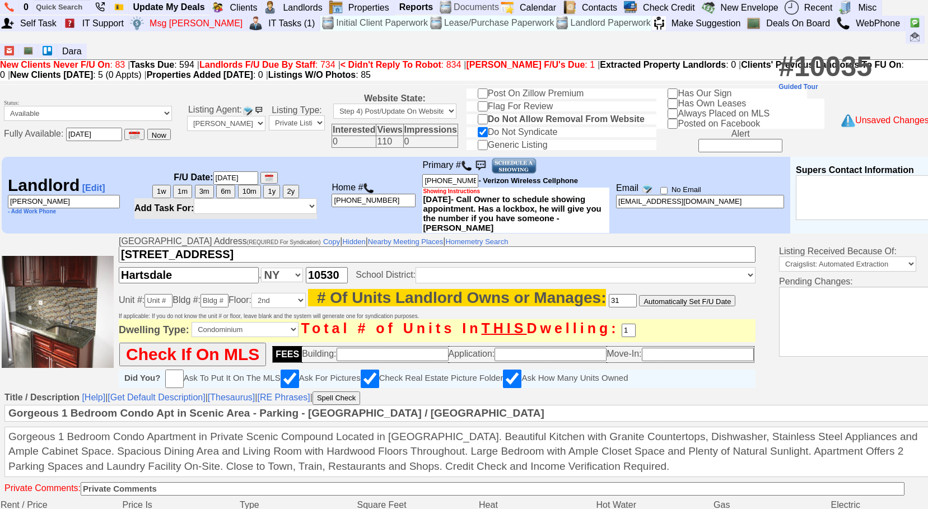
scroll to position [0, 0]
type textarea "[DATE]- NO ZILLOW YET - Tenant OCC, call LL on 9/29 to confirm if we can put on…"
click at [264, 199] on select "*** SELF *** Bob Bruno Cristy Liberto Dara Goldstein Mark Moskowitz Douglas Ser…" at bounding box center [255, 207] width 123 height 16
select select "8"
click at [196, 199] on select "*** SELF *** Bob Bruno Cristy Liberto Dara Goldstein Mark Moskowitz Douglas Ser…" at bounding box center [255, 207] width 123 height 16
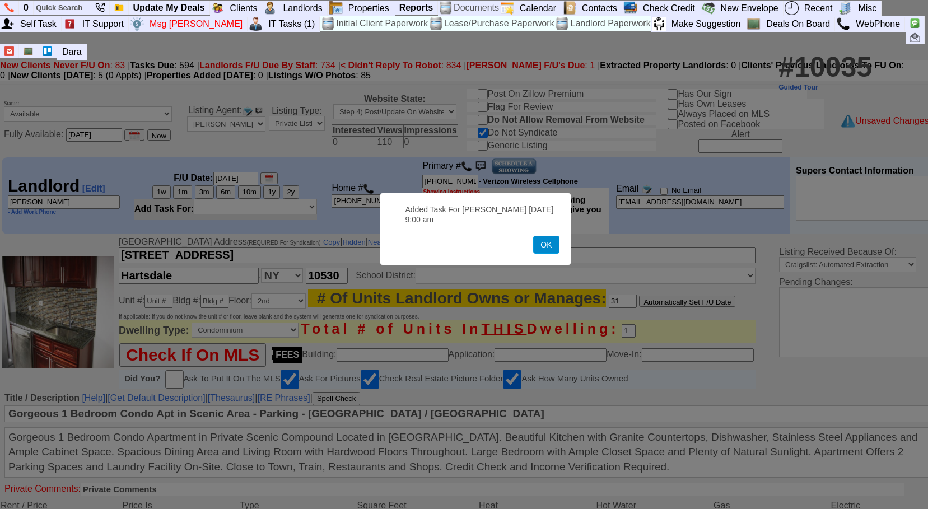
click at [543, 253] on button "OK" at bounding box center [546, 245] width 26 height 18
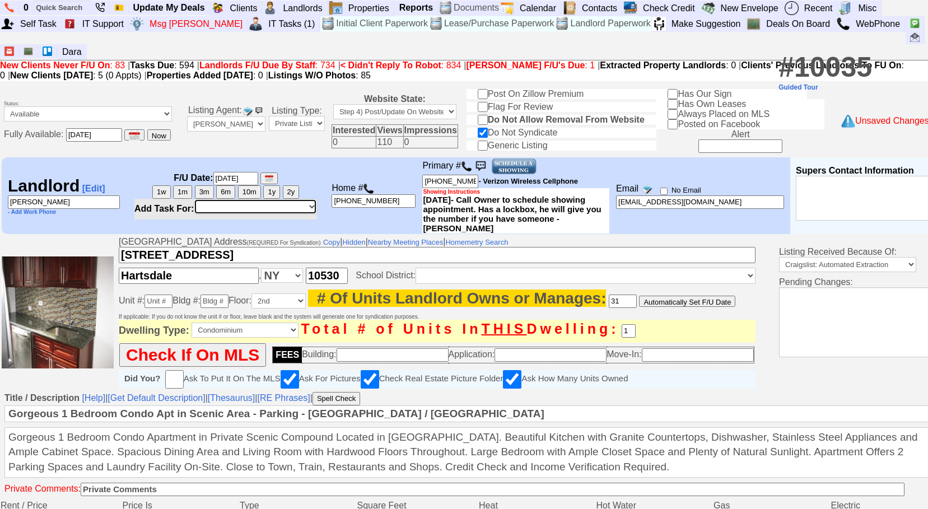
click at [273, 199] on select "*** SELF *** Bob Bruno Cristy Liberto Dara Goldstein Mark Moskowitz Douglas Ser…" at bounding box center [255, 207] width 123 height 16
select select "234"
click at [196, 199] on select "*** SELF *** Bob Bruno Cristy Liberto Dara Goldstein Mark Moskowitz Douglas Ser…" at bounding box center [255, 207] width 123 height 16
select select
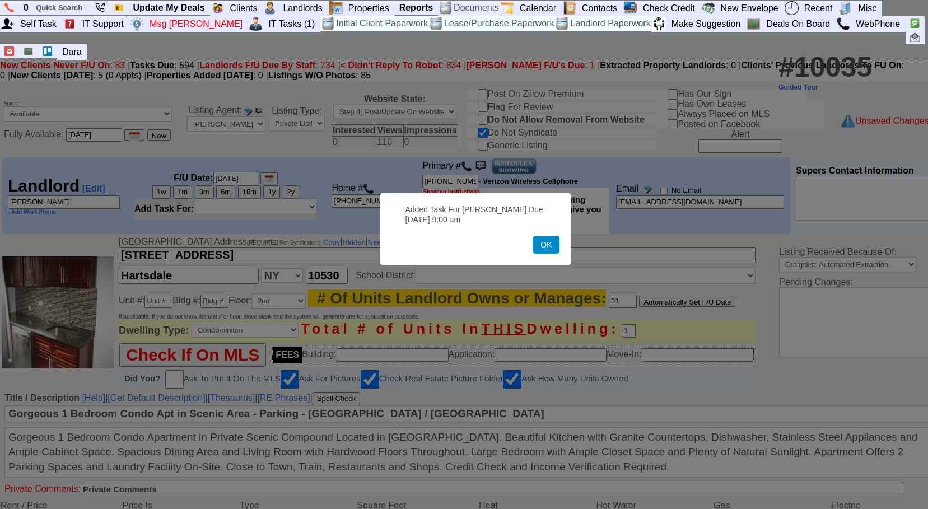
click at [538, 251] on button "OK" at bounding box center [546, 245] width 26 height 18
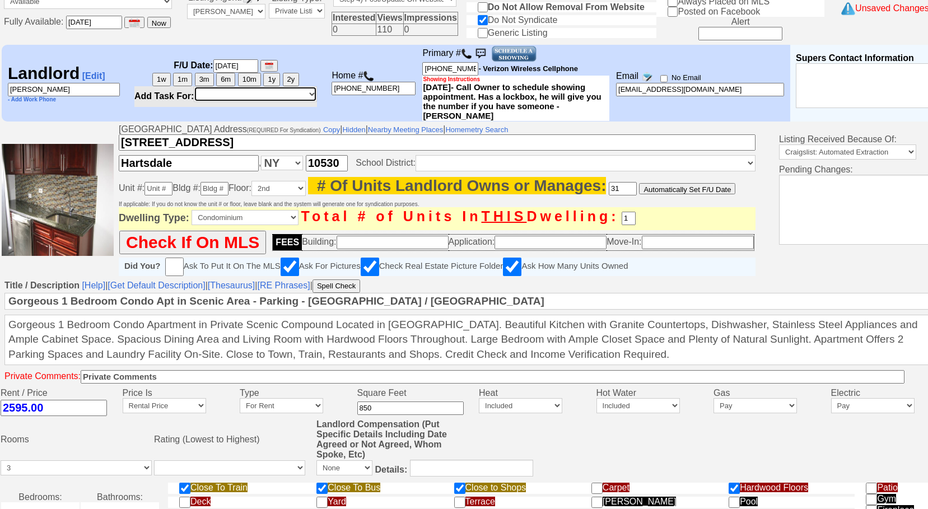
scroll to position [112, 0]
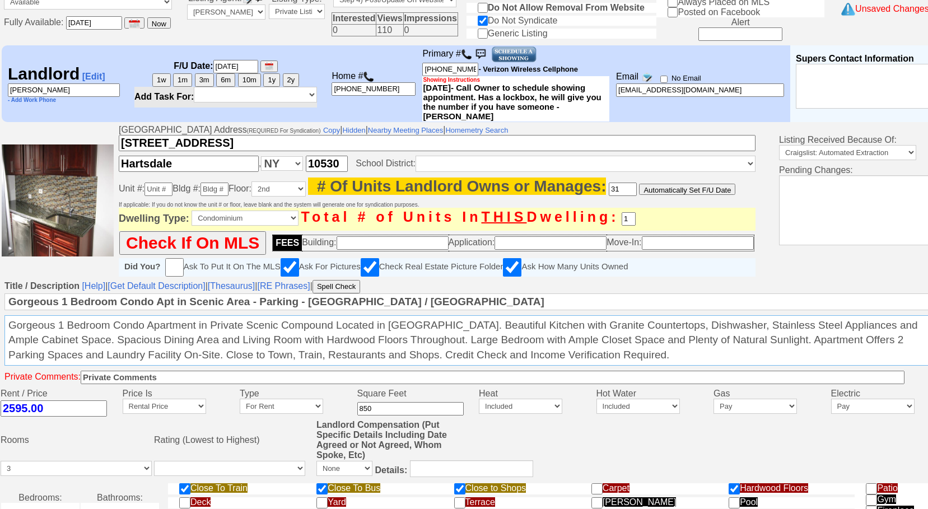
drag, startPoint x: 58, startPoint y: 304, endPoint x: -2, endPoint y: 300, distance: 60.6
click at [0, 300] on html "0 Bookmark This Page Organize Update My Deals Clients Add New Client" at bounding box center [464, 382] width 928 height 989
type textarea "1 Bedroom Condo Apartment in Private Scenic Compound Located in [GEOGRAPHIC_DAT…"
drag, startPoint x: 60, startPoint y: 283, endPoint x: -2, endPoint y: 282, distance: 62.7
click at [0, 282] on html "0 Bookmark This Page Organize Update My Deals Clients Add New Client" at bounding box center [464, 382] width 928 height 989
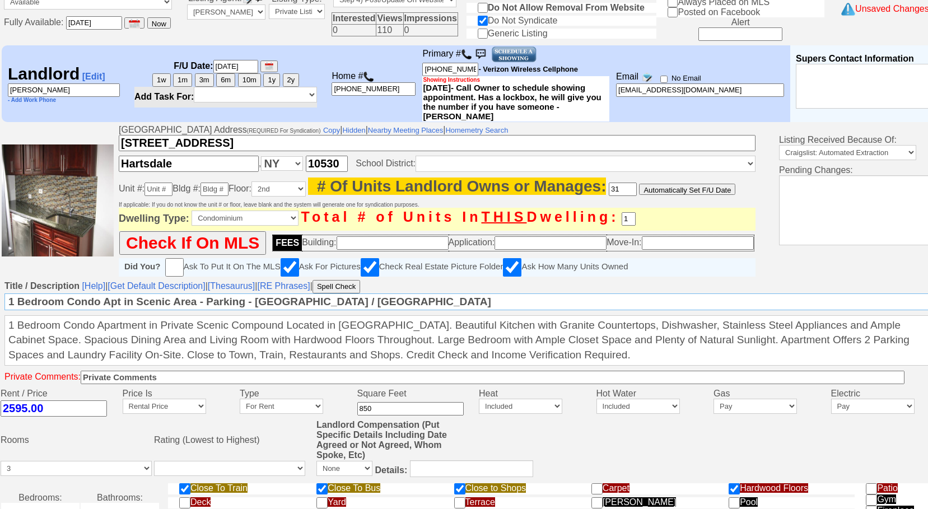
drag, startPoint x: 196, startPoint y: 281, endPoint x: 106, endPoint y: 280, distance: 90.2
click at [106, 293] on input "1 Bedroom Condo Apt in Scenic Area - Parking - Laundry / Hartsdale" at bounding box center [472, 301] width 936 height 17
click at [320, 293] on input "1 Bedroom Condo - Located in Hartsdale - Parking - Laundry / Hartsdale" at bounding box center [472, 301] width 936 height 17
drag, startPoint x: 213, startPoint y: 285, endPoint x: 103, endPoint y: 289, distance: 110.4
click at [103, 293] on input "1 Bedroom Condo - Located in Hartsdale - Parking - Laundry H/HW- Hartsdale" at bounding box center [472, 301] width 936 height 17
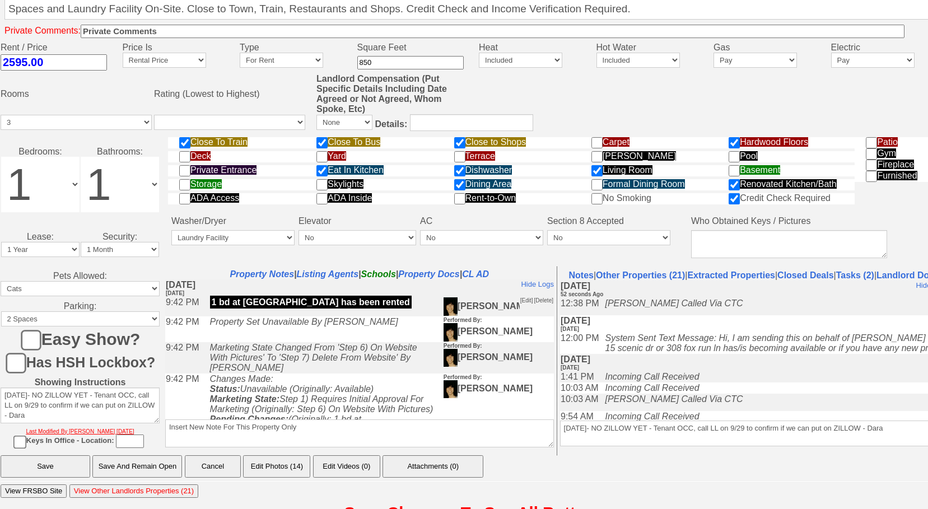
scroll to position [461, 0]
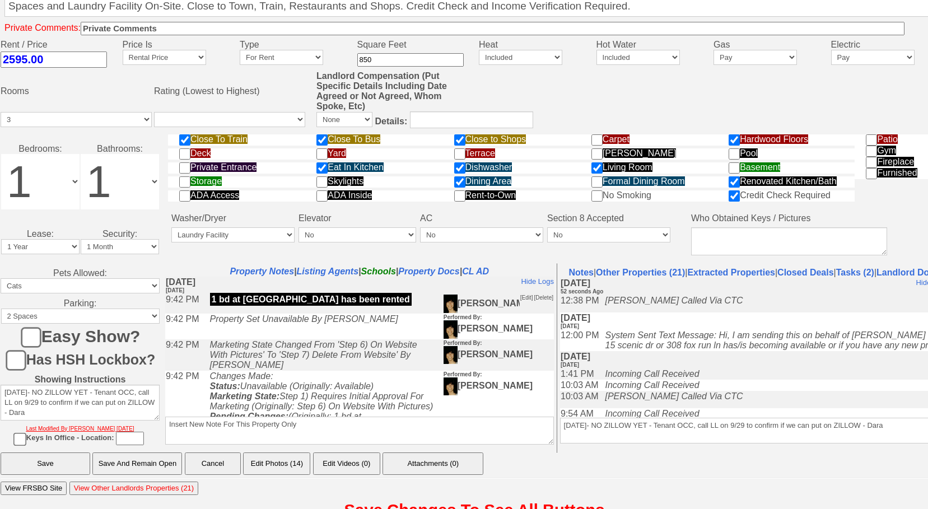
type input "1 Bedroom Condo on 2nd Fl - Parking - Laundry H/HW- [GEOGRAPHIC_DATA]"
click at [158, 453] on input "Save And Remain Open" at bounding box center [137, 464] width 90 height 22
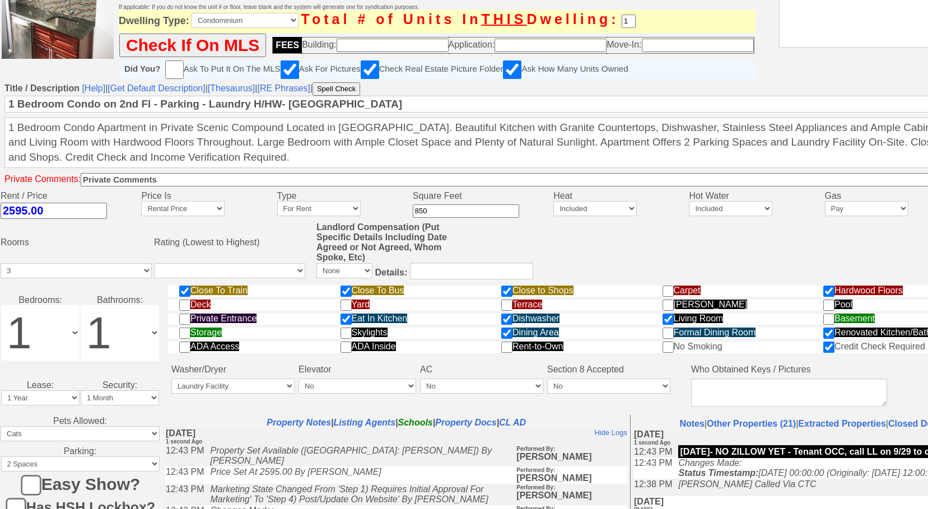
scroll to position [439, 0]
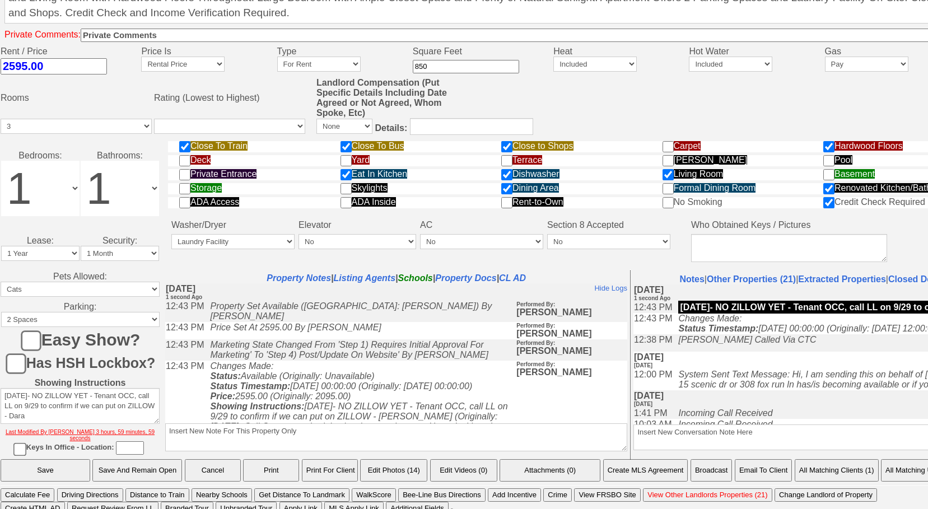
click at [699, 463] on button "Broadcast" at bounding box center [712, 470] width 42 height 22
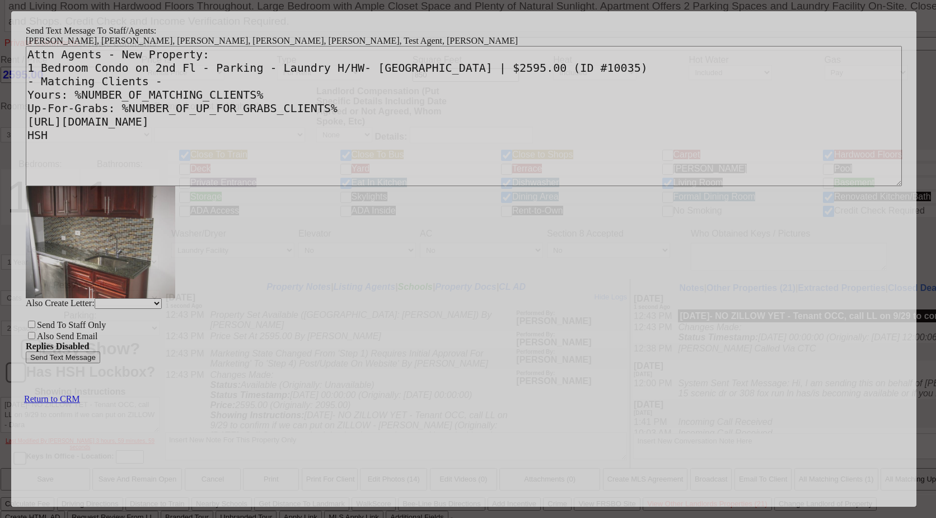
scroll to position [0, 0]
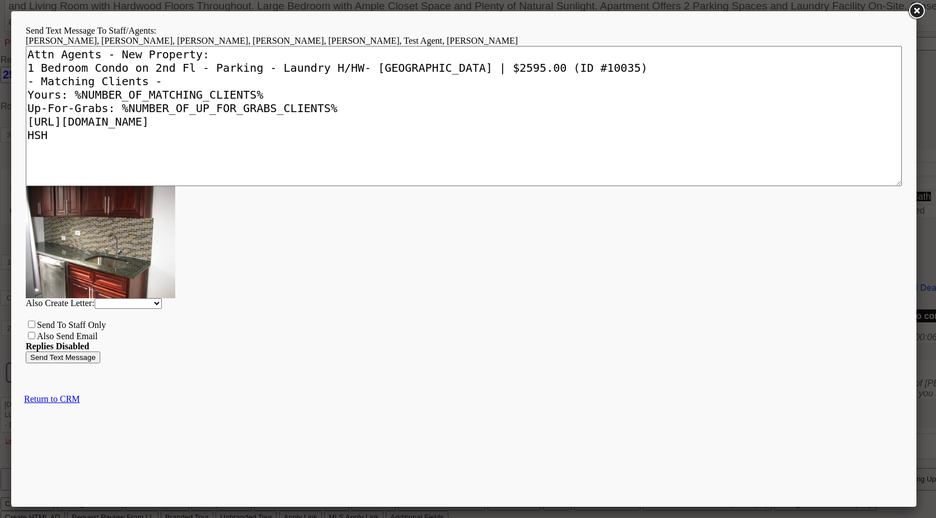
click at [78, 357] on input "Send Text Message" at bounding box center [63, 357] width 74 height 12
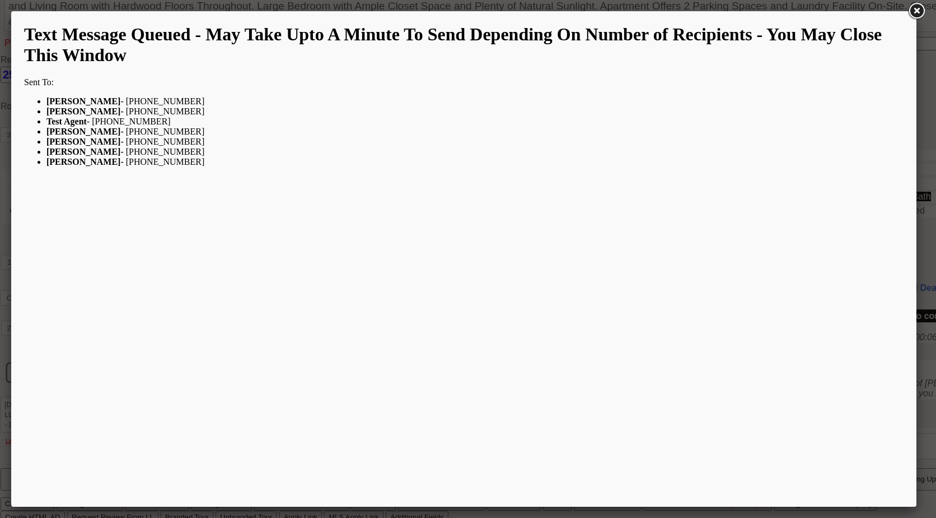
click at [922, 12] on link at bounding box center [917, 11] width 20 height 20
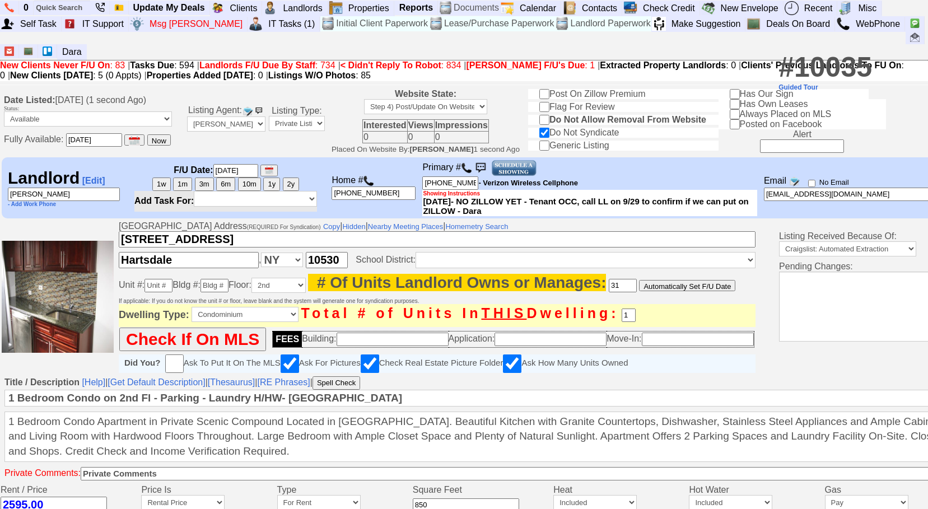
click at [77, 188] on input "[PERSON_NAME]" at bounding box center [64, 194] width 112 height 13
click at [455, 176] on input "[PHONE_NUMBER]" at bounding box center [450, 182] width 56 height 13
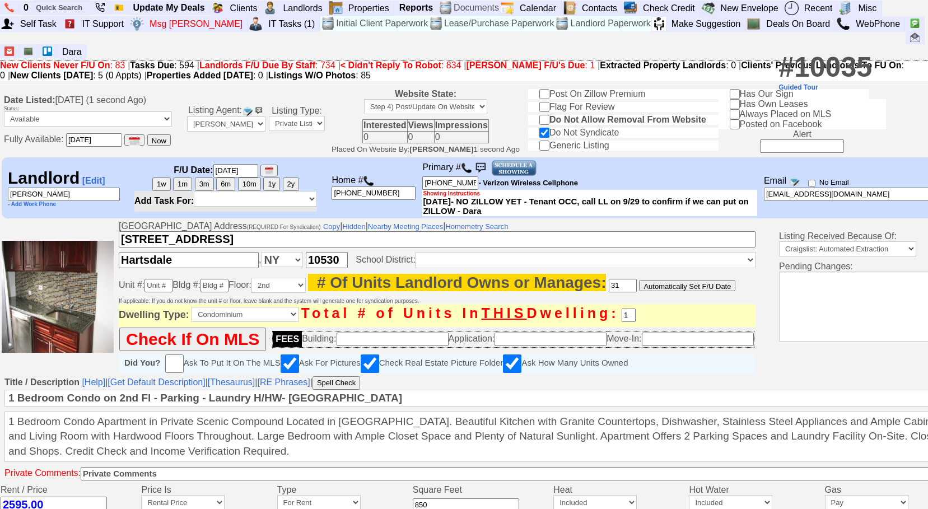
click at [203, 231] on input "[STREET_ADDRESS]" at bounding box center [437, 239] width 637 height 16
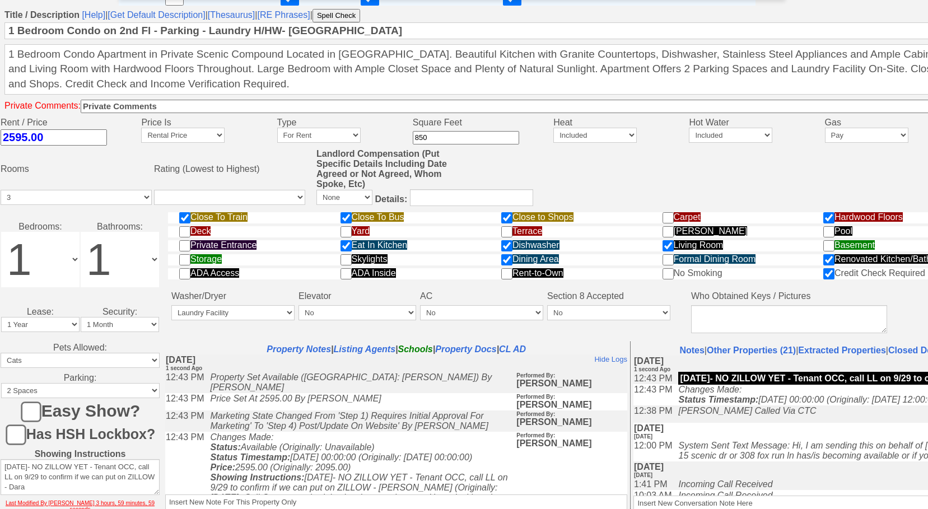
scroll to position [439, 0]
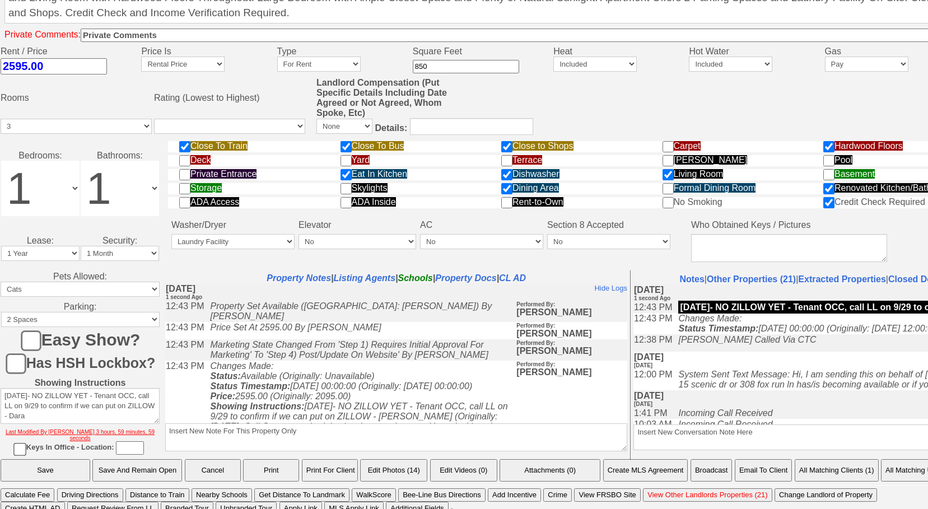
click at [148, 467] on input "Save And Remain Open" at bounding box center [137, 470] width 90 height 22
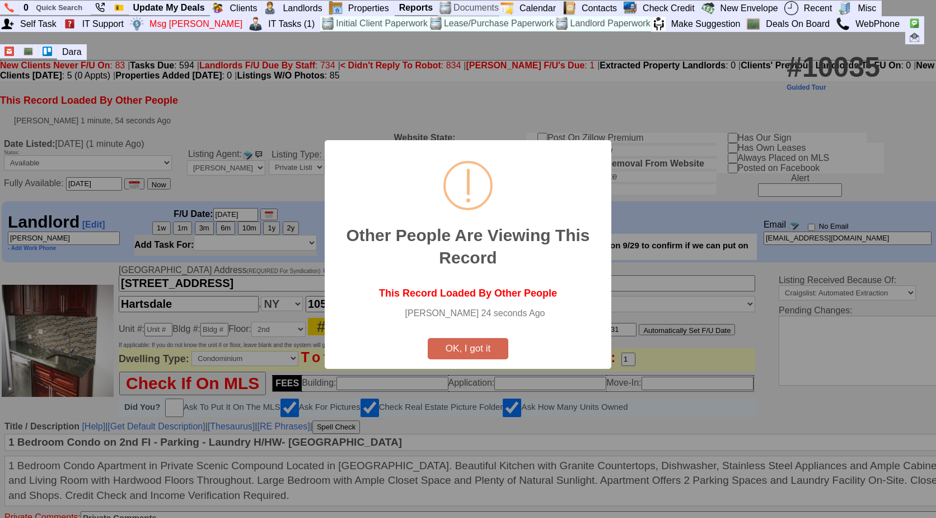
click at [468, 351] on button "OK, I got it" at bounding box center [468, 348] width 81 height 21
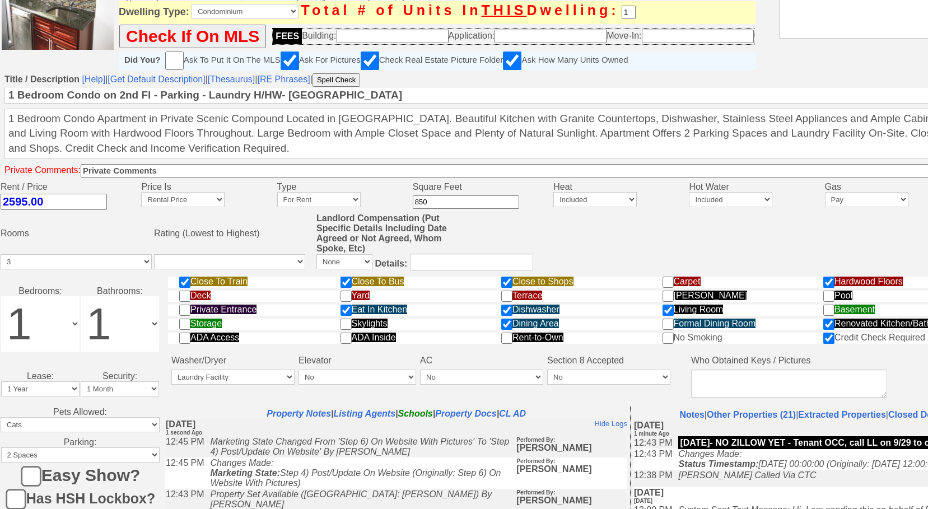
scroll to position [482, 0]
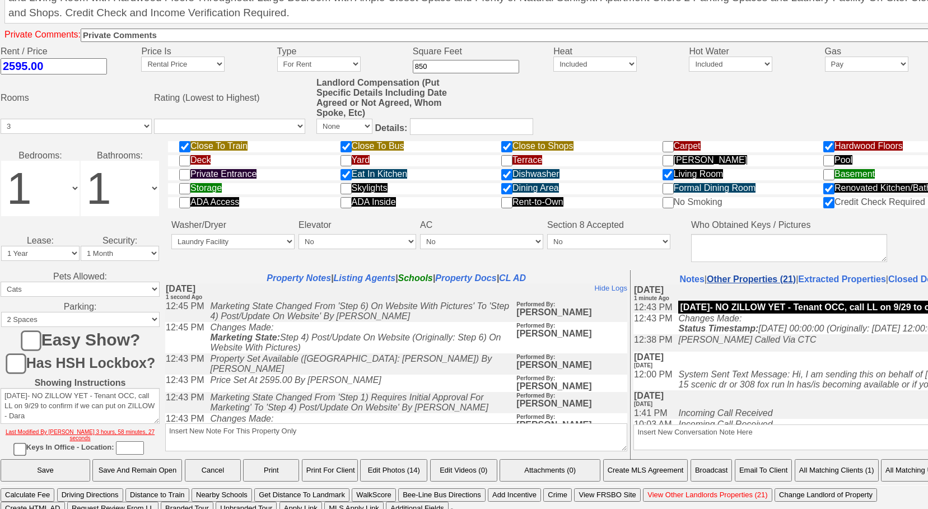
click at [761, 274] on link "Other Properties (21)" at bounding box center [751, 279] width 89 height 10
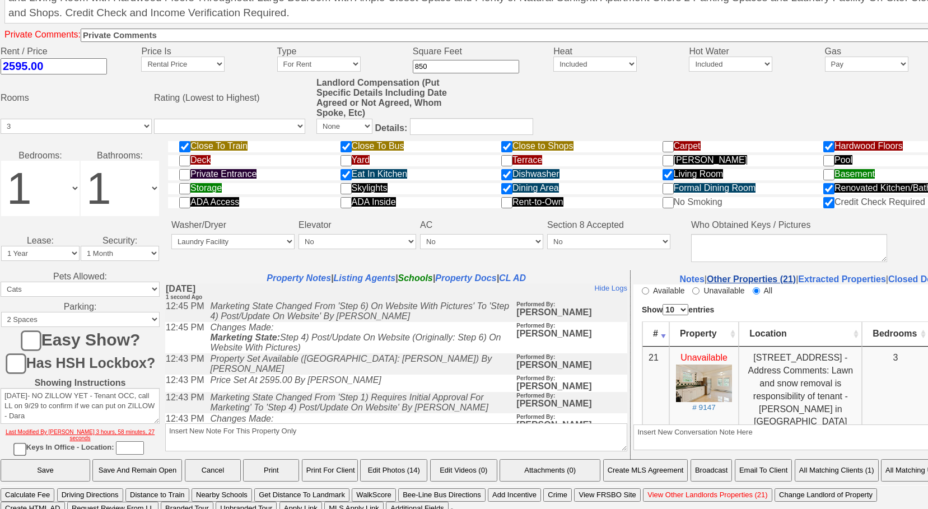
scroll to position [0, 0]
click at [643, 290] on input "Available" at bounding box center [645, 290] width 7 height 7
radio input "true"
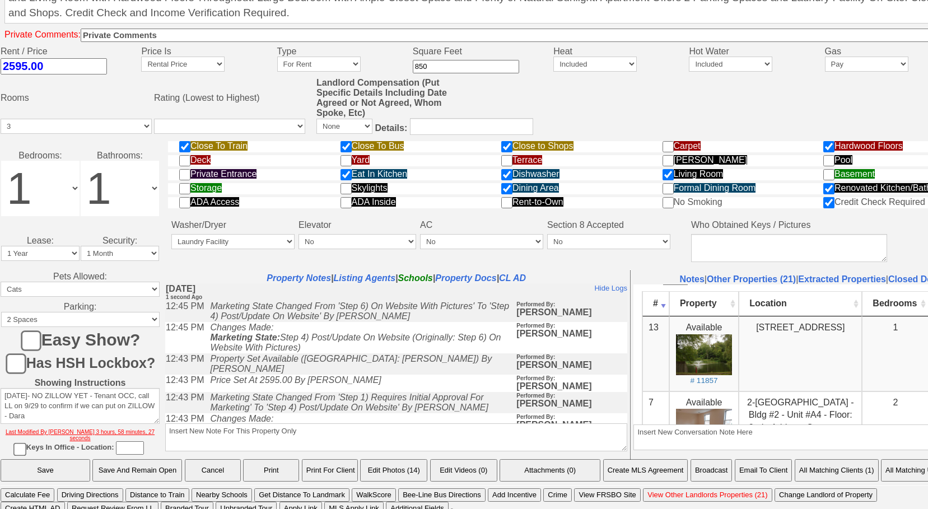
scroll to position [56, 0]
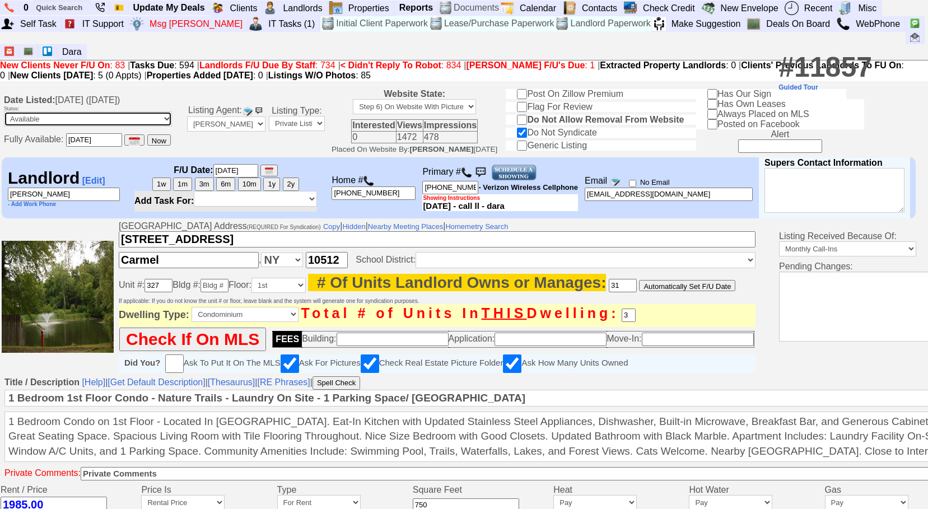
click at [137, 111] on select "Available Unavailable - Do Not Select If Deal Pending Form Incomplete" at bounding box center [88, 118] width 168 height 15
select select "Unavailable"
click at [4, 111] on select "Available Unavailable - Do Not Select If Deal Pending Form Incomplete" at bounding box center [88, 118] width 168 height 15
type input "[DATE]"
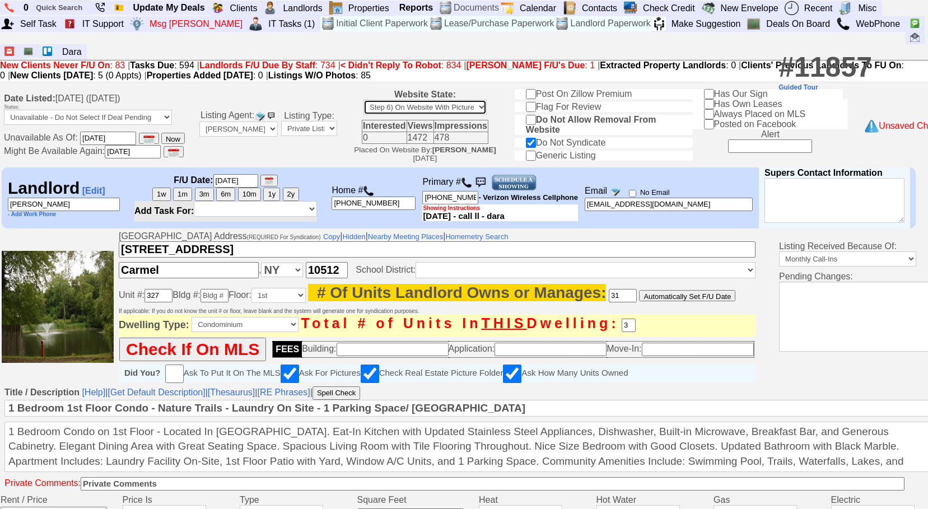
click at [481, 100] on select "Step 1) Requires Initial Approval For Marketing Step 2) Initial Approval Receiv…" at bounding box center [424, 107] width 123 height 15
select select "Step 7) Delete From Website"
click at [398, 100] on select "Step 1) Requires Initial Approval For Marketing Step 2) Initial Approval Receiv…" at bounding box center [424, 107] width 123 height 15
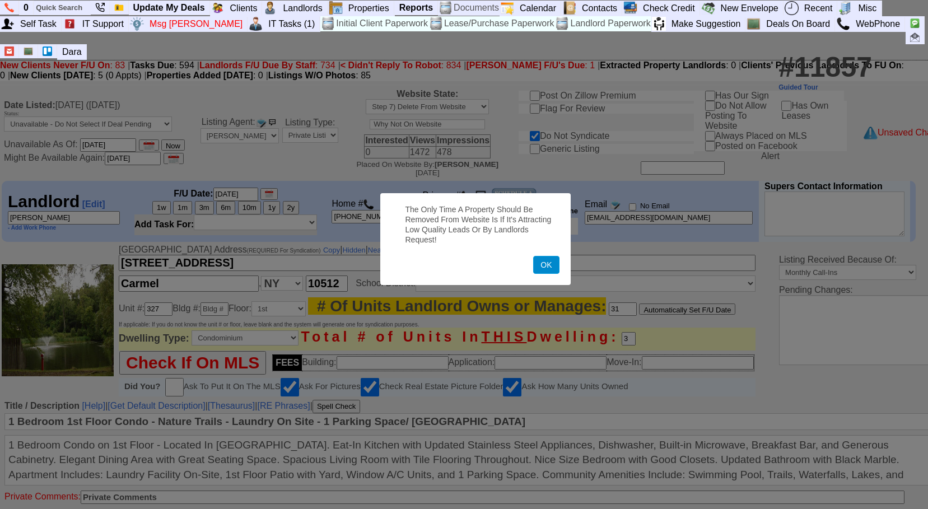
click at [543, 259] on button "OK" at bounding box center [546, 265] width 26 height 18
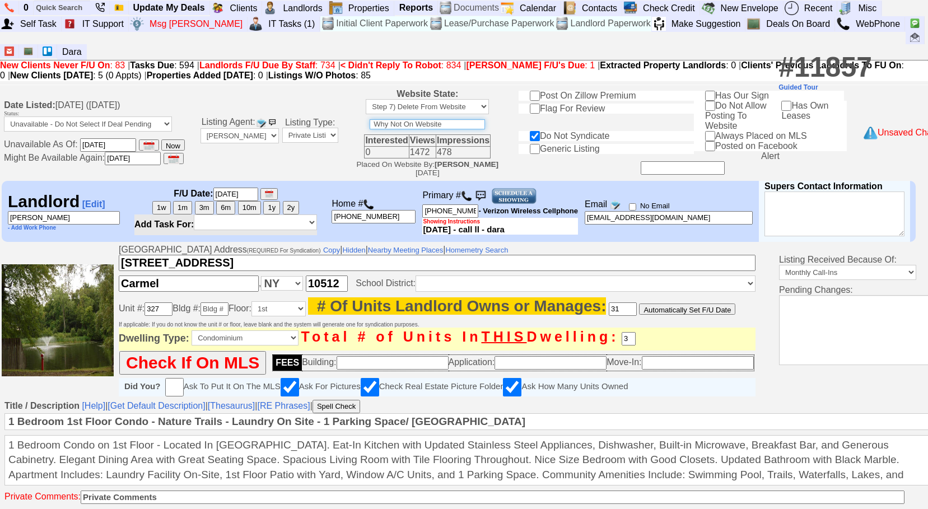
click at [464, 119] on input "text" at bounding box center [427, 124] width 115 height 10
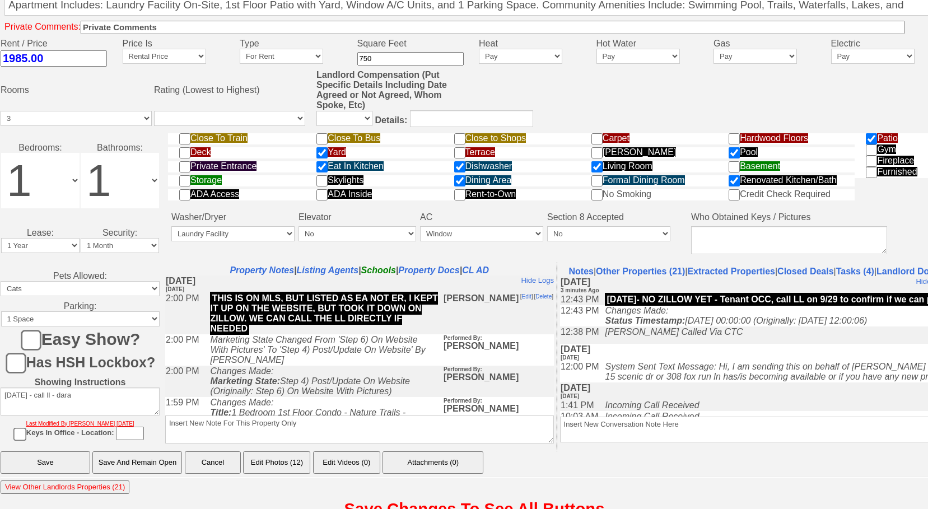
scroll to position [481, 0]
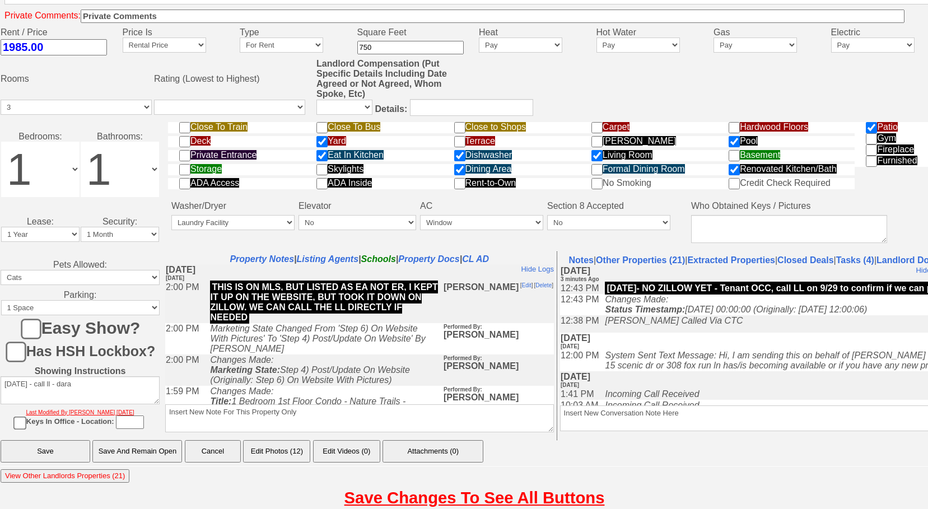
type input "rented"
click at [120, 448] on input "Save And Remain Open" at bounding box center [137, 451] width 90 height 22
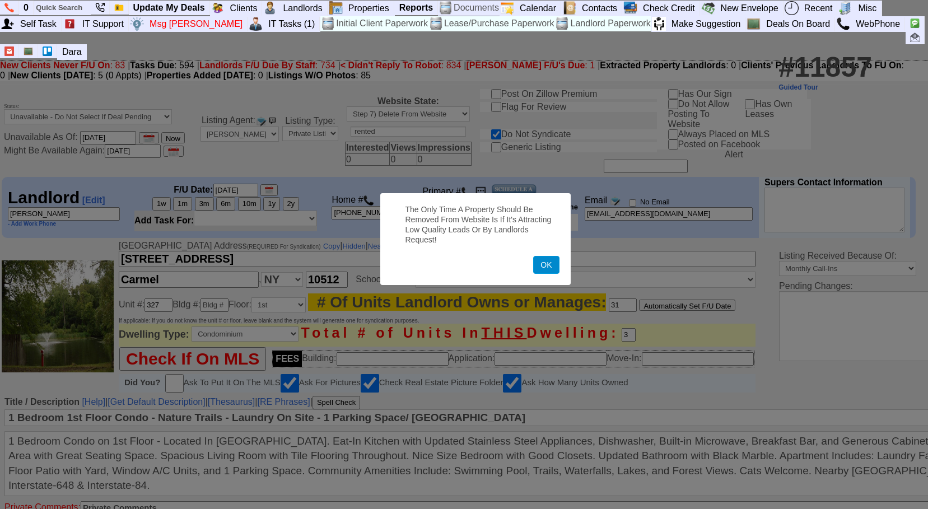
click at [548, 273] on button "OK" at bounding box center [546, 265] width 26 height 18
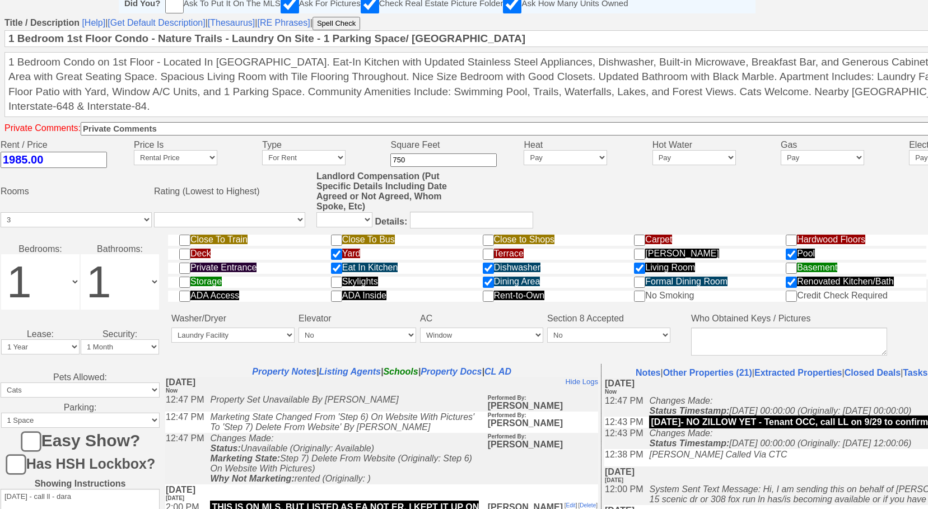
scroll to position [448, 0]
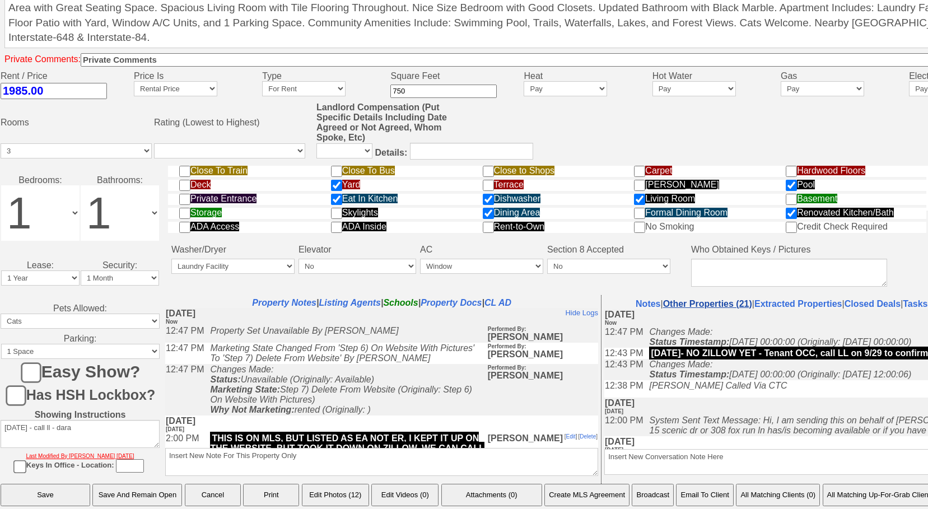
click at [712, 308] on link "Other Properties (21)" at bounding box center [707, 304] width 89 height 10
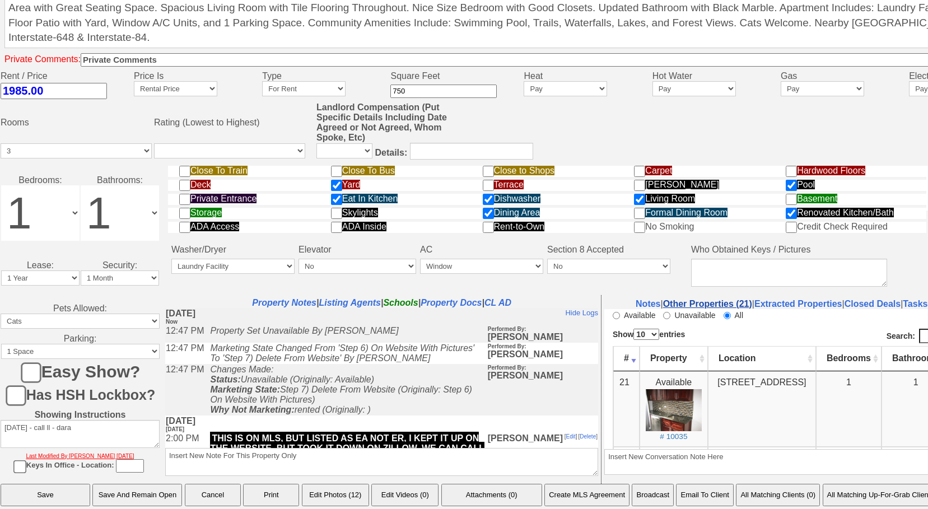
scroll to position [0, 0]
click at [616, 316] on input "Available" at bounding box center [616, 314] width 7 height 7
radio input "true"
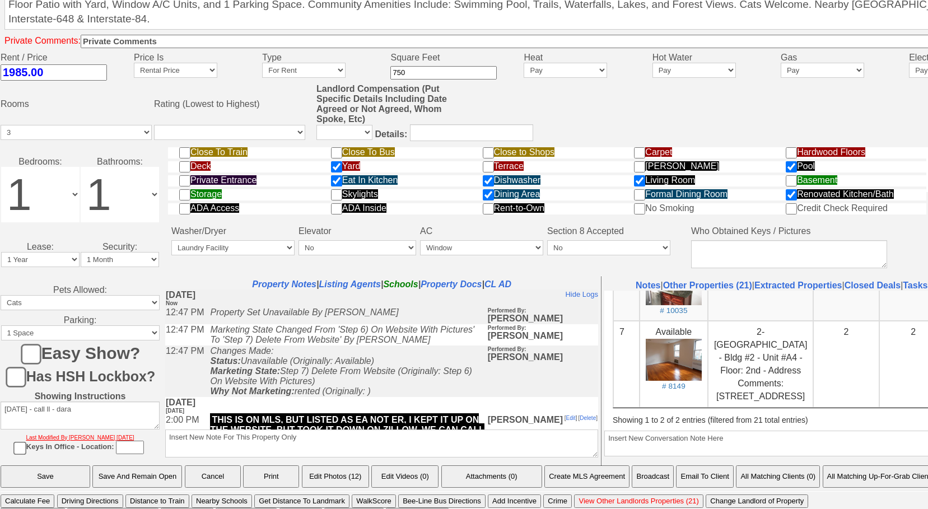
scroll to position [483, 0]
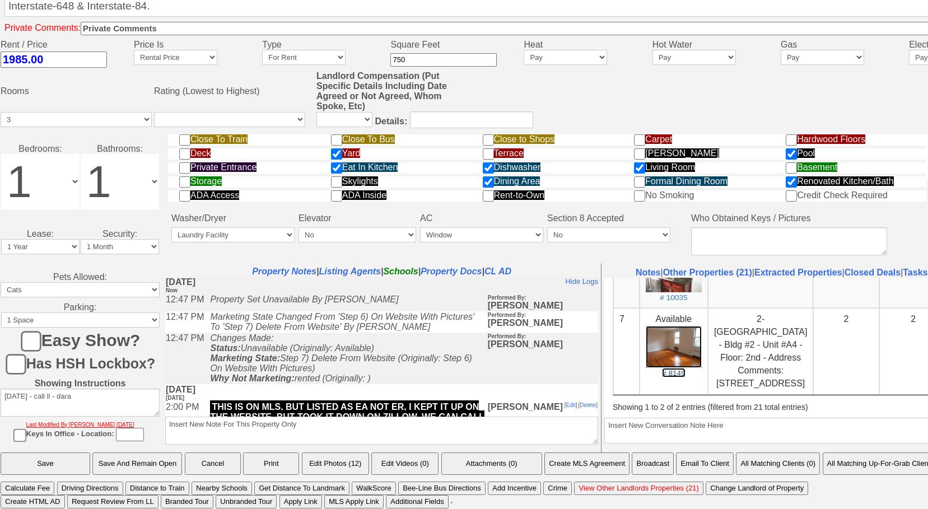
click at [676, 369] on small "# 8149" at bounding box center [674, 373] width 24 height 8
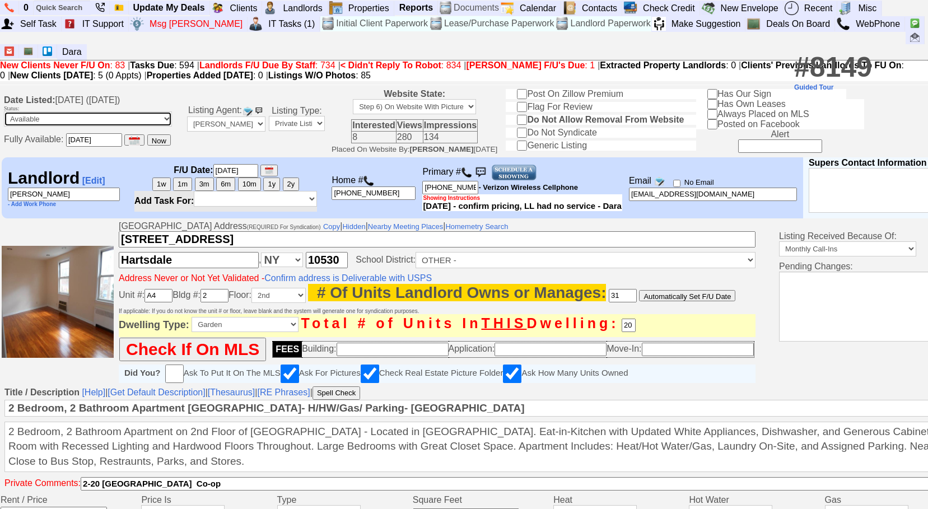
click at [165, 111] on select "Available Unavailable - Do Not Select If Deal Pending Form Incomplete" at bounding box center [88, 118] width 168 height 15
select select "Unavailable"
click at [4, 111] on select "Available Unavailable - Do Not Select If Deal Pending Form Incomplete" at bounding box center [88, 118] width 168 height 15
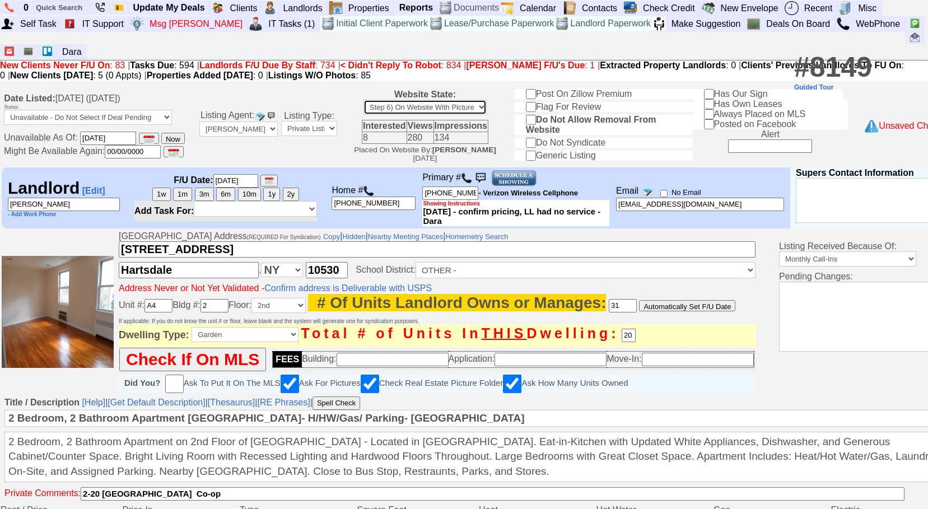
click at [456, 100] on select "Step 1) Requires Initial Approval For Marketing Step 2) Initial Approval Receiv…" at bounding box center [424, 107] width 123 height 15
select select "Step 7) Delete From Website"
click at [403, 100] on select "Step 1) Requires Initial Approval For Marketing Step 2) Initial Approval Receiv…" at bounding box center [424, 107] width 123 height 15
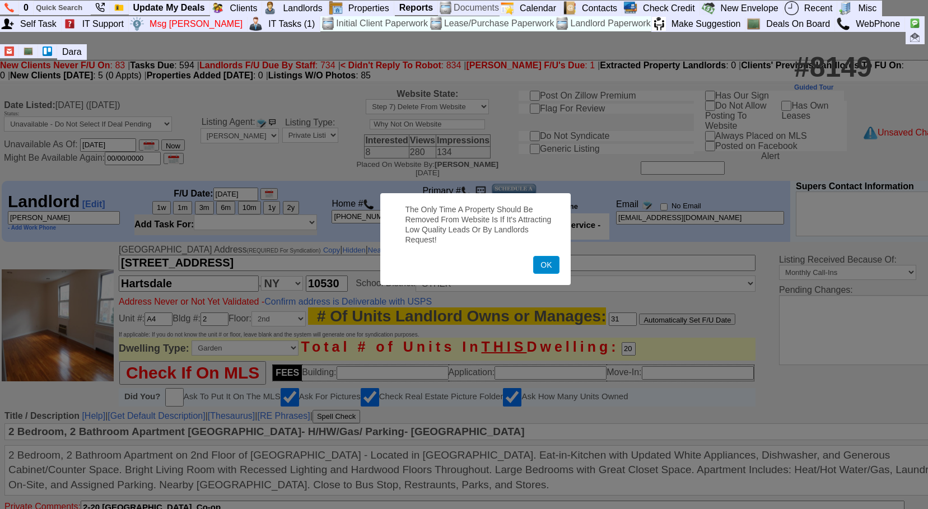
click at [553, 260] on button "OK" at bounding box center [546, 265] width 26 height 18
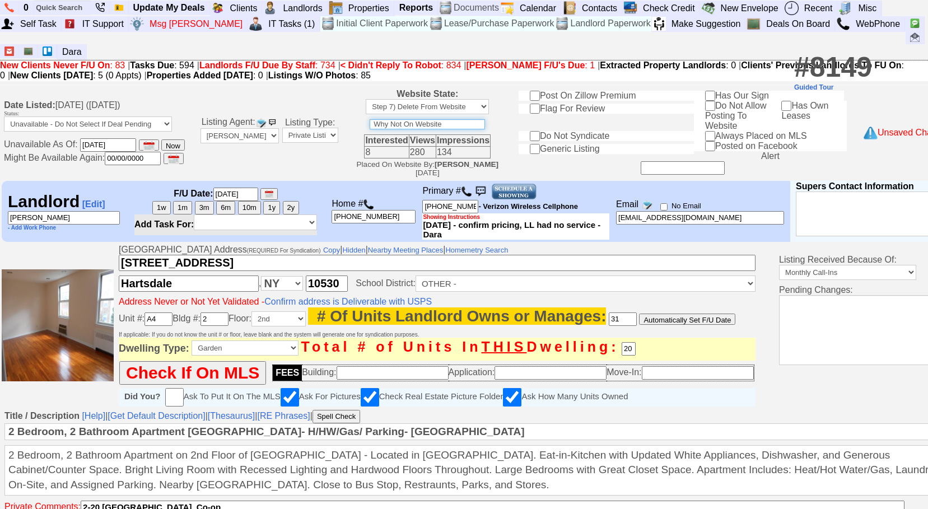
click at [469, 119] on input "text" at bounding box center [427, 124] width 115 height 10
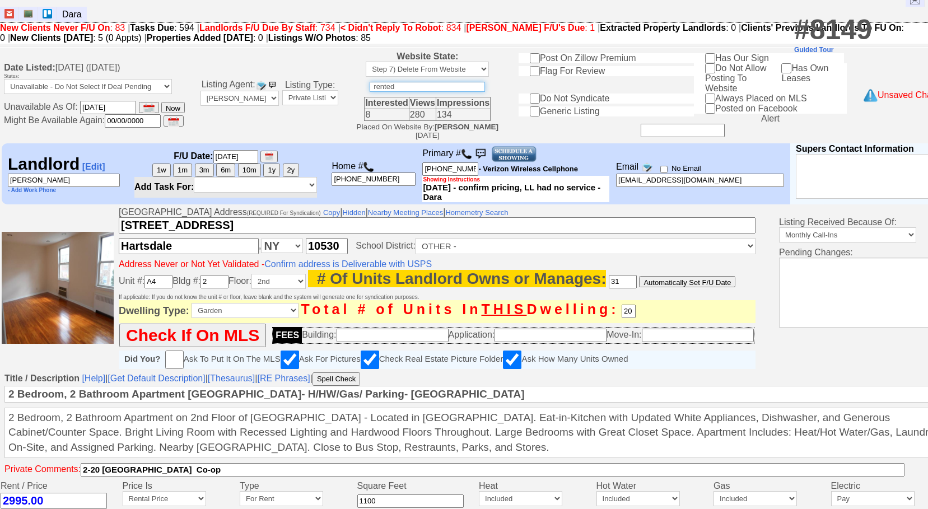
scroll to position [56, 0]
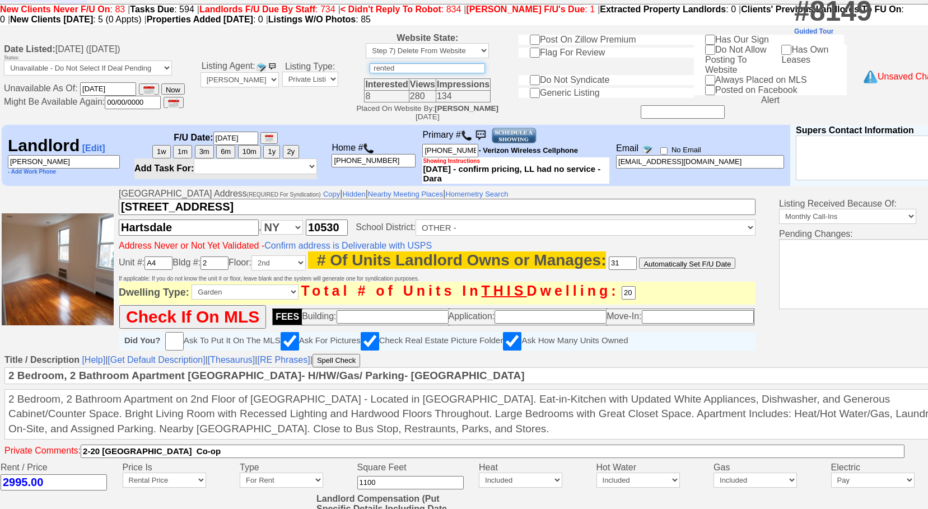
type input "rented"
click at [112, 96] on input "00/00/0000" at bounding box center [133, 102] width 56 height 13
click at [112, 96] on input "09/22/2025" at bounding box center [133, 102] width 56 height 13
click at [125, 96] on input "08/22/2025" at bounding box center [133, 102] width 56 height 13
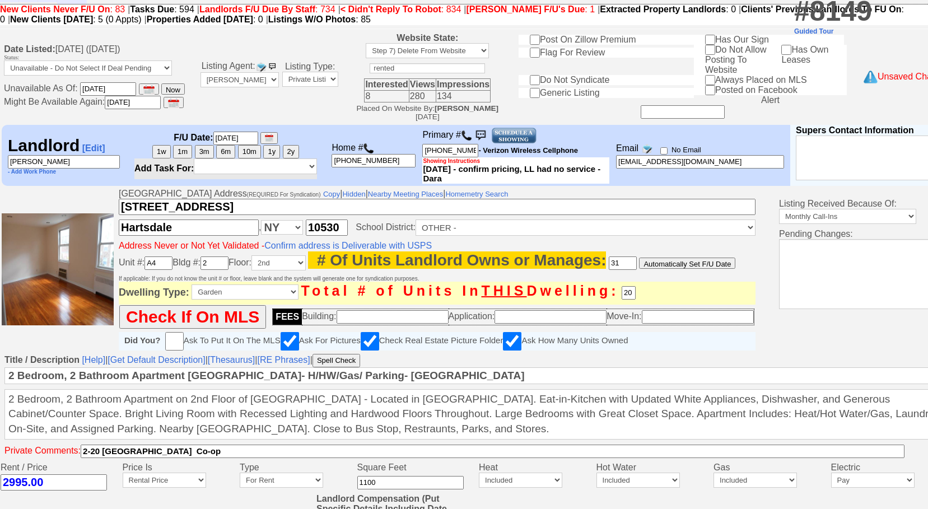
click at [138, 96] on input "[DATE]" at bounding box center [133, 102] width 56 height 13
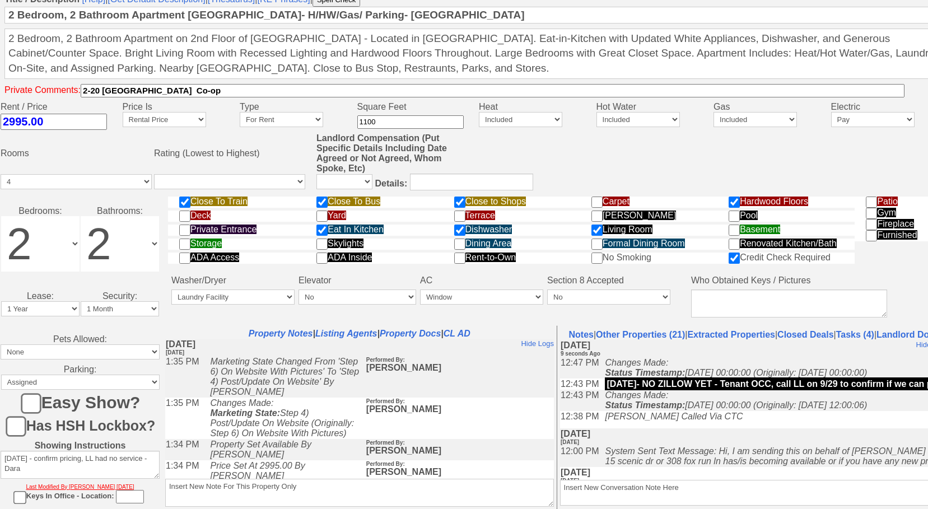
scroll to position [491, 0]
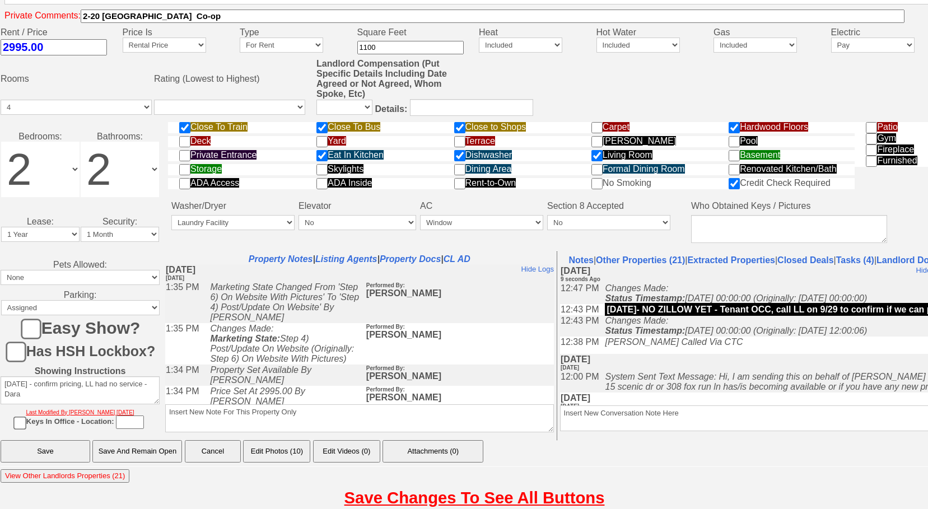
type input "[DATE]"
click at [114, 453] on input "Save And Remain Open" at bounding box center [137, 451] width 90 height 22
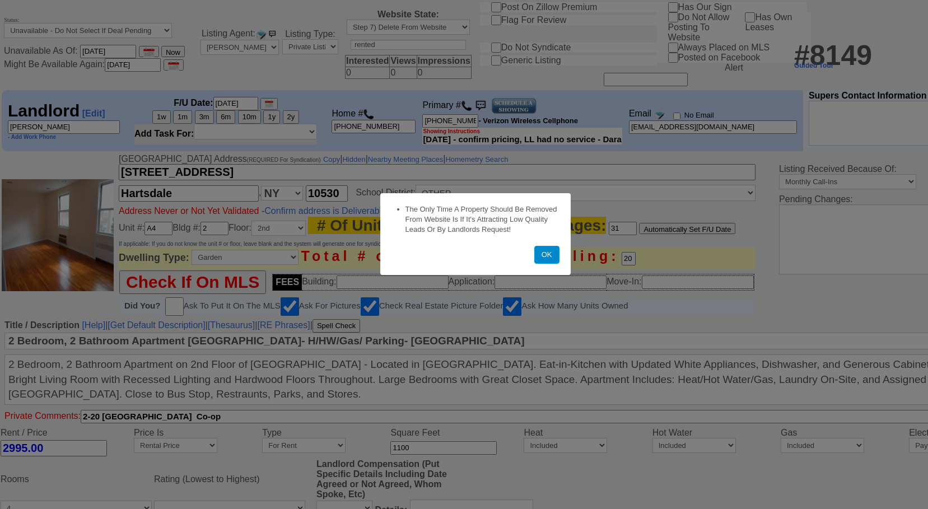
click at [546, 254] on button "OK" at bounding box center [546, 255] width 25 height 18
